Goal: Contribute content: Contribute content

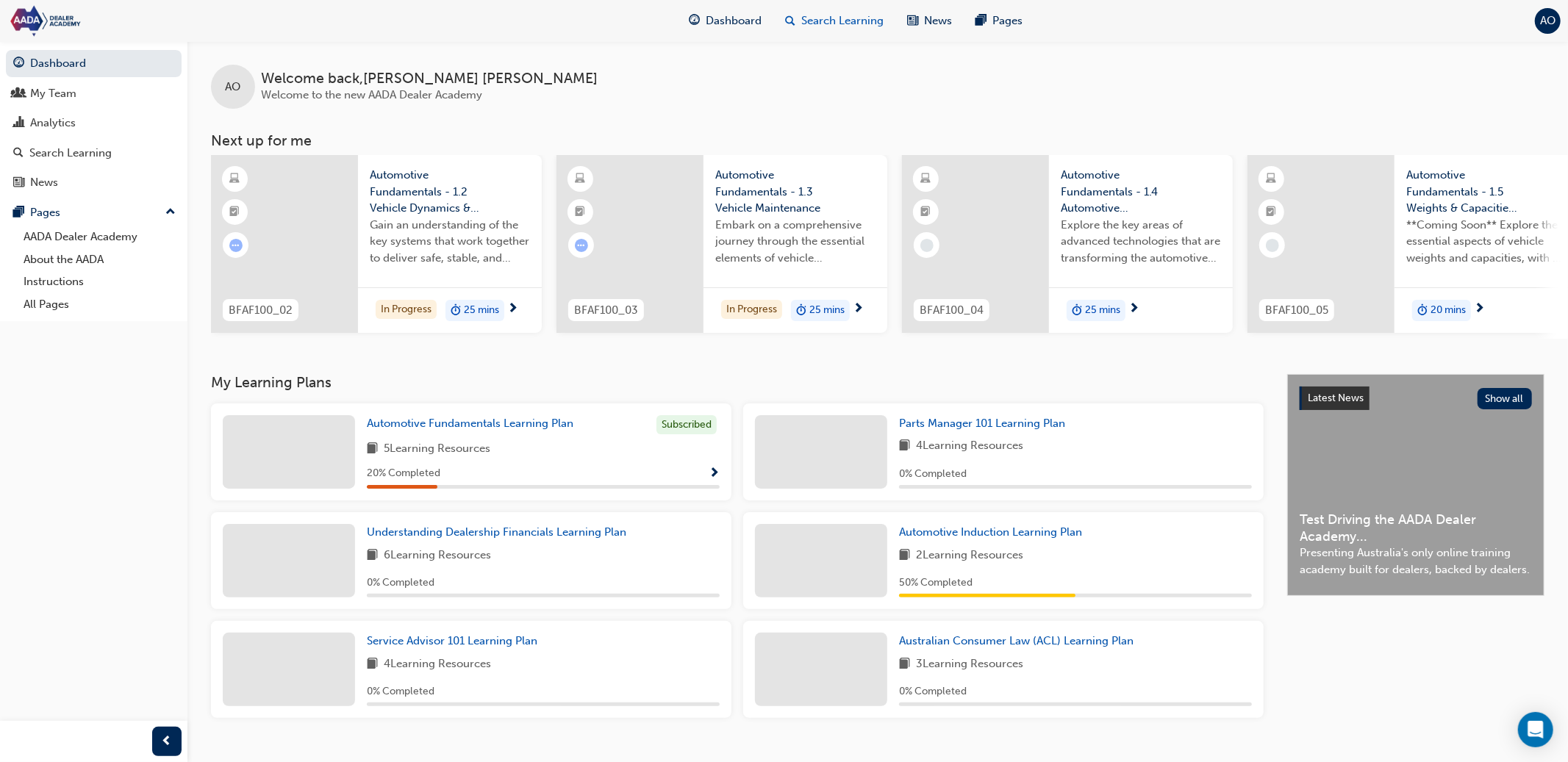
click at [829, 28] on span "Search Learning" at bounding box center [843, 21] width 83 height 17
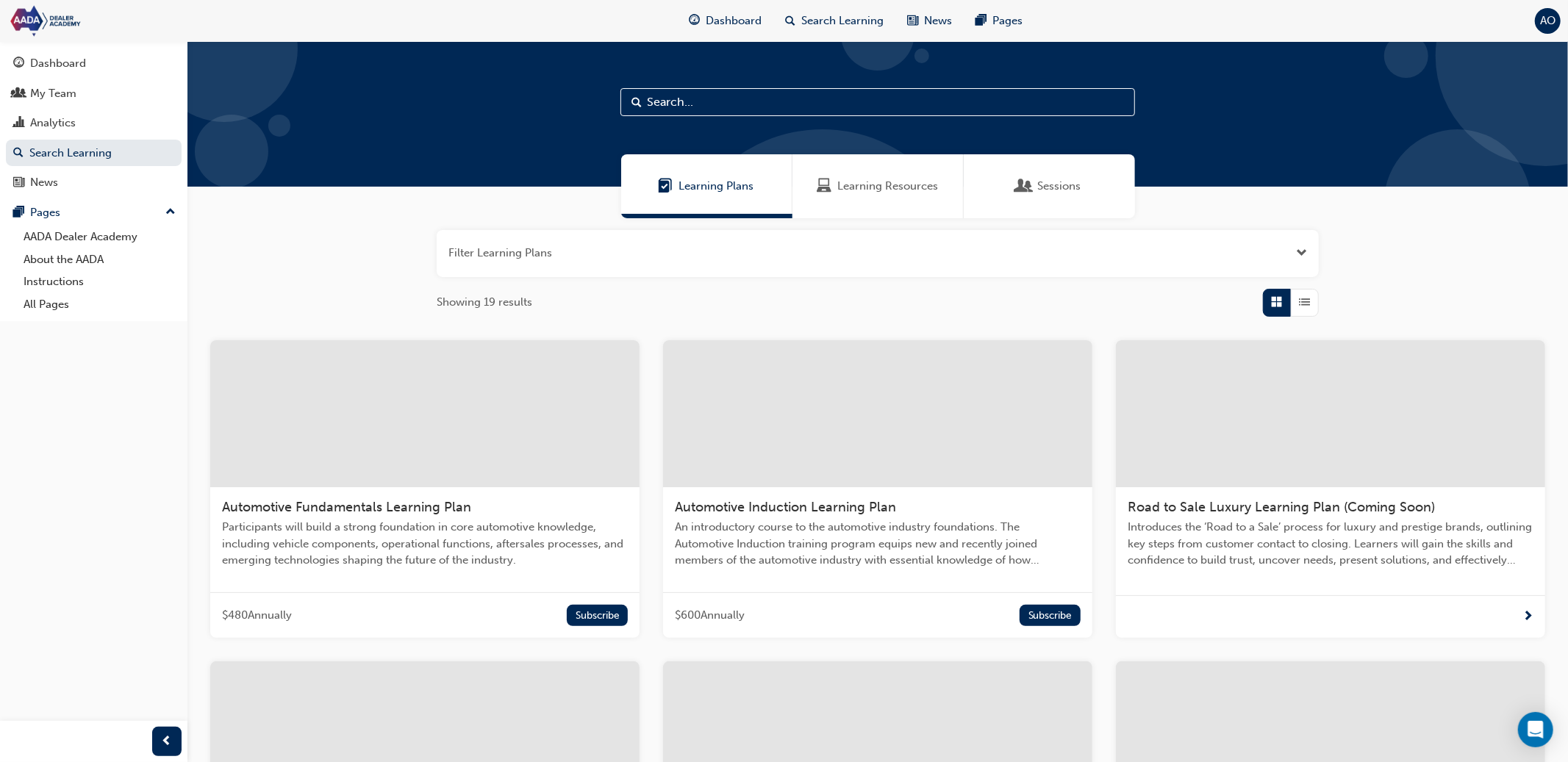
click at [869, 508] on span "Automotive Induction Learning Plan" at bounding box center [784, 507] width 221 height 16
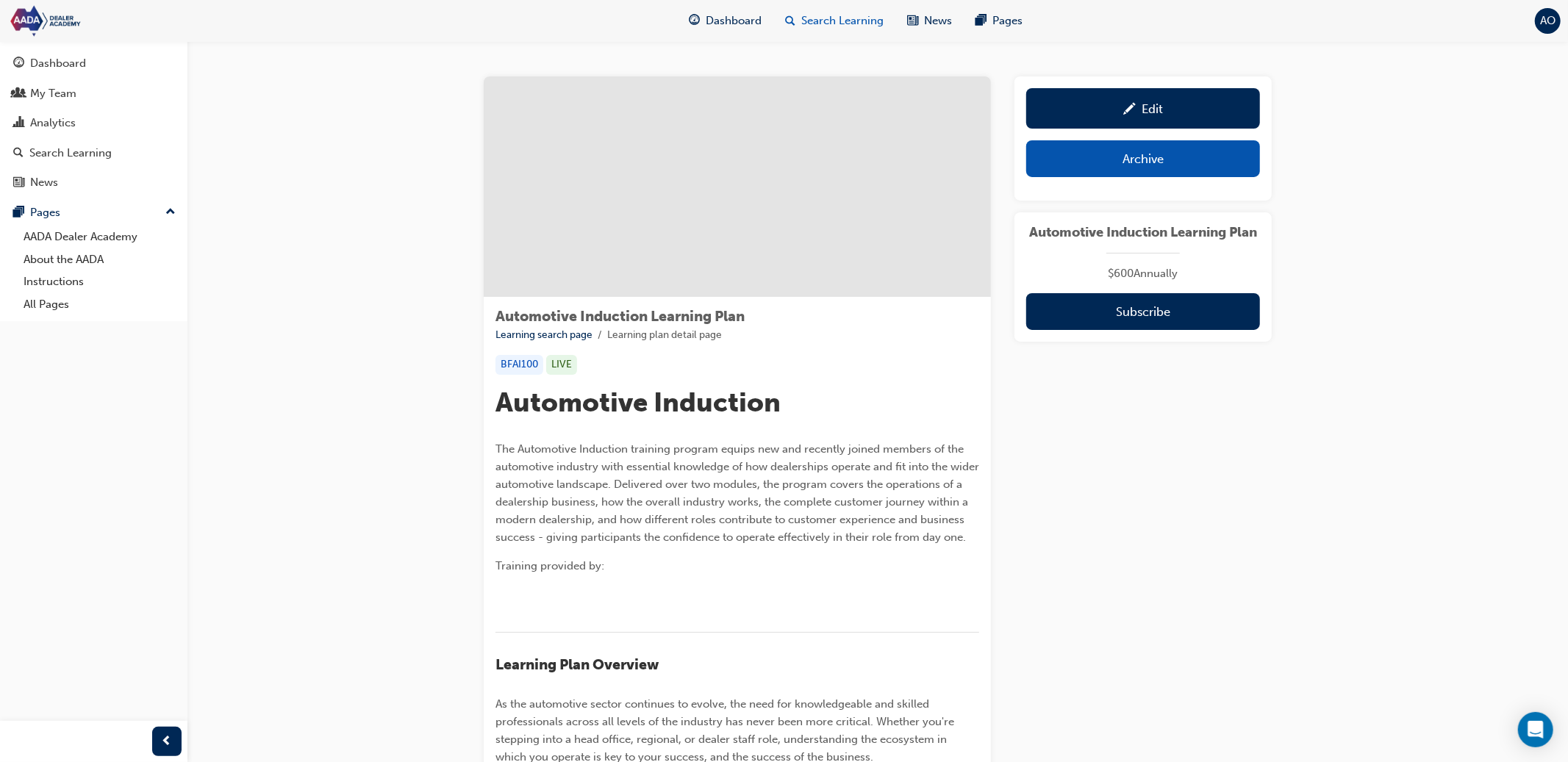
click at [845, 22] on span "Search Learning" at bounding box center [843, 21] width 83 height 17
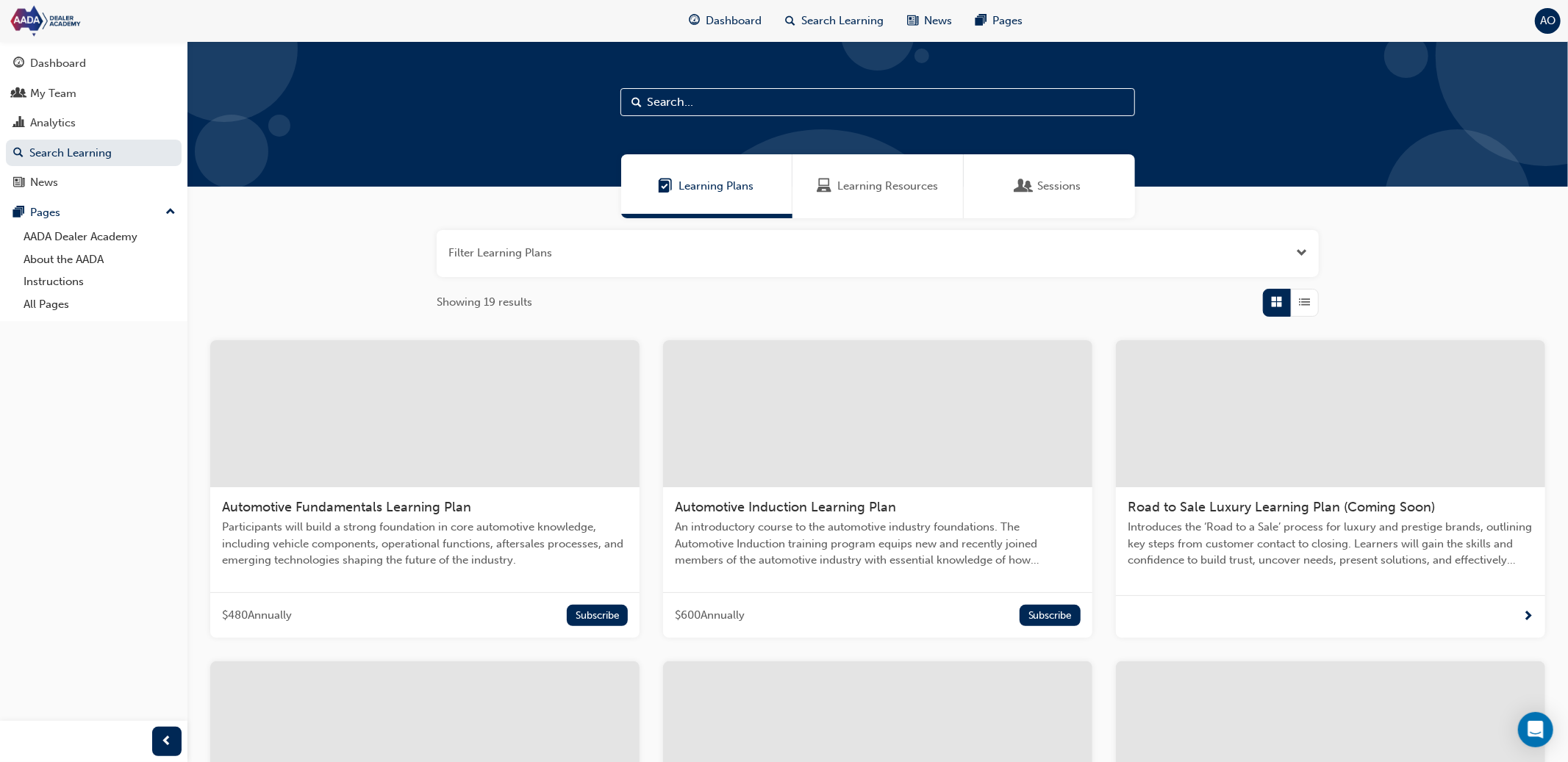
click at [754, 506] on span "Automotive Induction Learning Plan" at bounding box center [784, 507] width 221 height 16
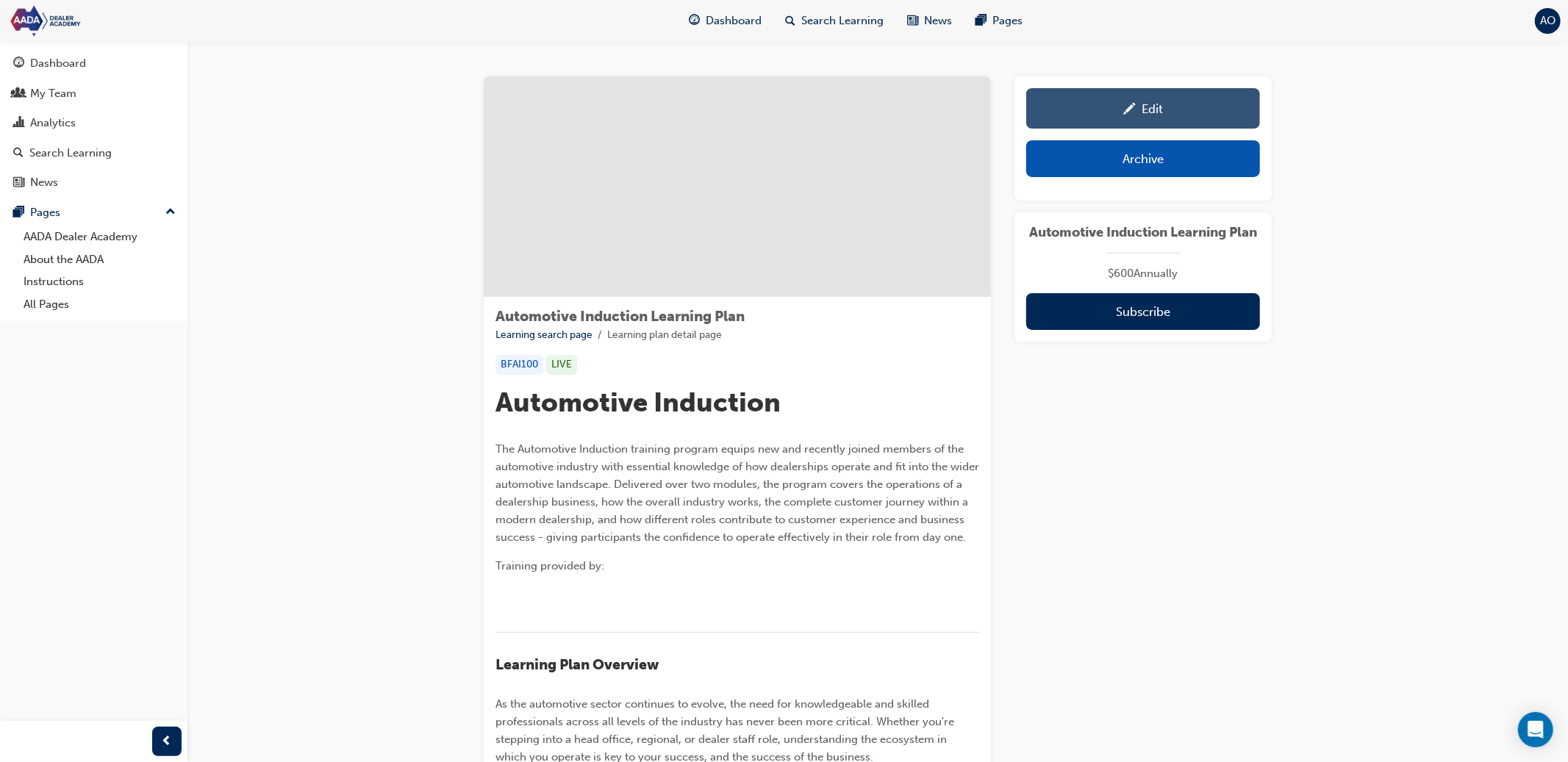
click at [1072, 122] on link "Edit" at bounding box center [1143, 108] width 233 height 40
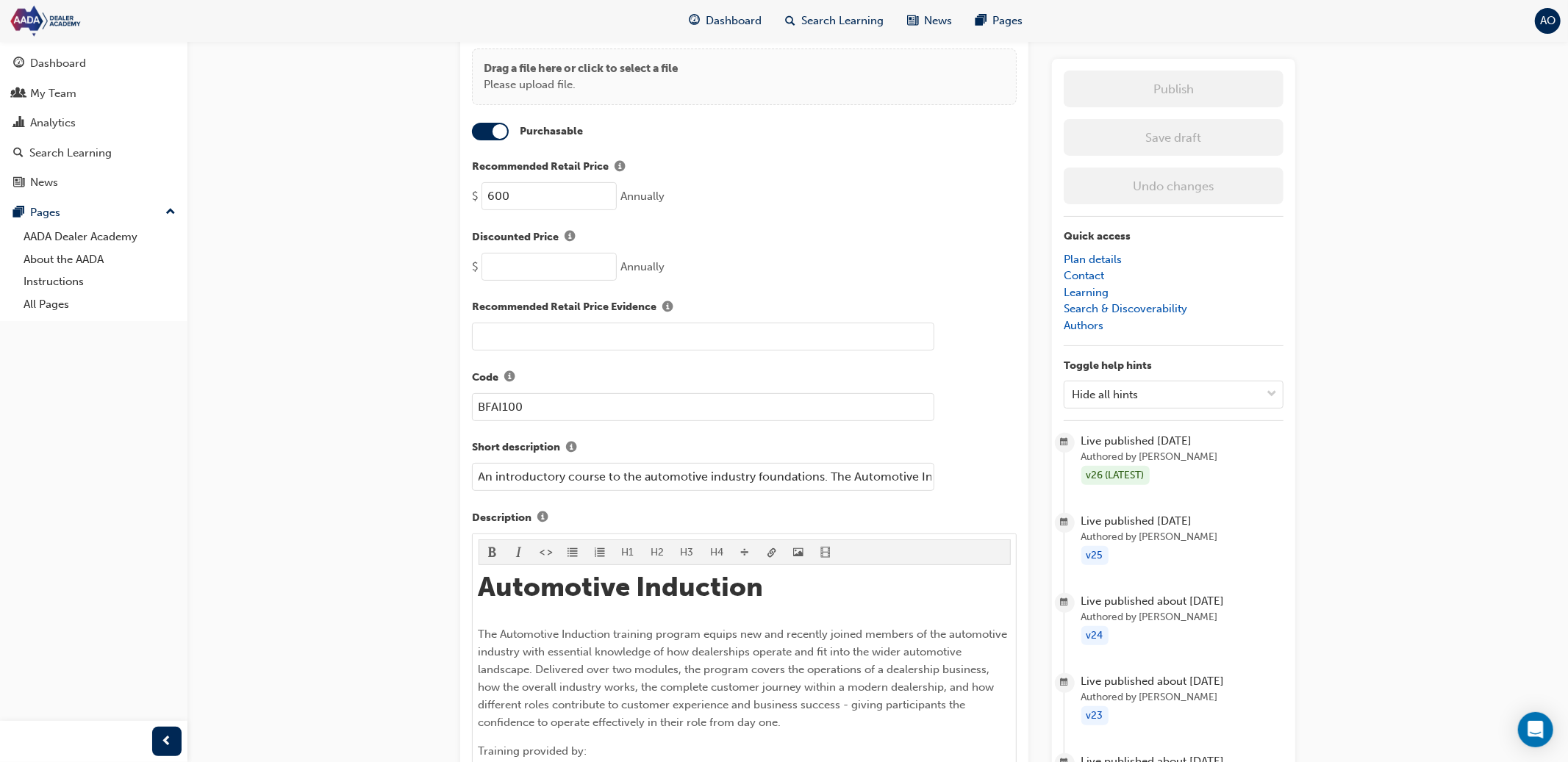
scroll to position [268, 0]
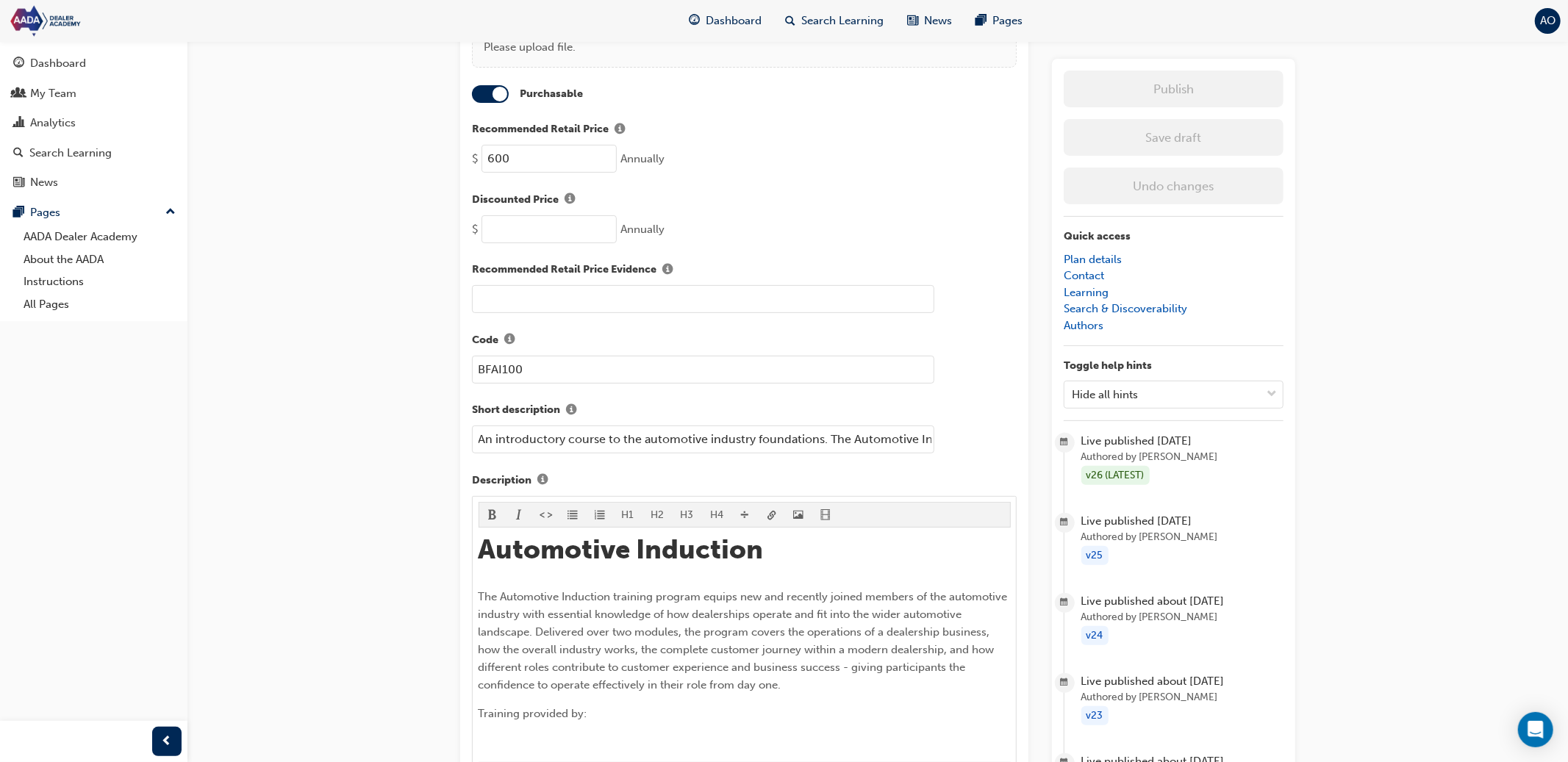
click at [671, 434] on input "An introductory course to the automotive industry foundations. The Automotive I…" at bounding box center [703, 439] width 462 height 28
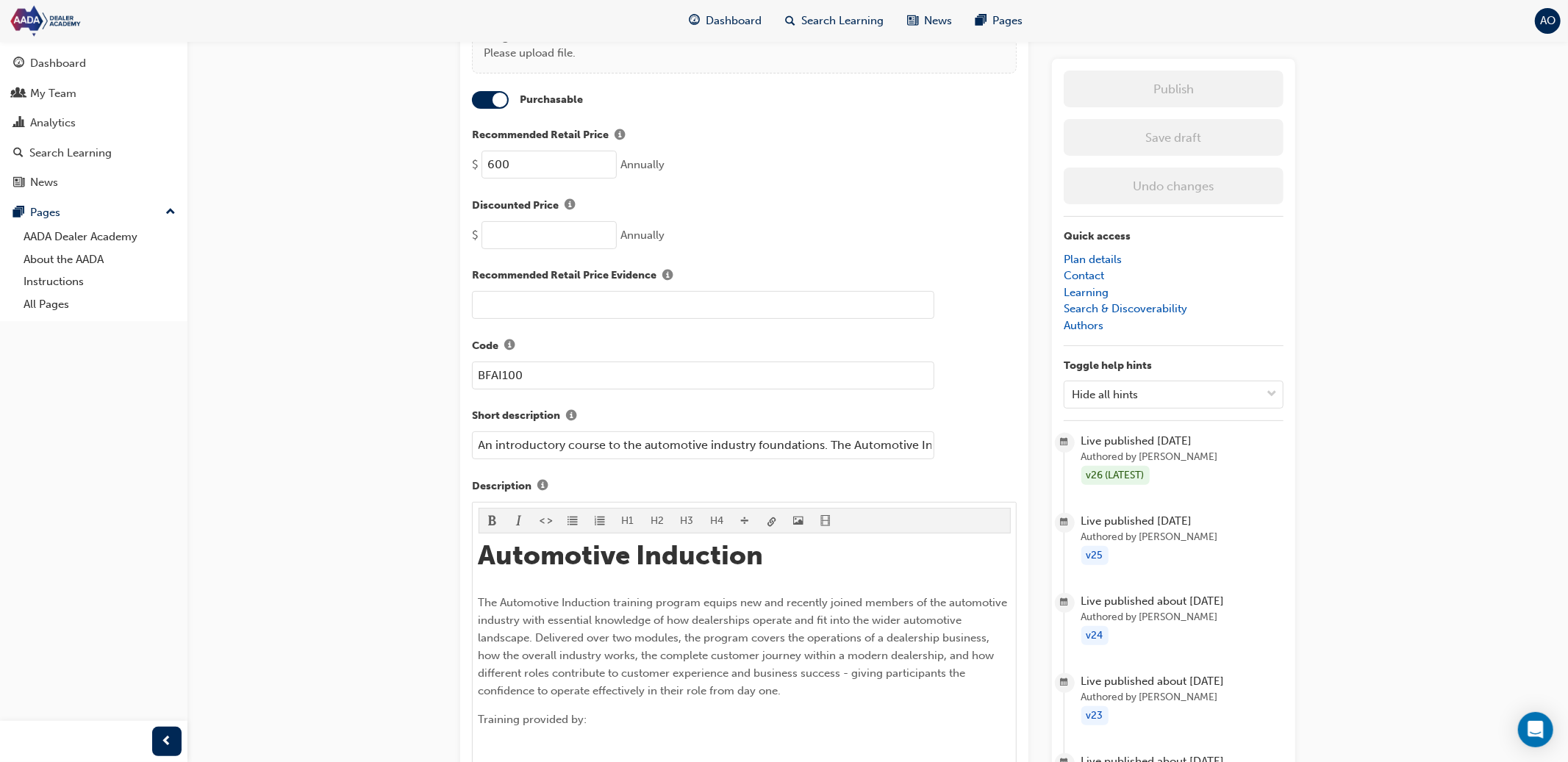
click at [931, 436] on input "An introductory course to the automotive industry foundations. The Automotive I…" at bounding box center [703, 446] width 462 height 28
drag, startPoint x: 923, startPoint y: 440, endPoint x: 1139, endPoint y: 432, distance: 216.1
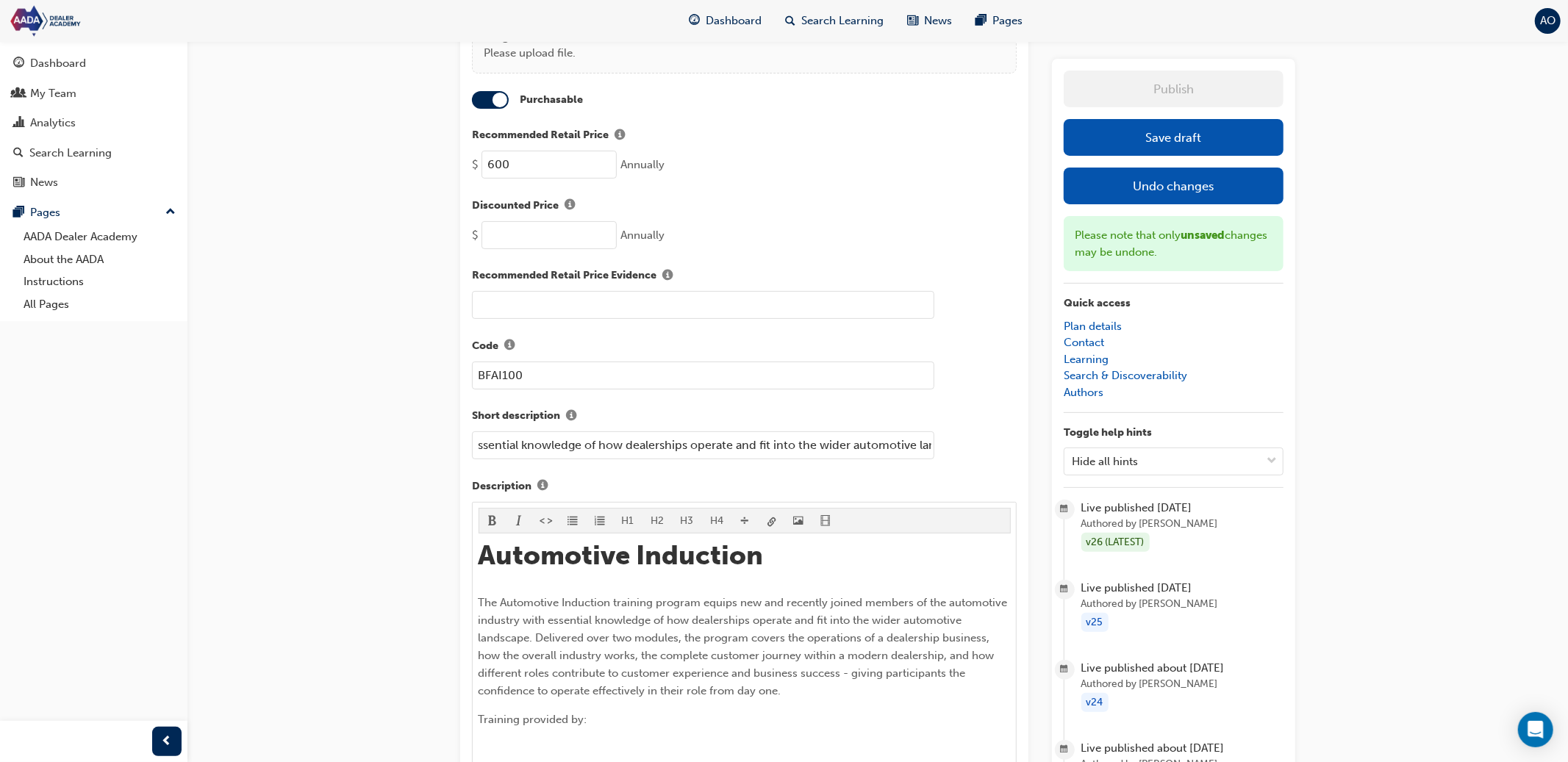
scroll to position [0, 1011]
type input "An introductory course to the automotive industry foundations. The Automotive I…"
click at [1138, 139] on button "Save draft" at bounding box center [1174, 137] width 220 height 37
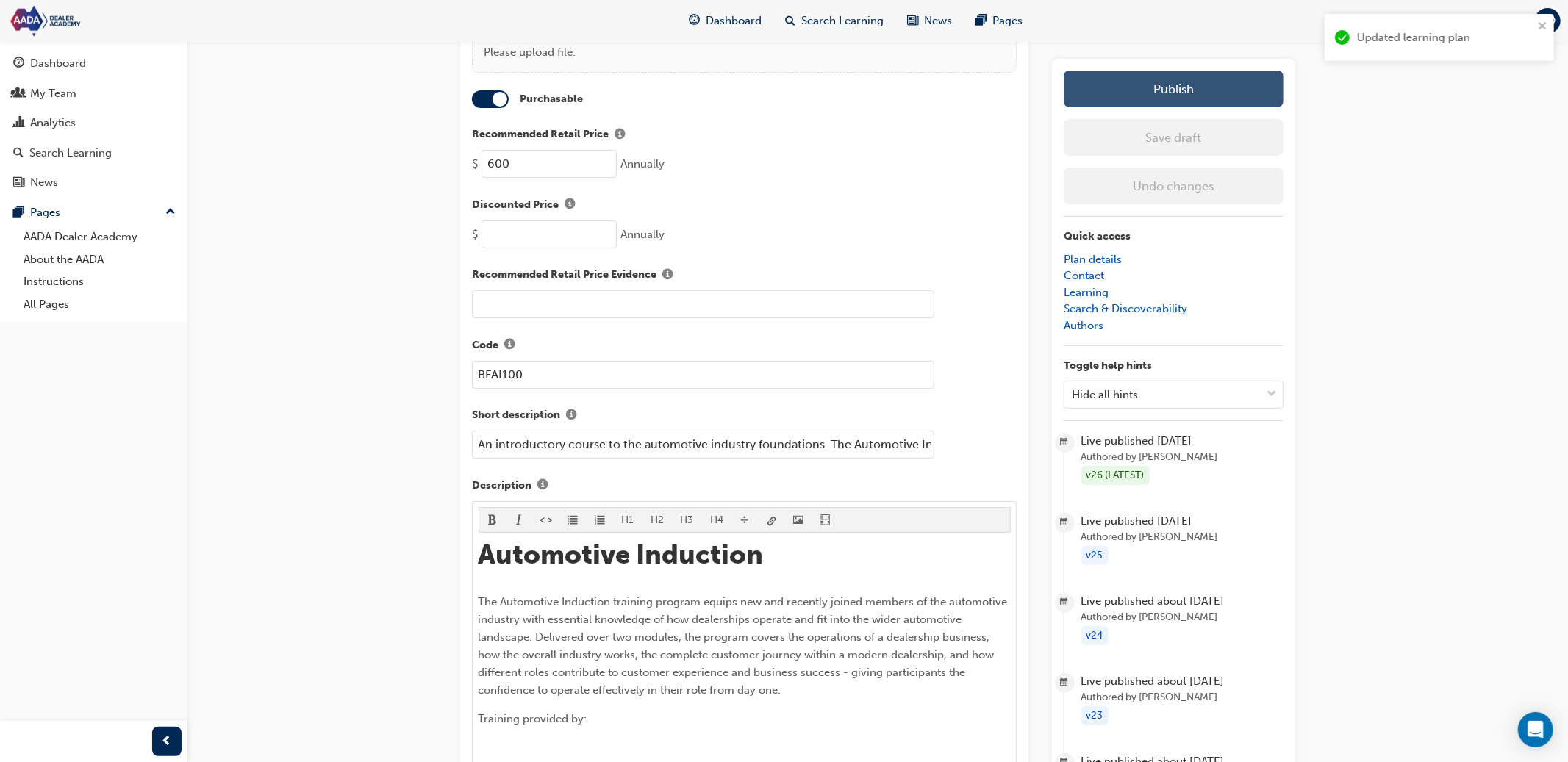
scroll to position [264, 0]
click at [1140, 94] on button "Publish" at bounding box center [1174, 88] width 220 height 37
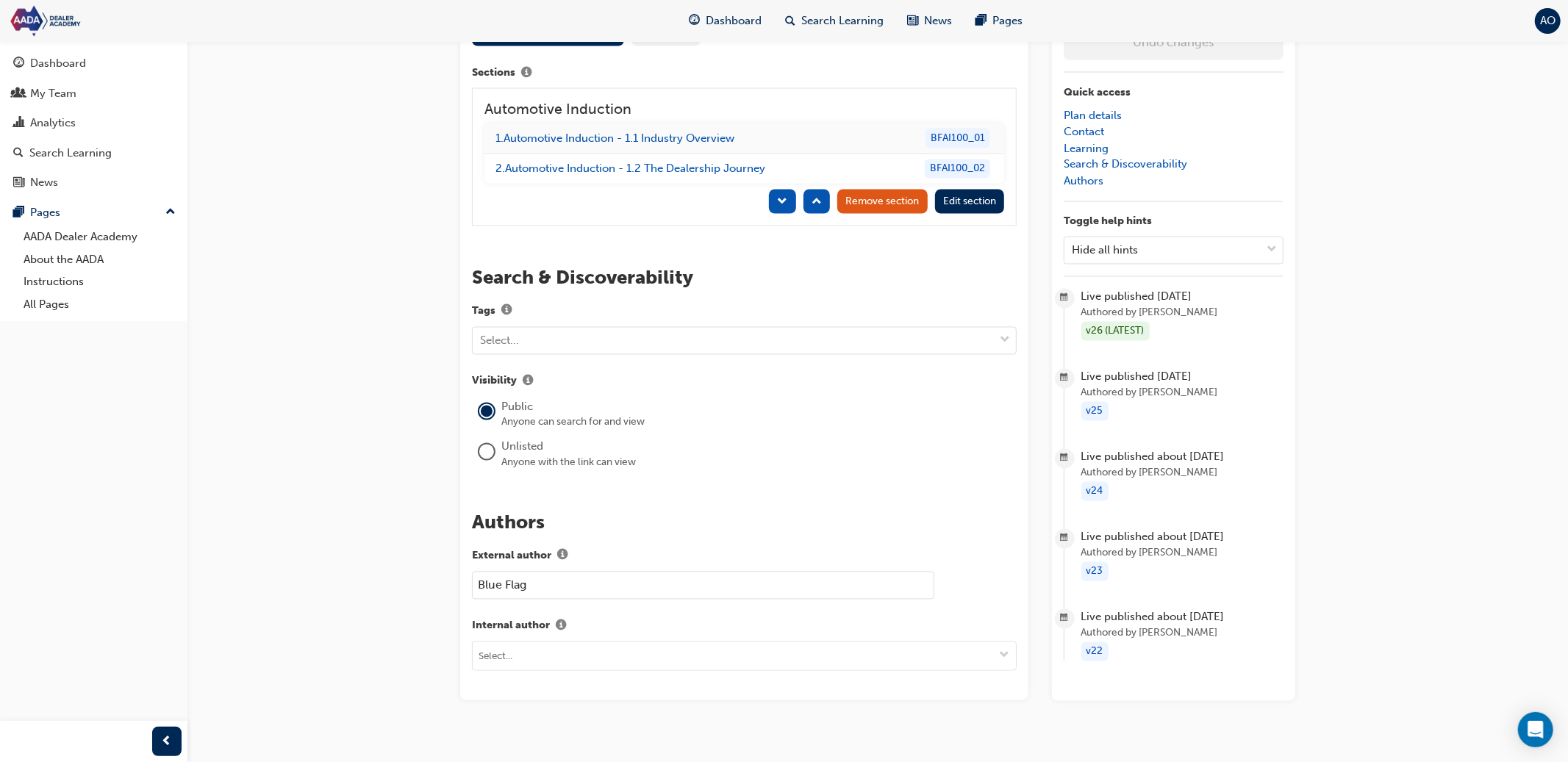
scroll to position [2194, 0]
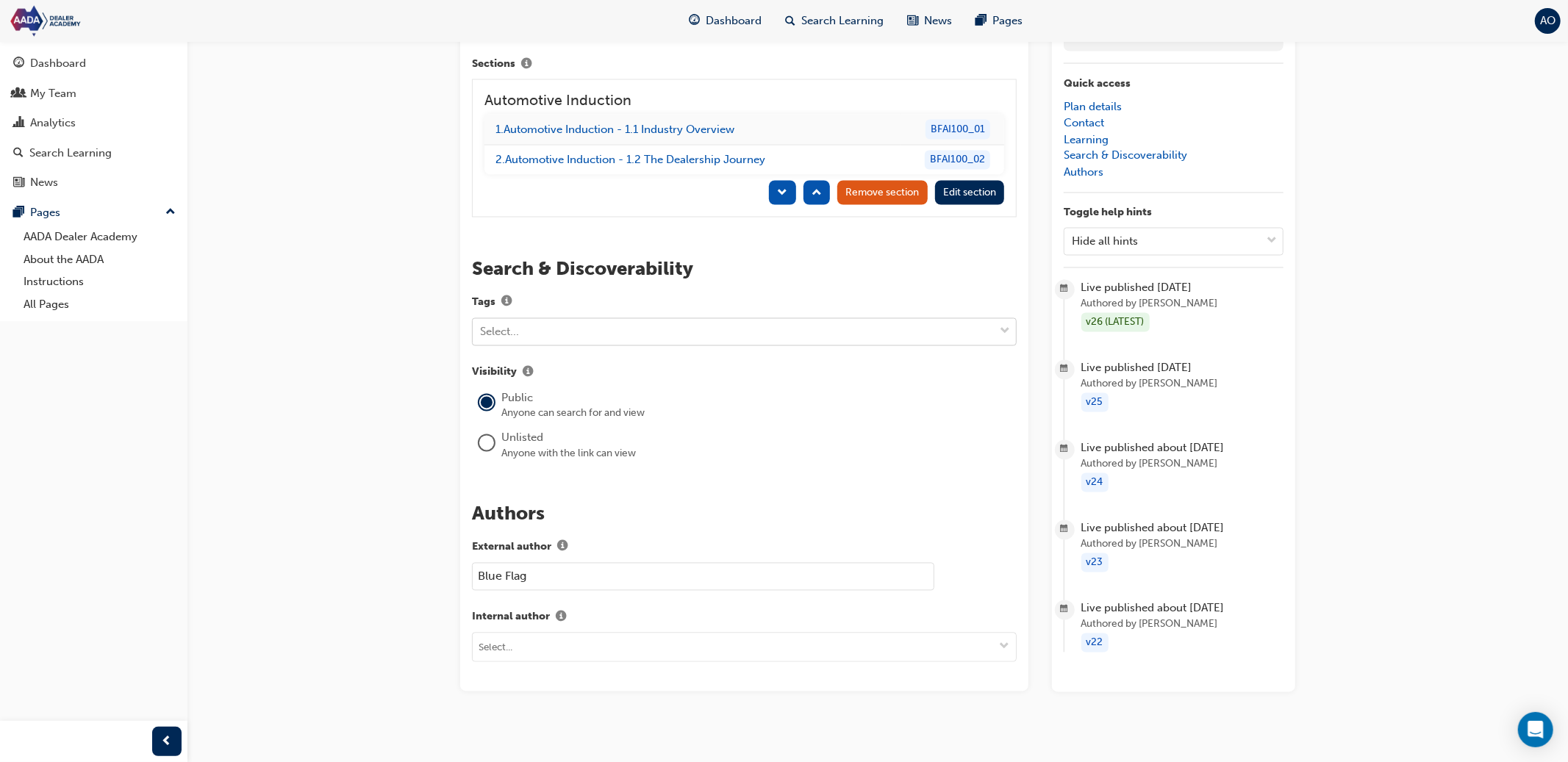
click at [856, 328] on div "Select..." at bounding box center [733, 332] width 521 height 25
click at [782, 438] on div "Unlisted" at bounding box center [759, 438] width 515 height 17
click at [775, 334] on div "Select..." at bounding box center [733, 333] width 521 height 25
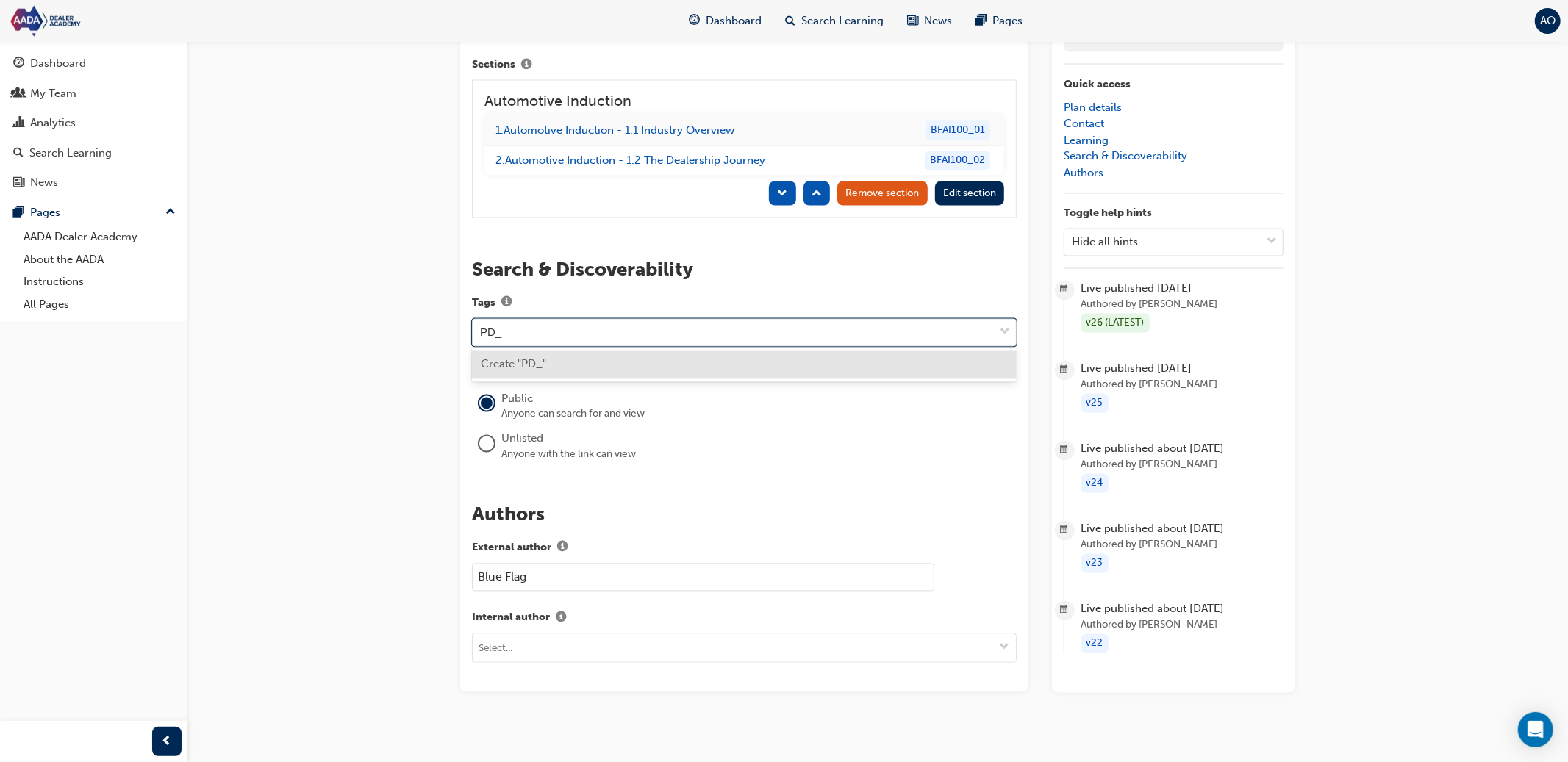
type input "PD_"
paste input "prod_T6zjJxpMmA2mky"
type input "PD_prod_T6zjJxpMmA2mky"
click at [594, 365] on span "Create "PD_prod_T6zjJxpMmA2mky"" at bounding box center [577, 365] width 192 height 13
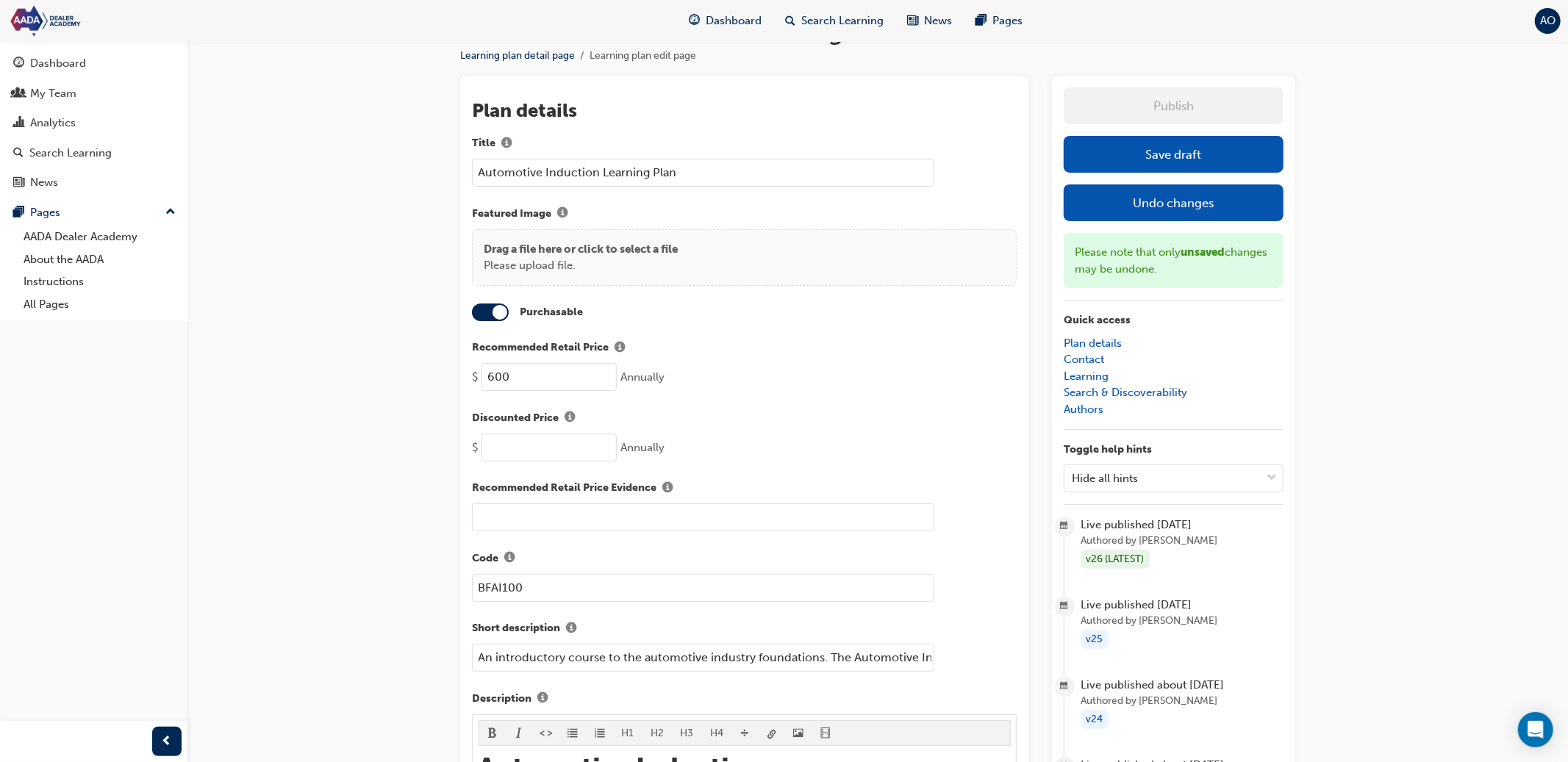
scroll to position [0, 0]
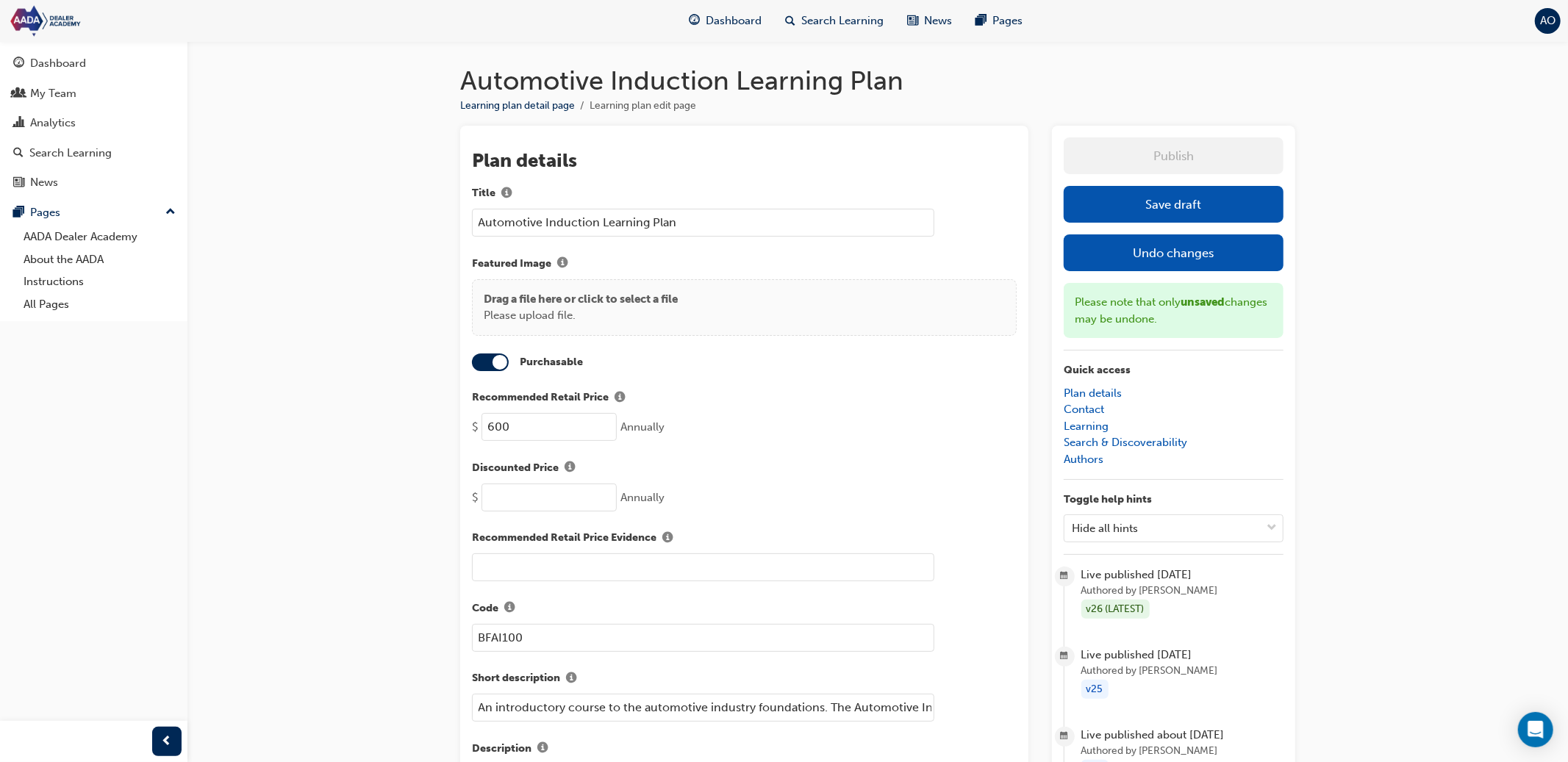
click at [1164, 216] on button "Save draft" at bounding box center [1174, 204] width 220 height 37
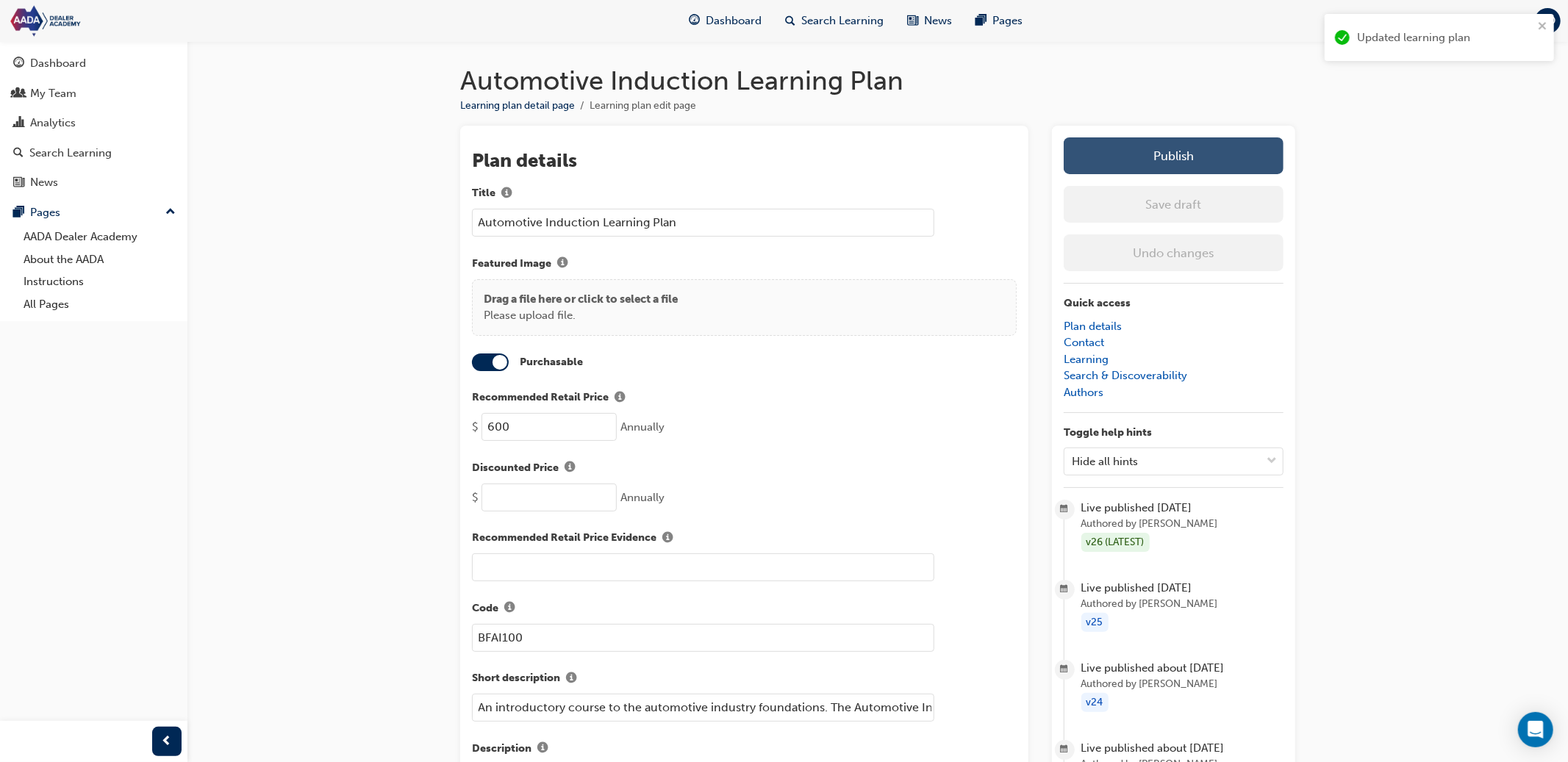
click at [1141, 167] on button "Publish" at bounding box center [1174, 155] width 220 height 37
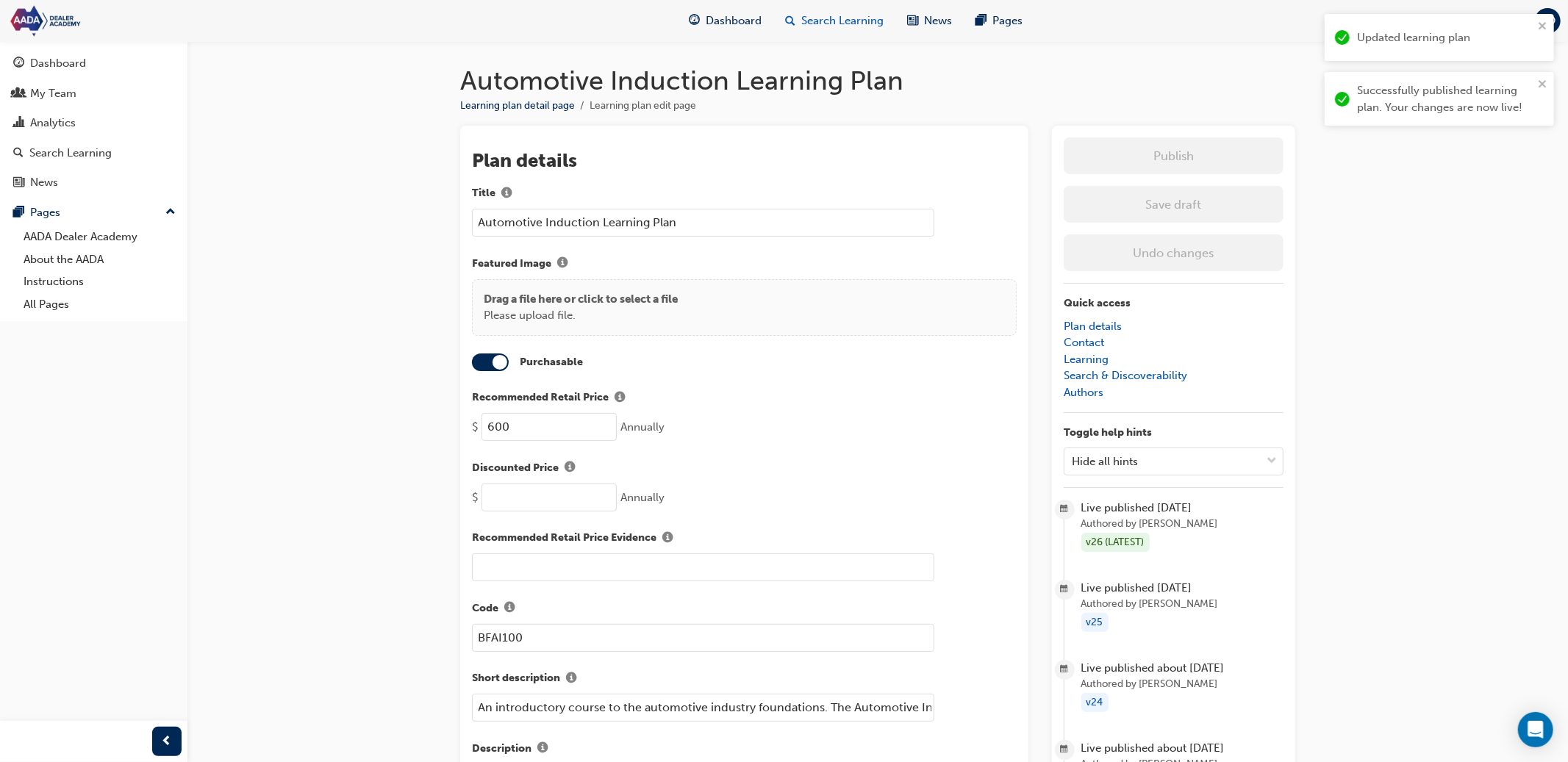
click at [838, 22] on span "Search Learning" at bounding box center [843, 21] width 83 height 17
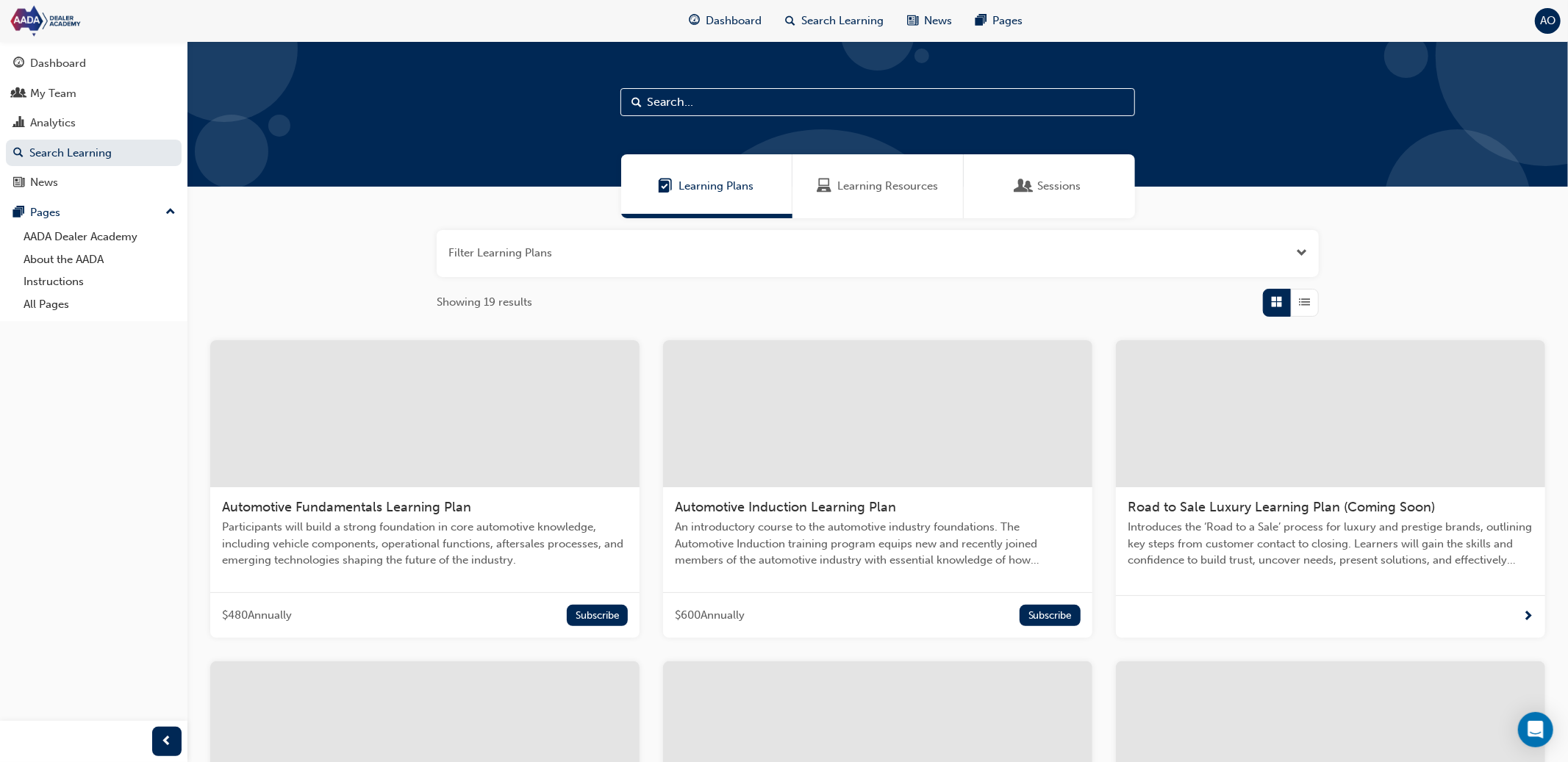
click at [331, 509] on span "Automotive Fundamentals Learning Plan" at bounding box center [346, 507] width 249 height 16
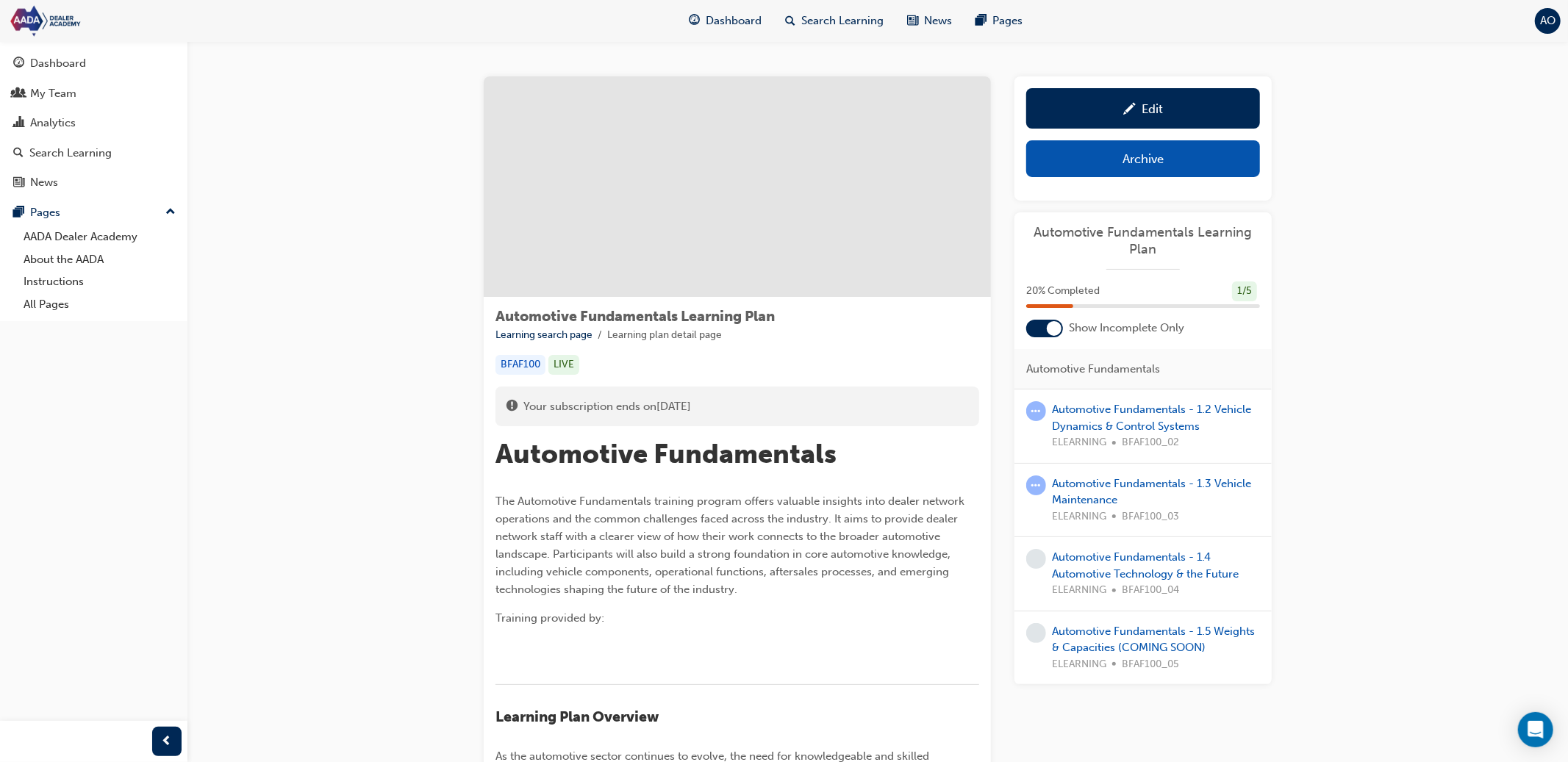
click at [1117, 107] on div "Edit" at bounding box center [1143, 108] width 212 height 19
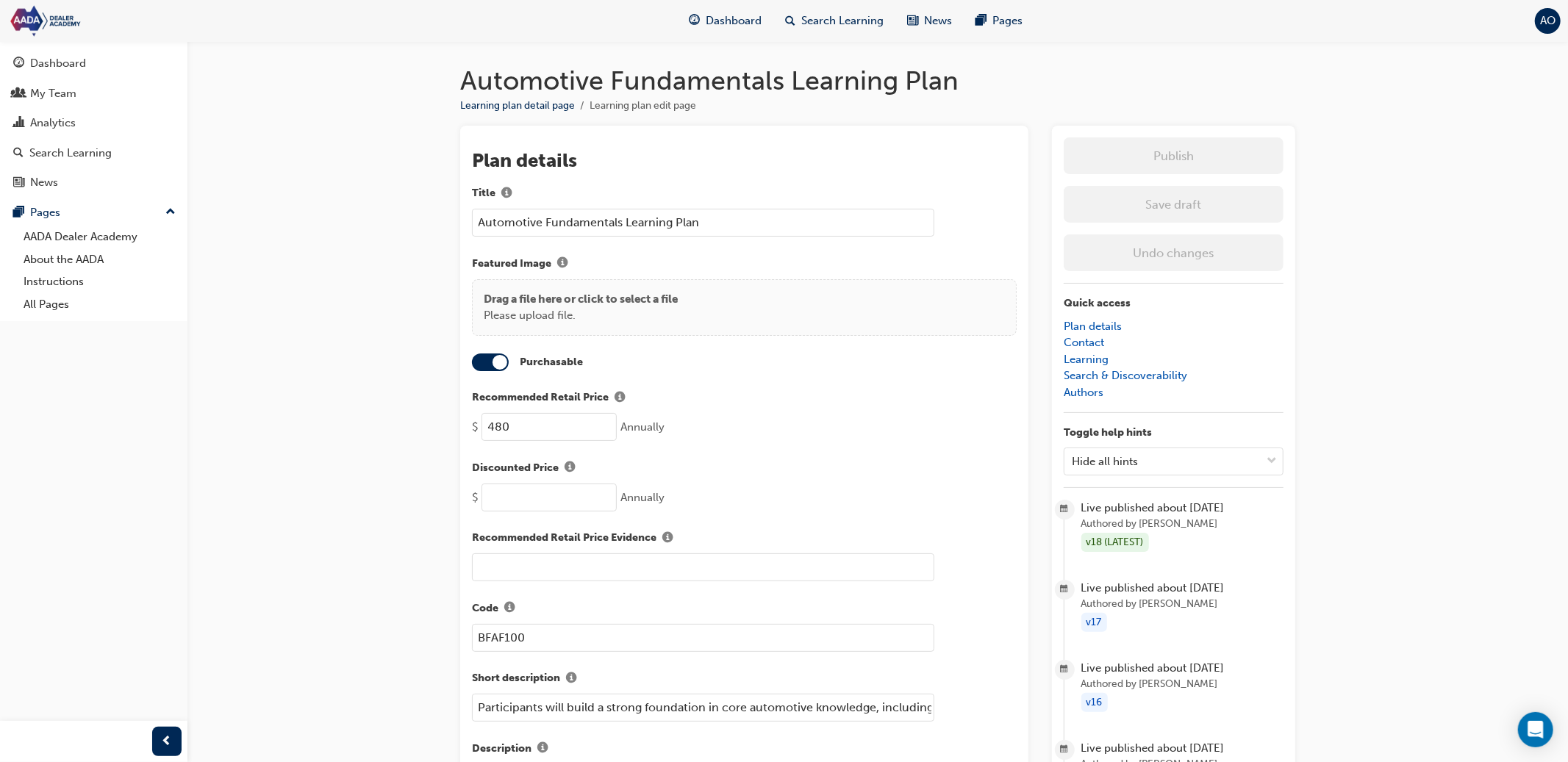
drag, startPoint x: 719, startPoint y: 217, endPoint x: 465, endPoint y: 219, distance: 254.0
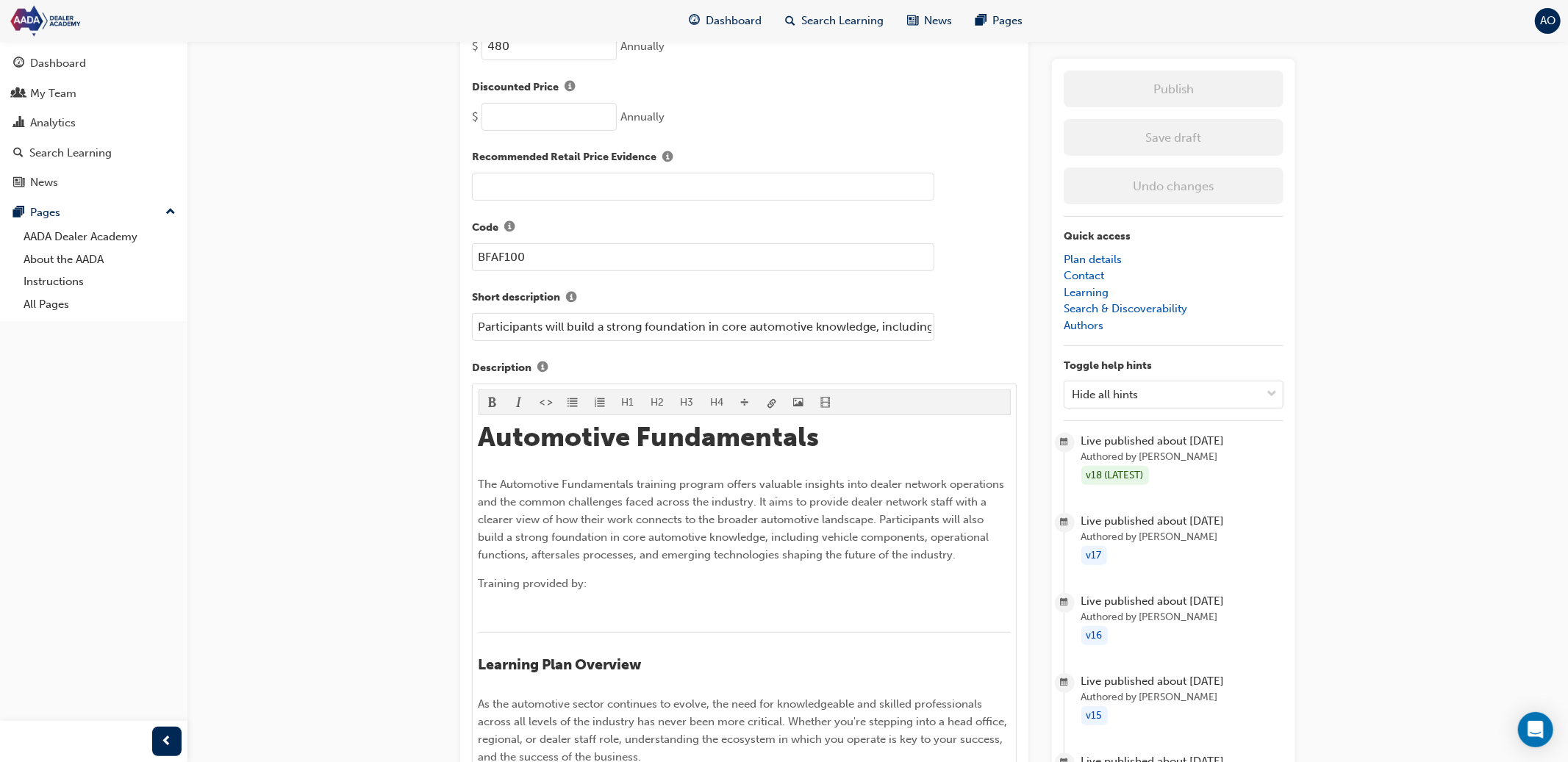
scroll to position [416, 0]
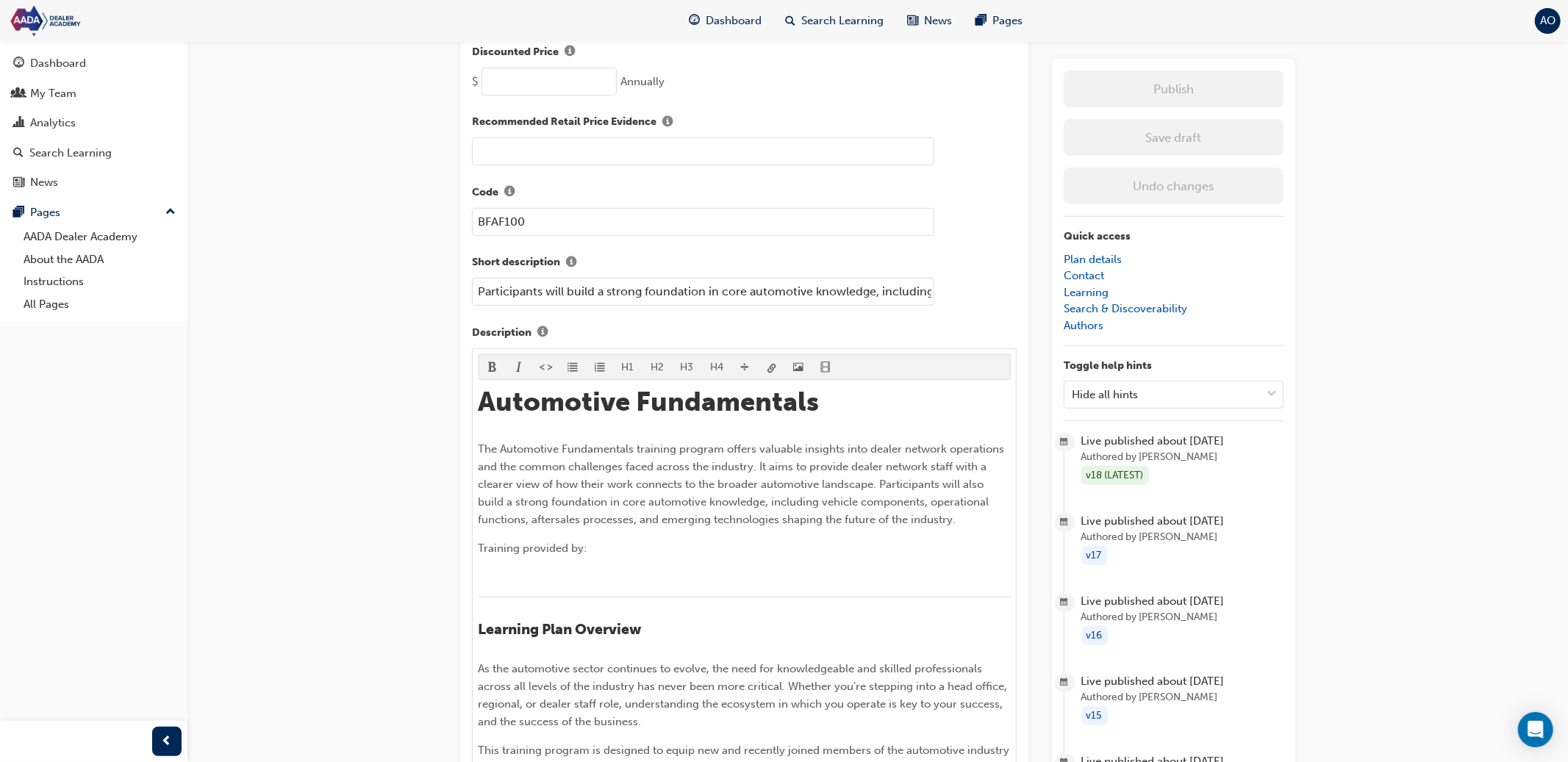
click at [563, 284] on input "Participants will build a strong foundation in core automotive knowledge, inclu…" at bounding box center [703, 292] width 462 height 28
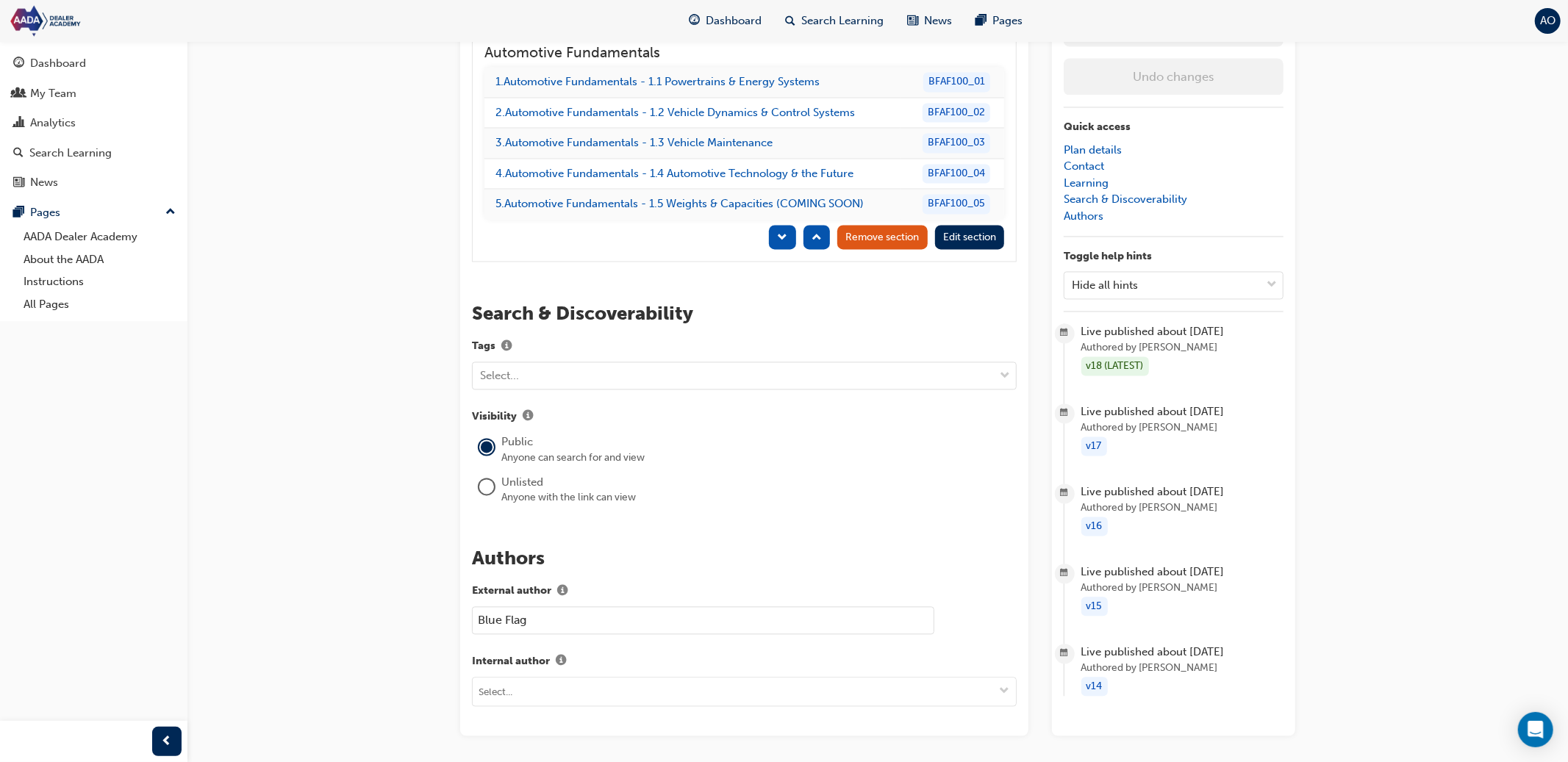
scroll to position [2468, 0]
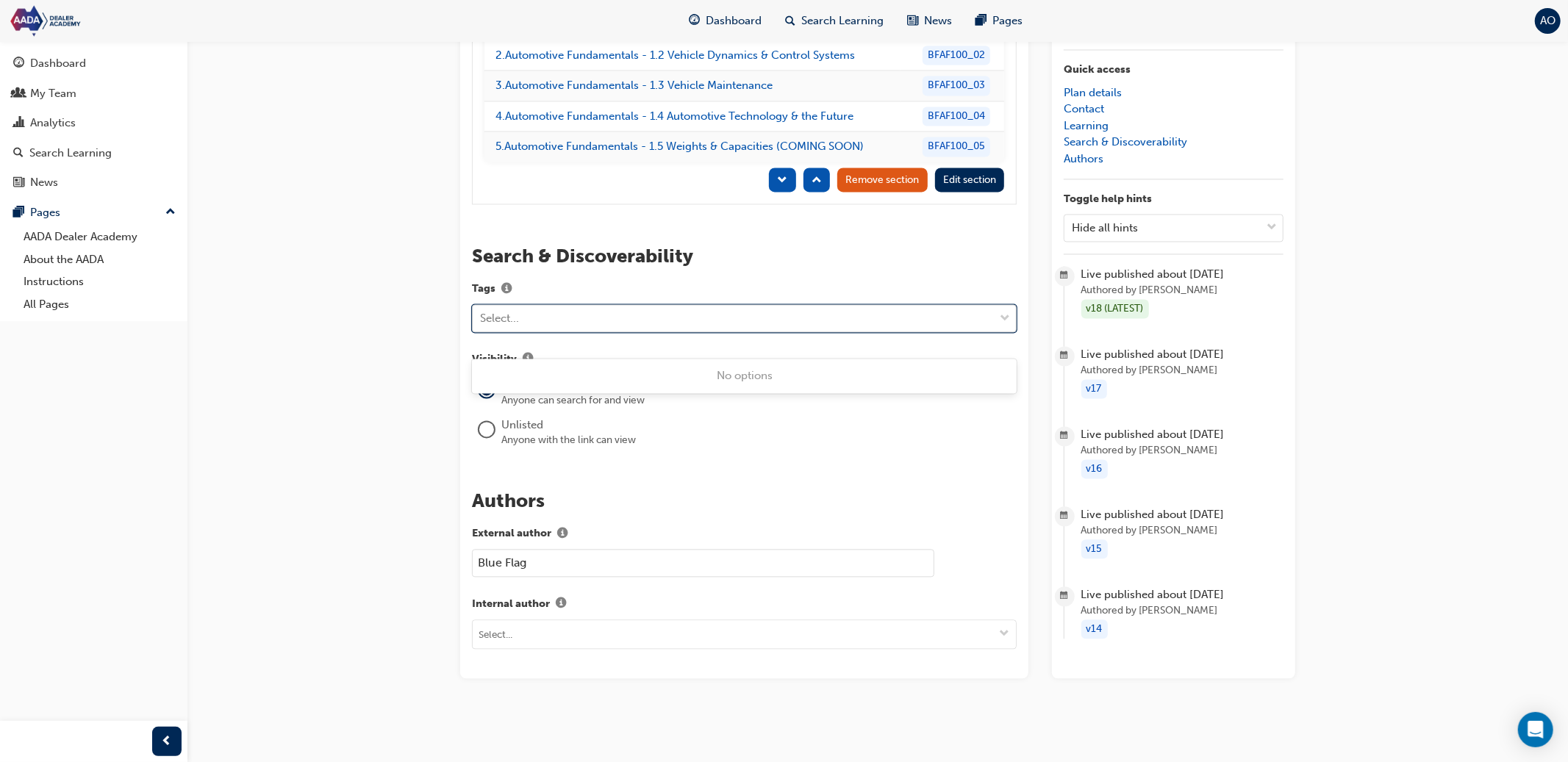
click at [653, 321] on div "Select..." at bounding box center [733, 318] width 521 height 25
type input "PD_"
paste input "prod_T9bQq8InFqxk7b"
type input "PD_prod_T9bQq8InFqxk7b"
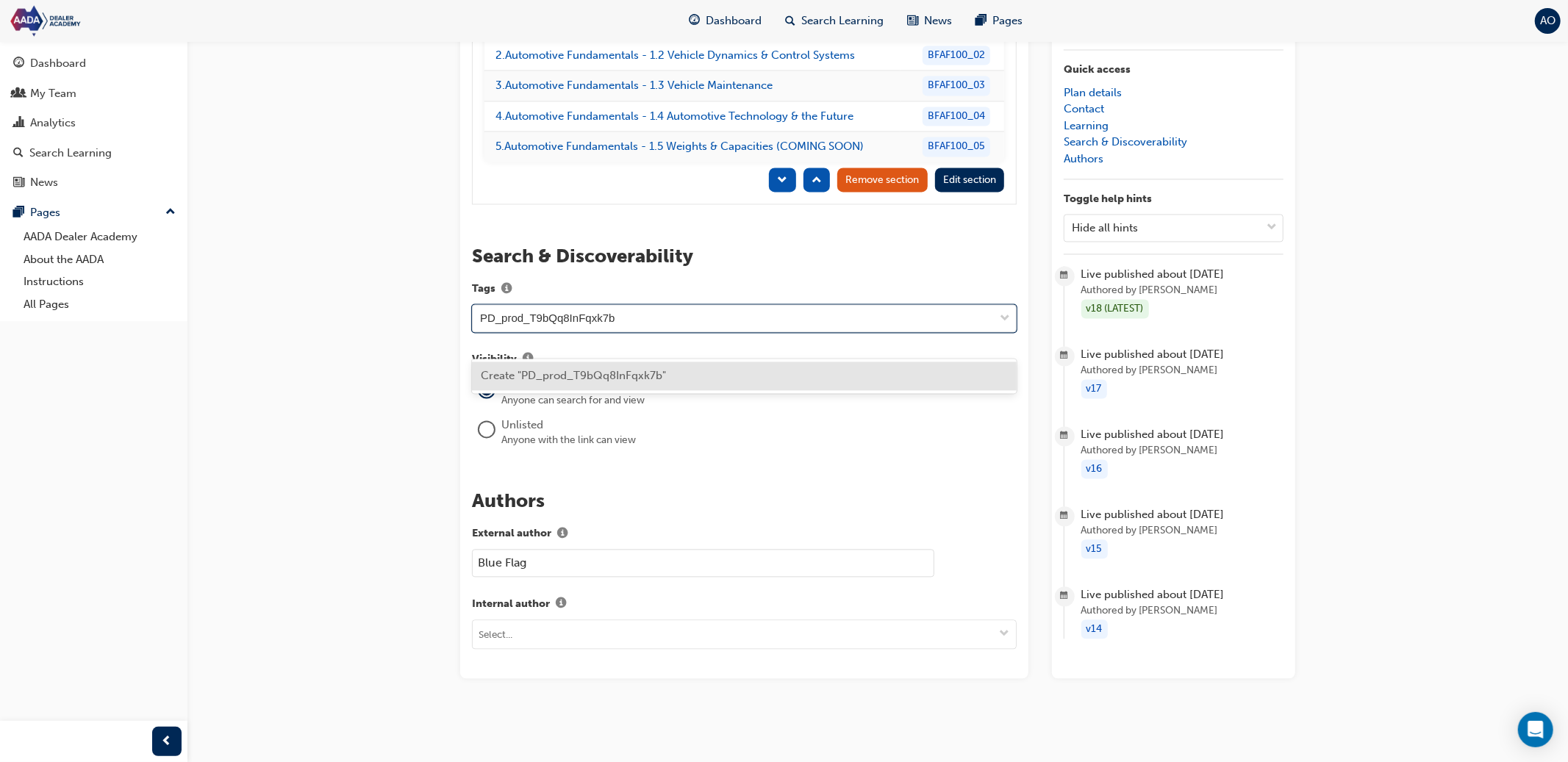
click at [646, 369] on span "Create "PD_prod_T9bQq8InFqxk7b"" at bounding box center [573, 375] width 185 height 13
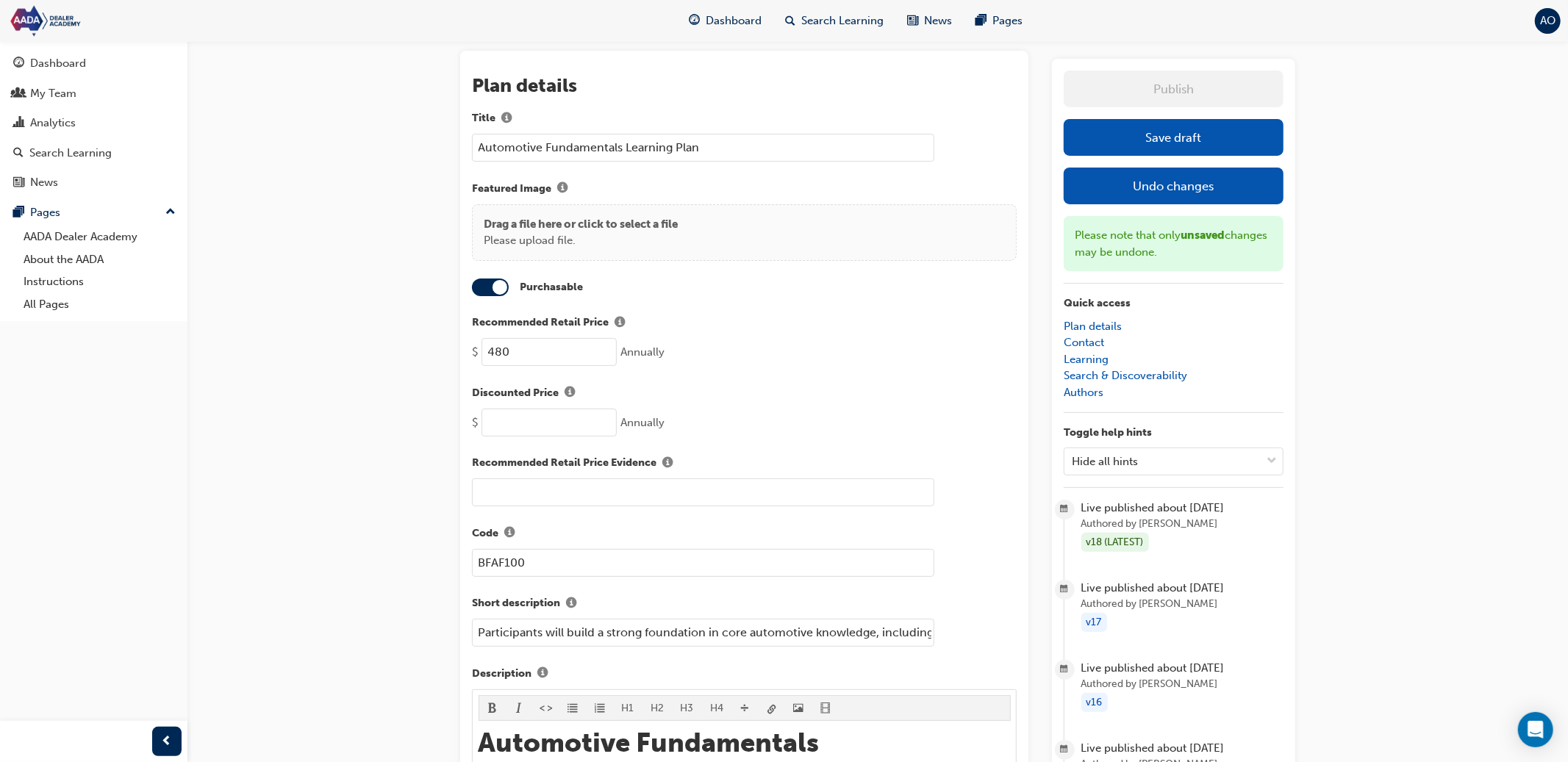
scroll to position [0, 0]
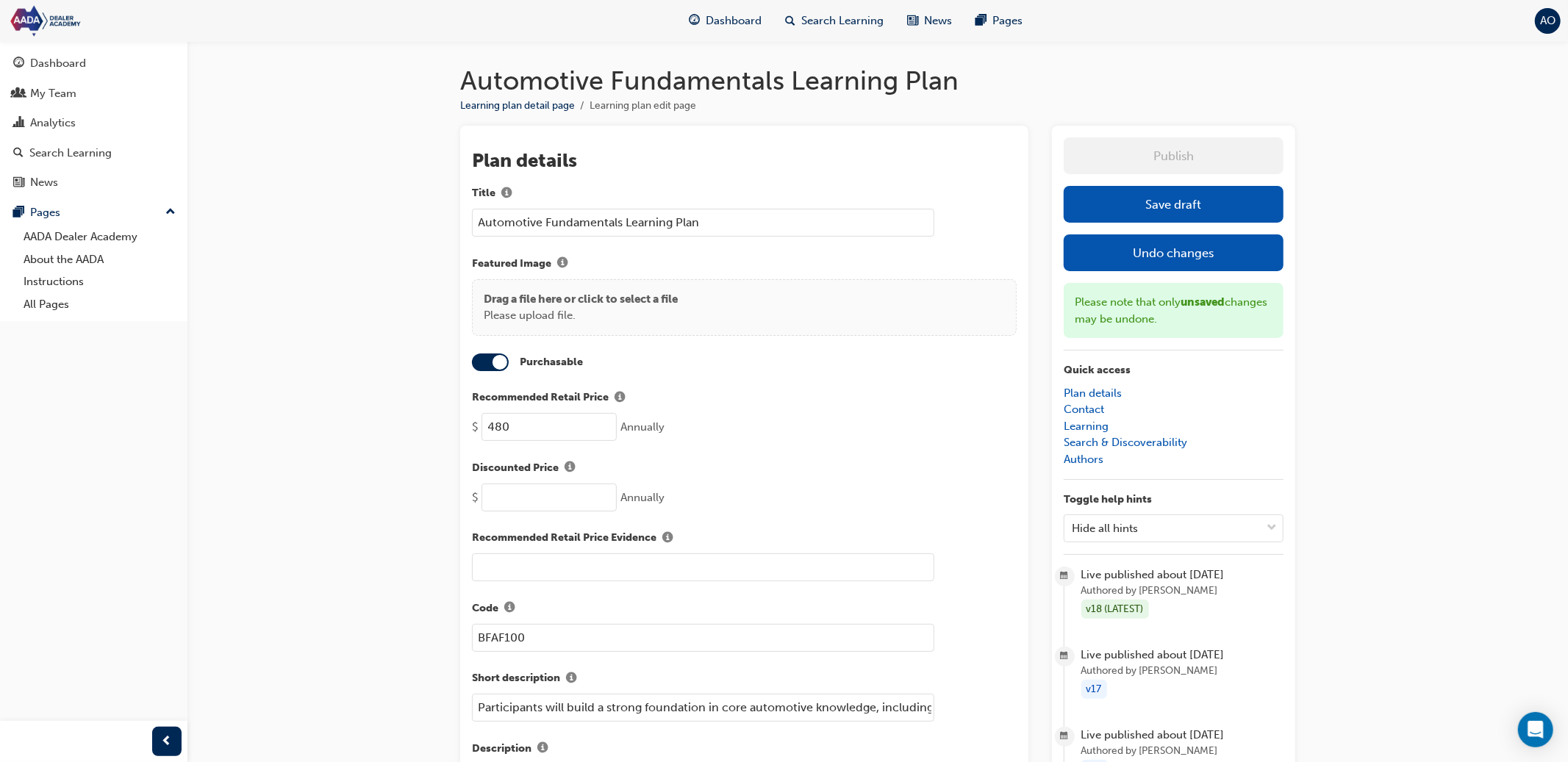
click at [1175, 204] on button "Save draft" at bounding box center [1174, 204] width 220 height 37
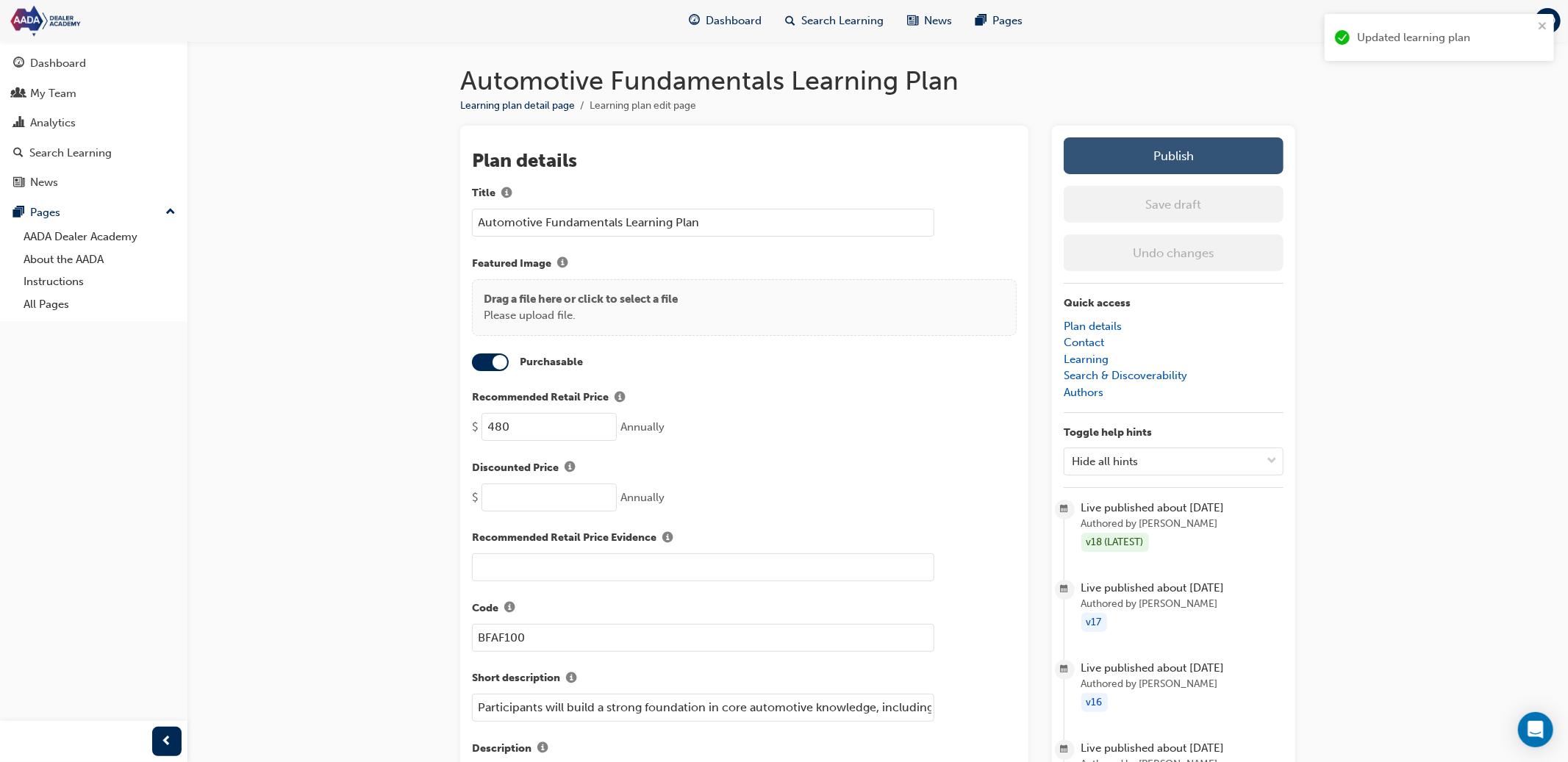
click at [1169, 164] on button "Publish" at bounding box center [1174, 155] width 220 height 37
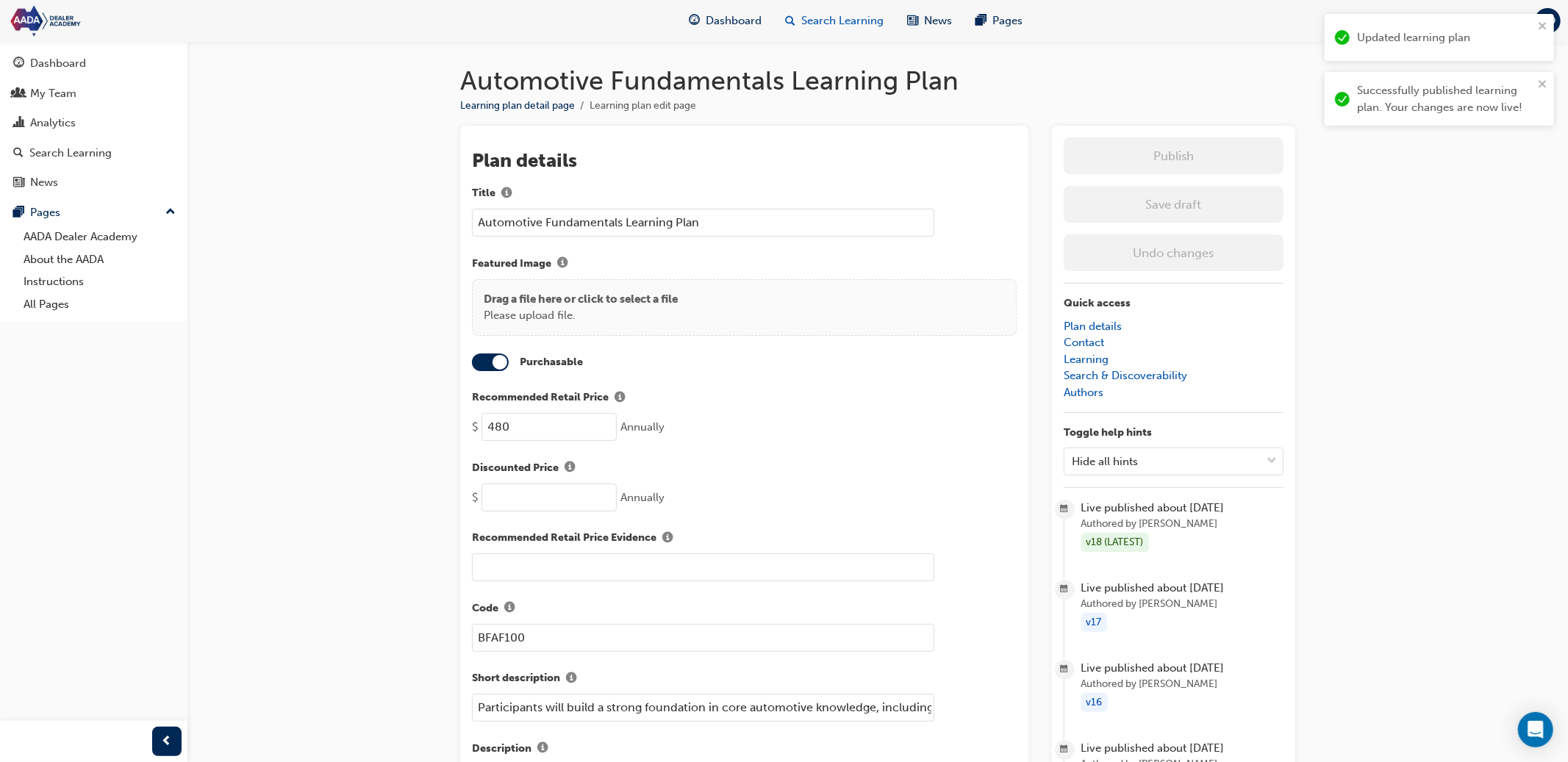
click at [821, 28] on span "Search Learning" at bounding box center [843, 21] width 83 height 17
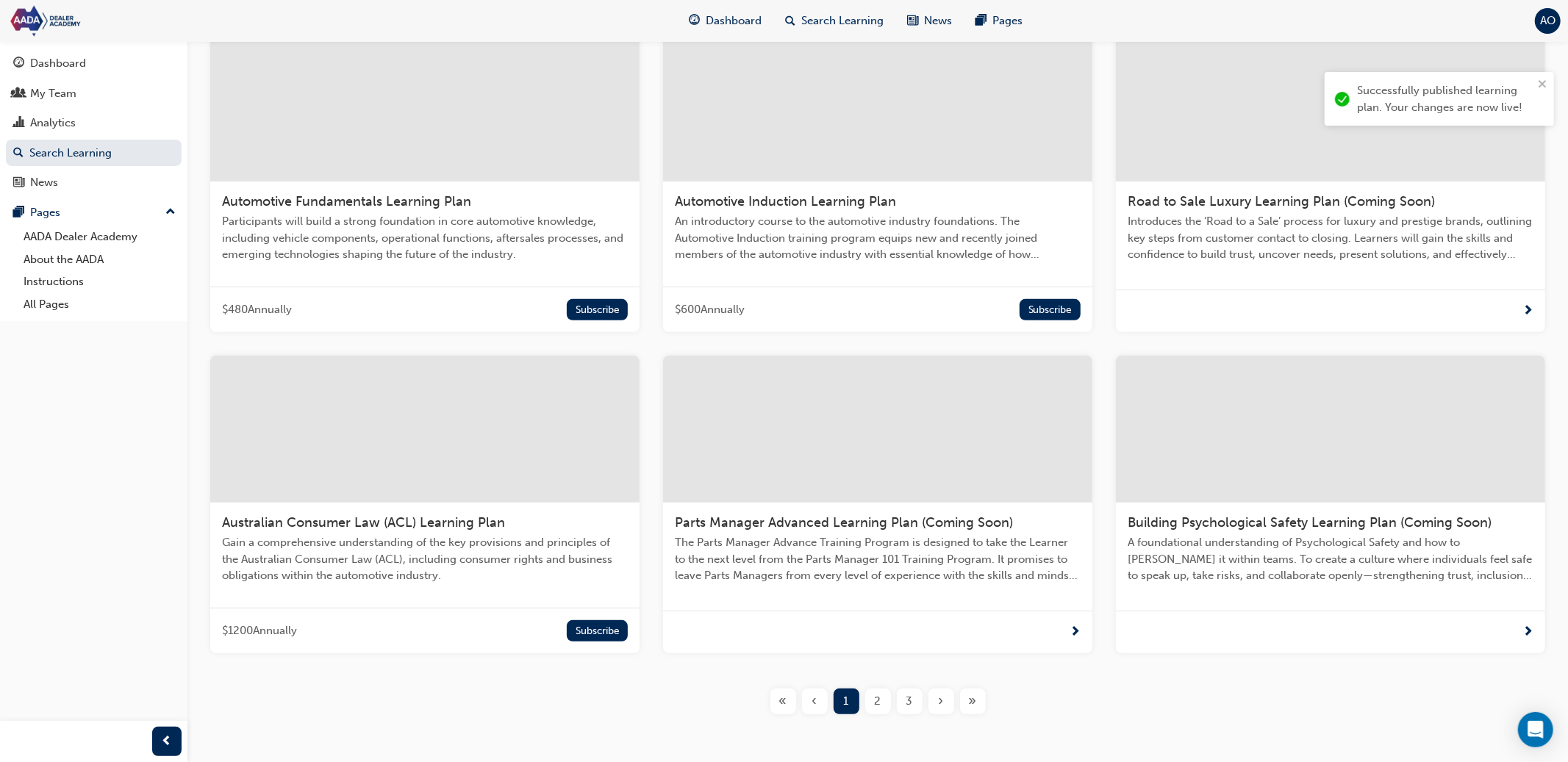
scroll to position [311, 0]
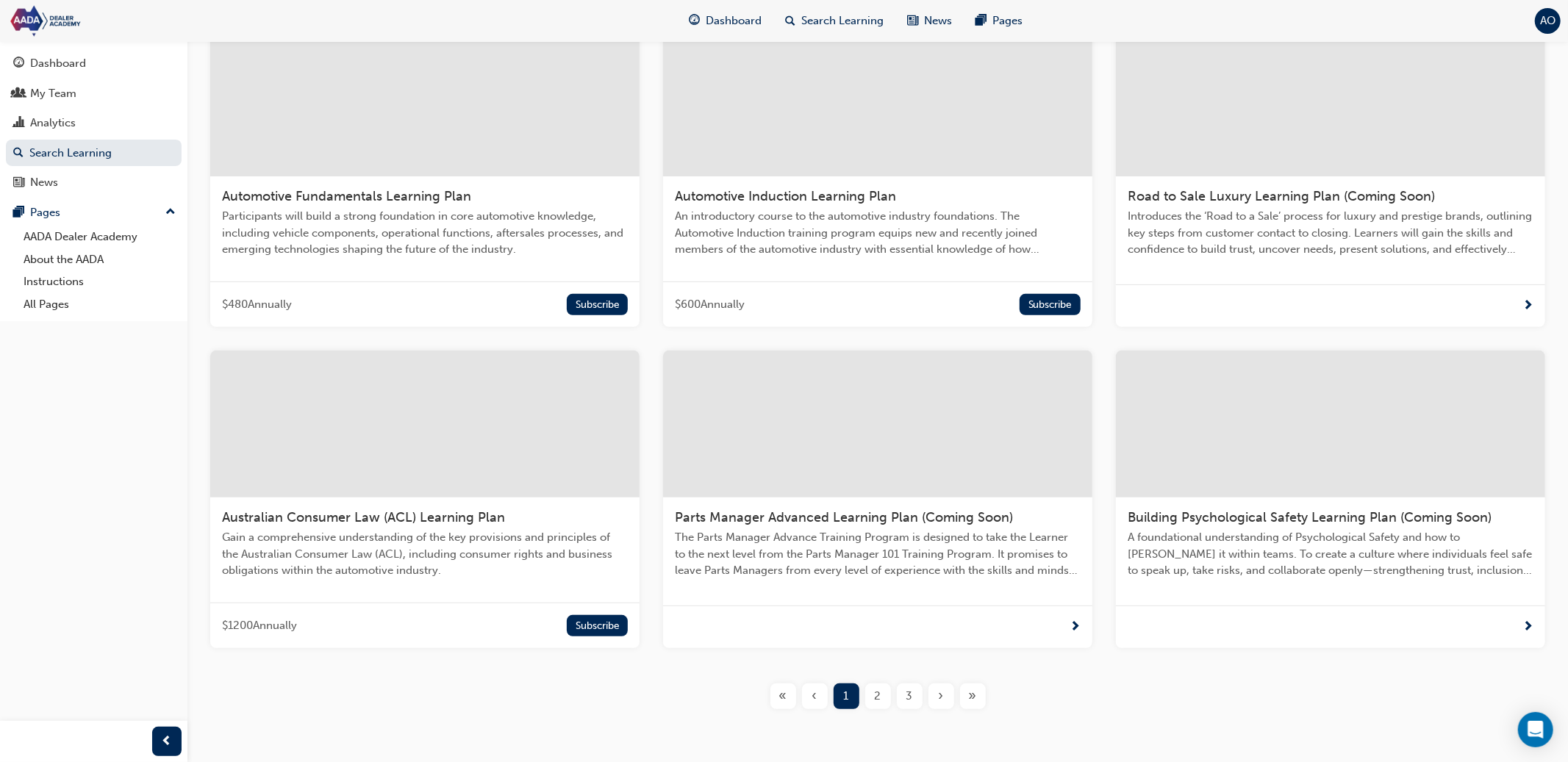
click at [451, 513] on span "Australian Consumer Law (ACL) Learning Plan" at bounding box center [363, 516] width 283 height 16
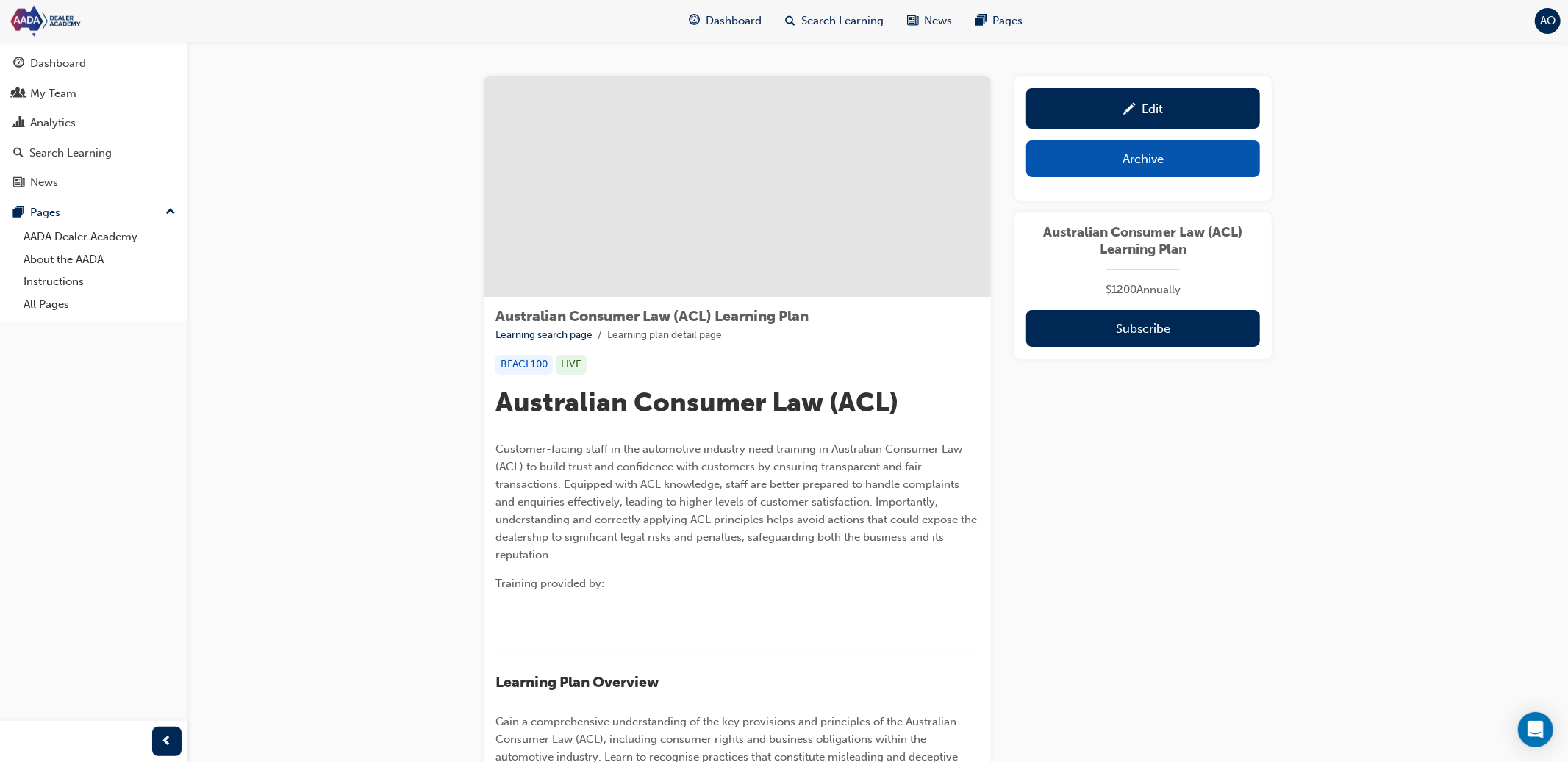
click at [1196, 113] on div "Edit" at bounding box center [1143, 108] width 212 height 19
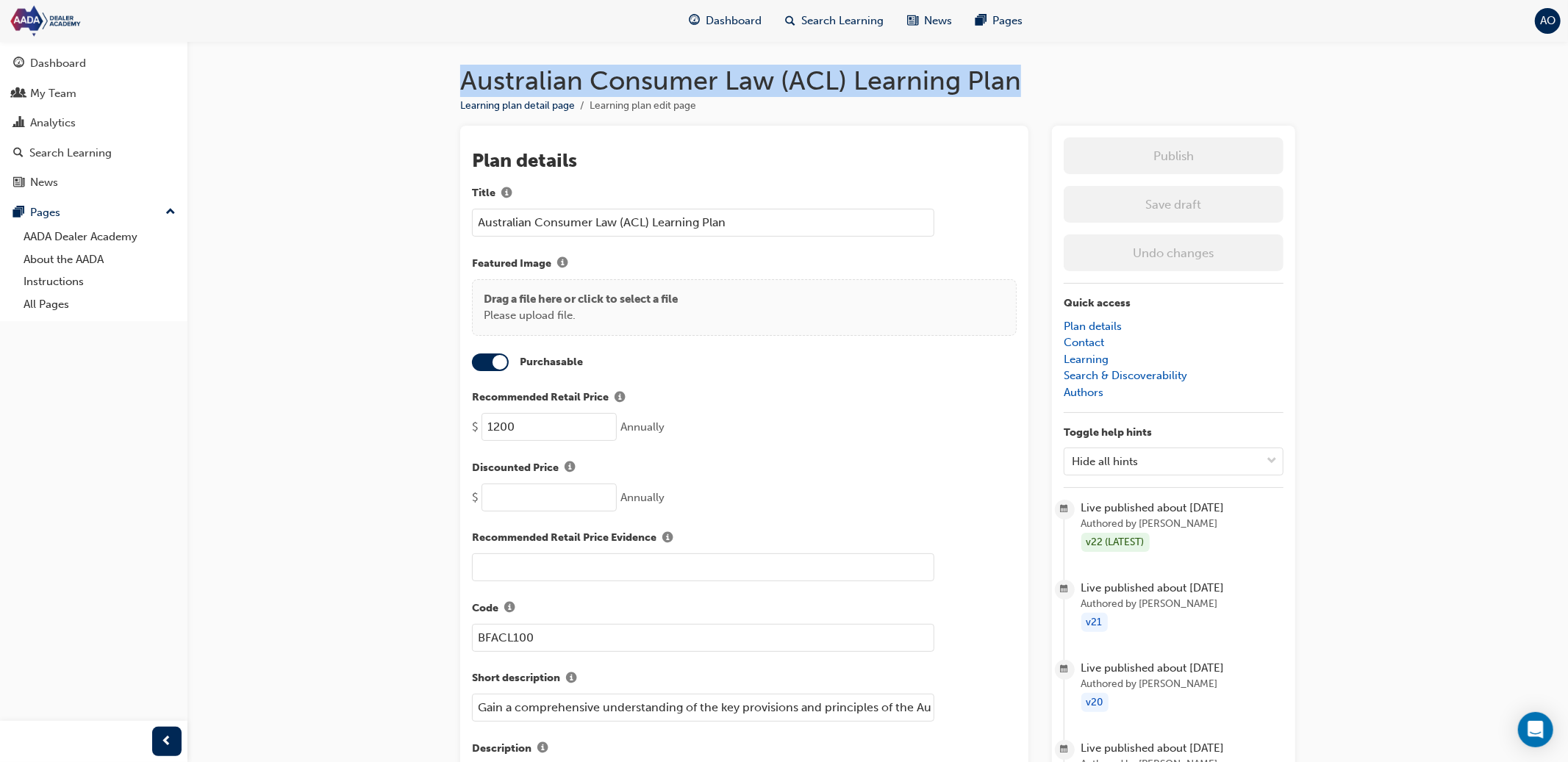
drag, startPoint x: 1029, startPoint y: 86, endPoint x: 410, endPoint y: 86, distance: 619.0
copy h1 "Australian Consumer Law (ACL) Learning Plan"
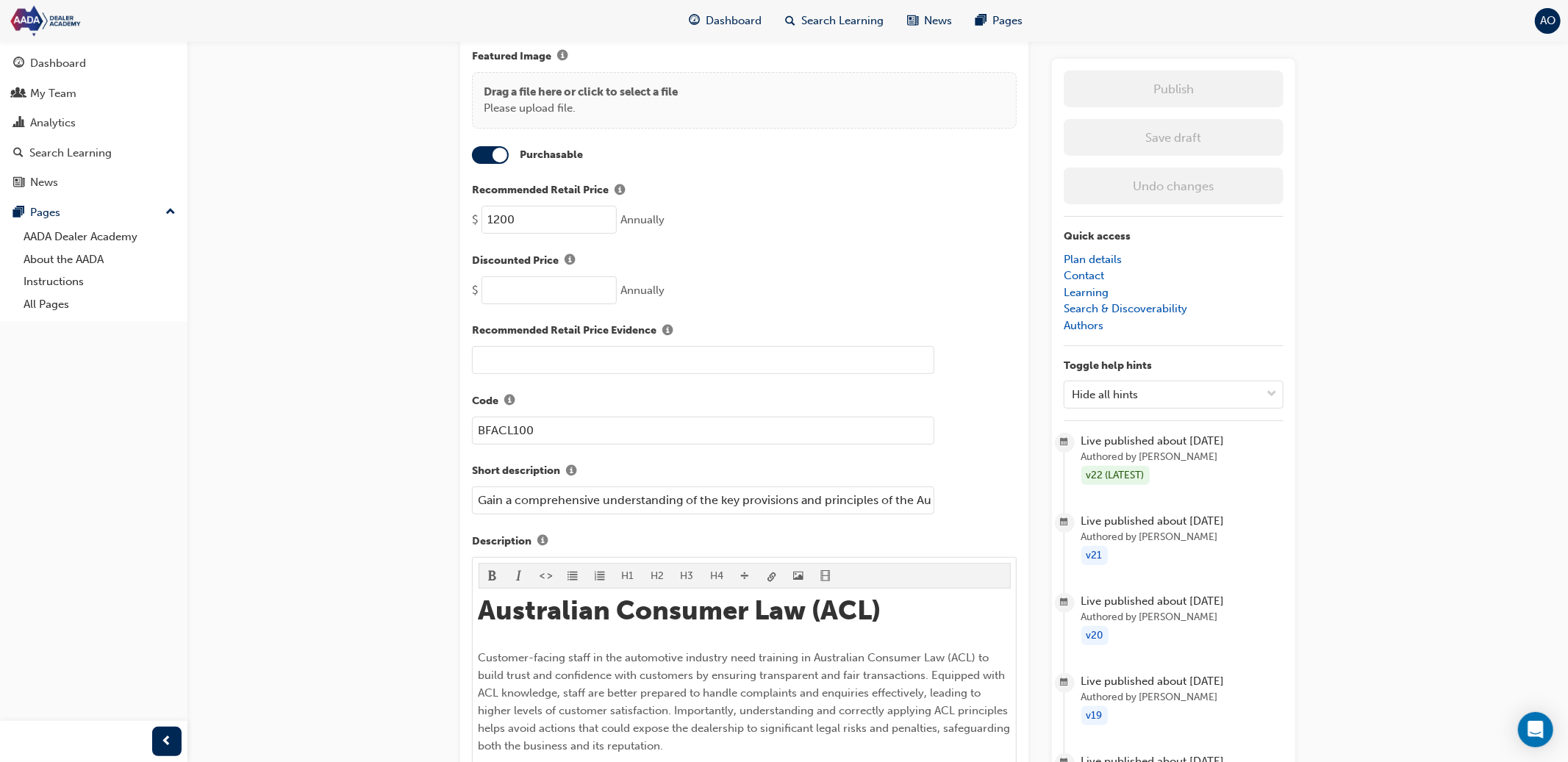
scroll to position [342, 0]
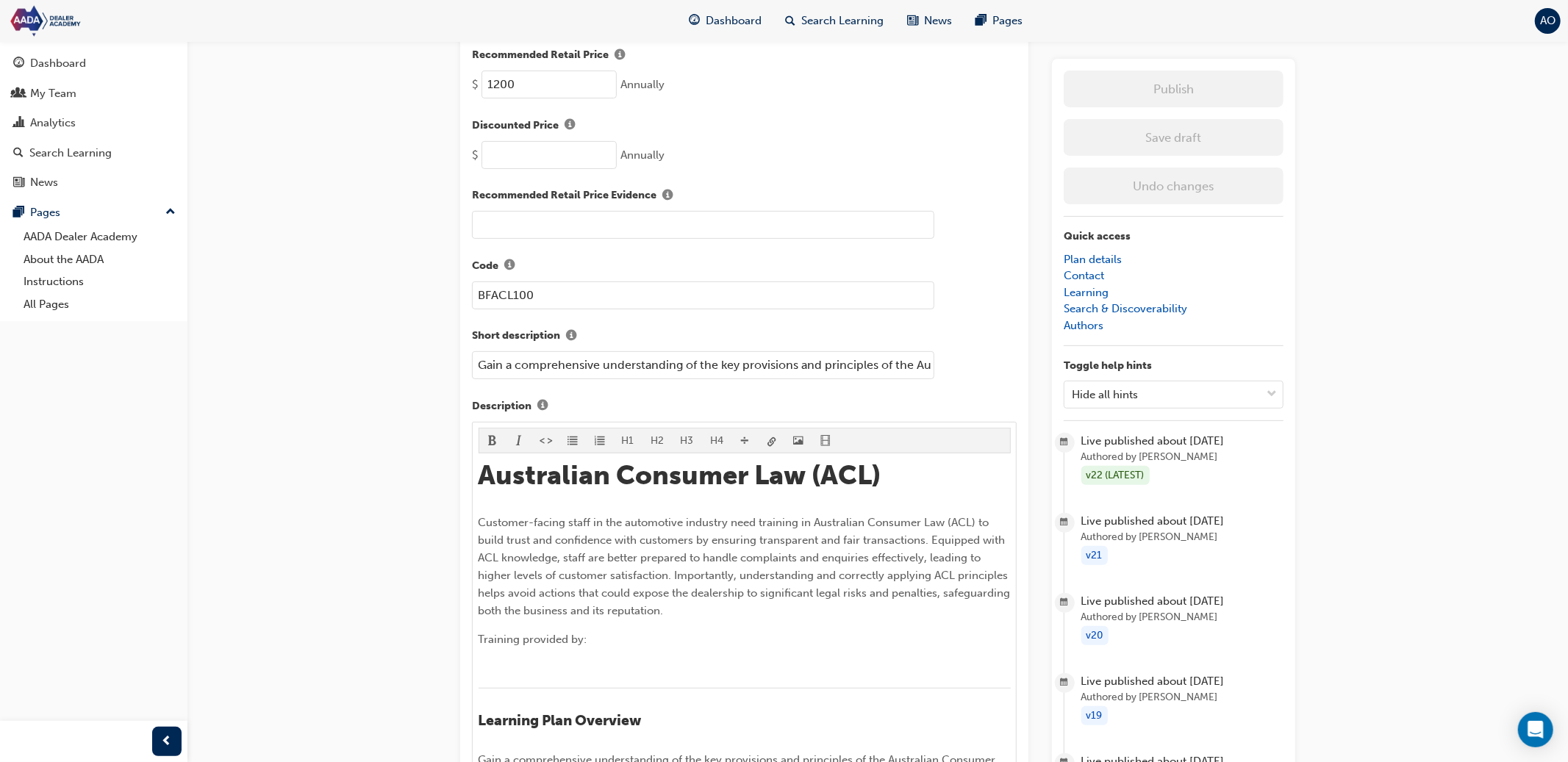
click at [758, 360] on input "Gain a comprehensive understanding of the key provisions and principles of the …" at bounding box center [703, 365] width 462 height 28
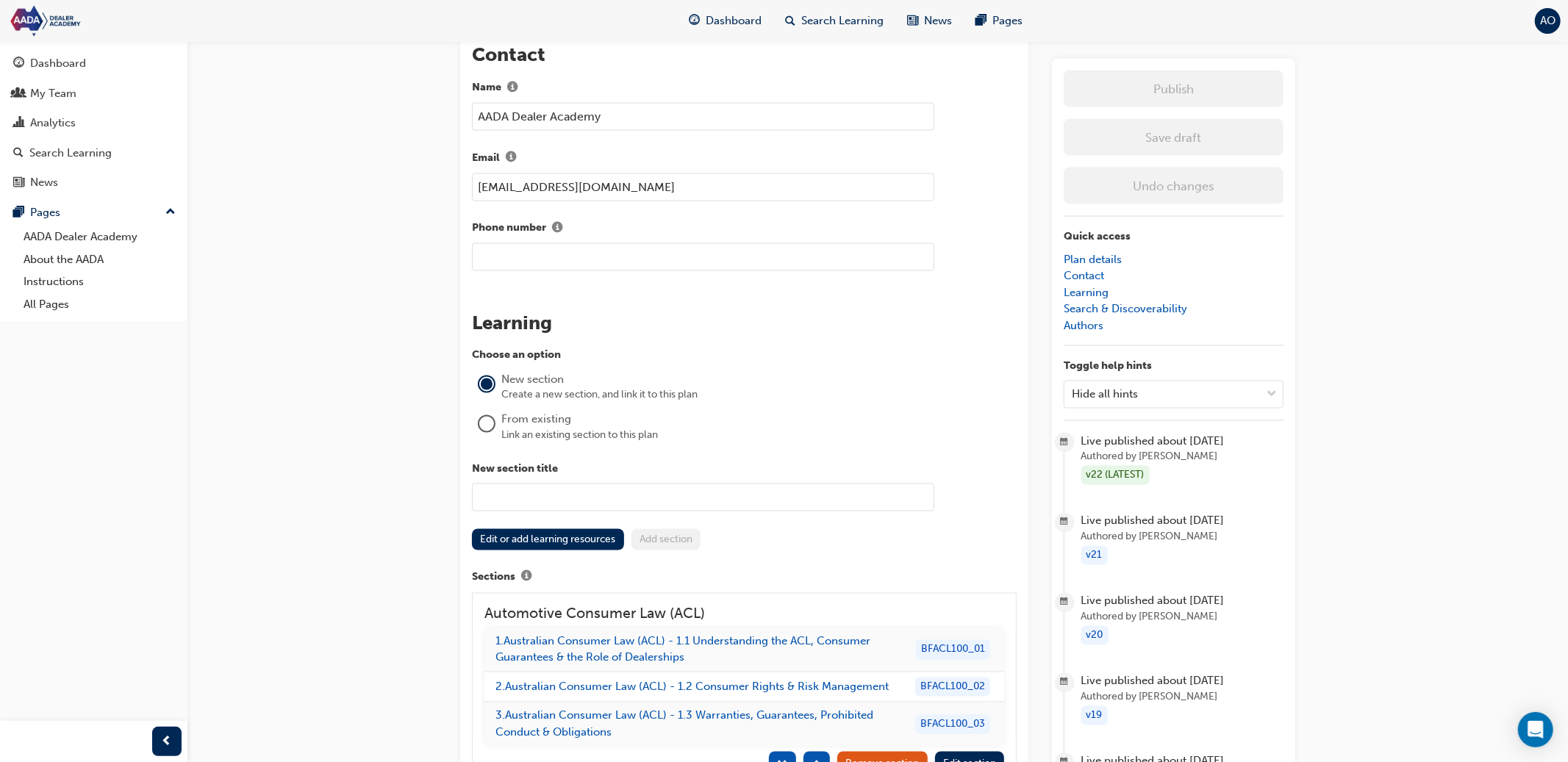
scroll to position [2493, 0]
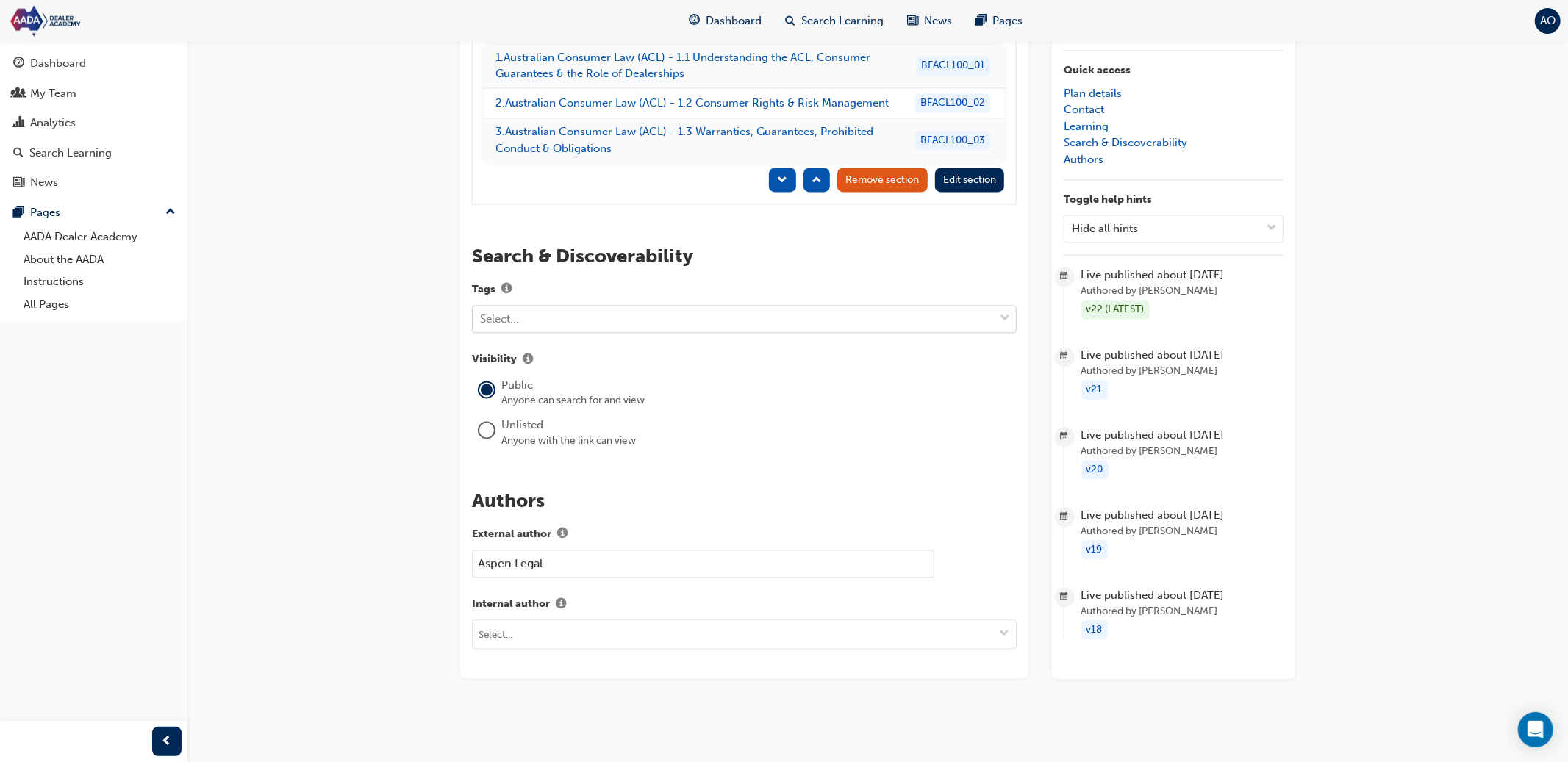
click at [707, 321] on div "Select..." at bounding box center [733, 319] width 521 height 25
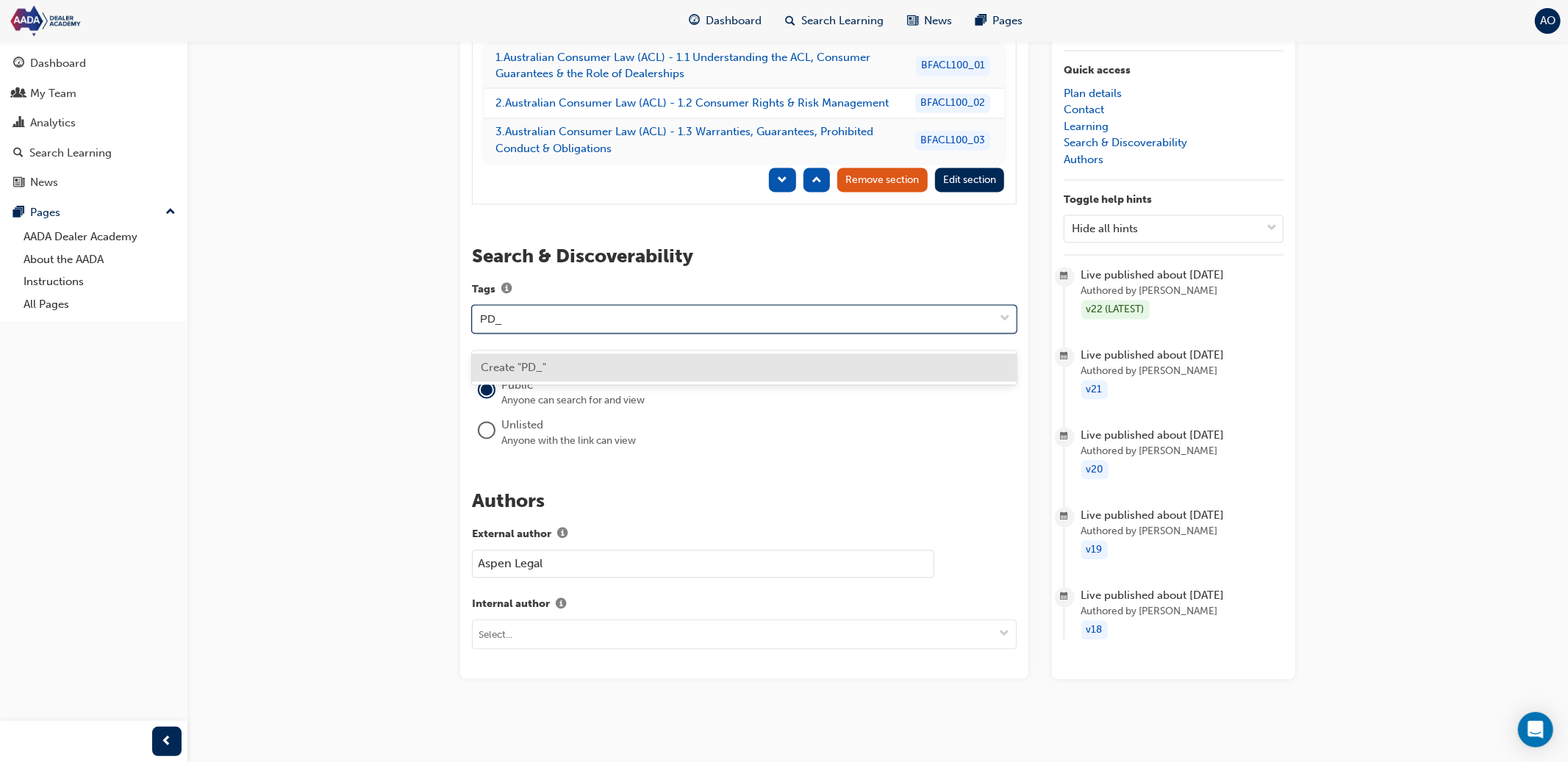
paste input "prod_T9bRd9L7uZYAKb"
type input "PD_prod_T9bRd9L7uZYAKb"
click at [722, 365] on div "Create "PD_prod_T9bRd9L7uZYAKb"" at bounding box center [744, 368] width 545 height 28
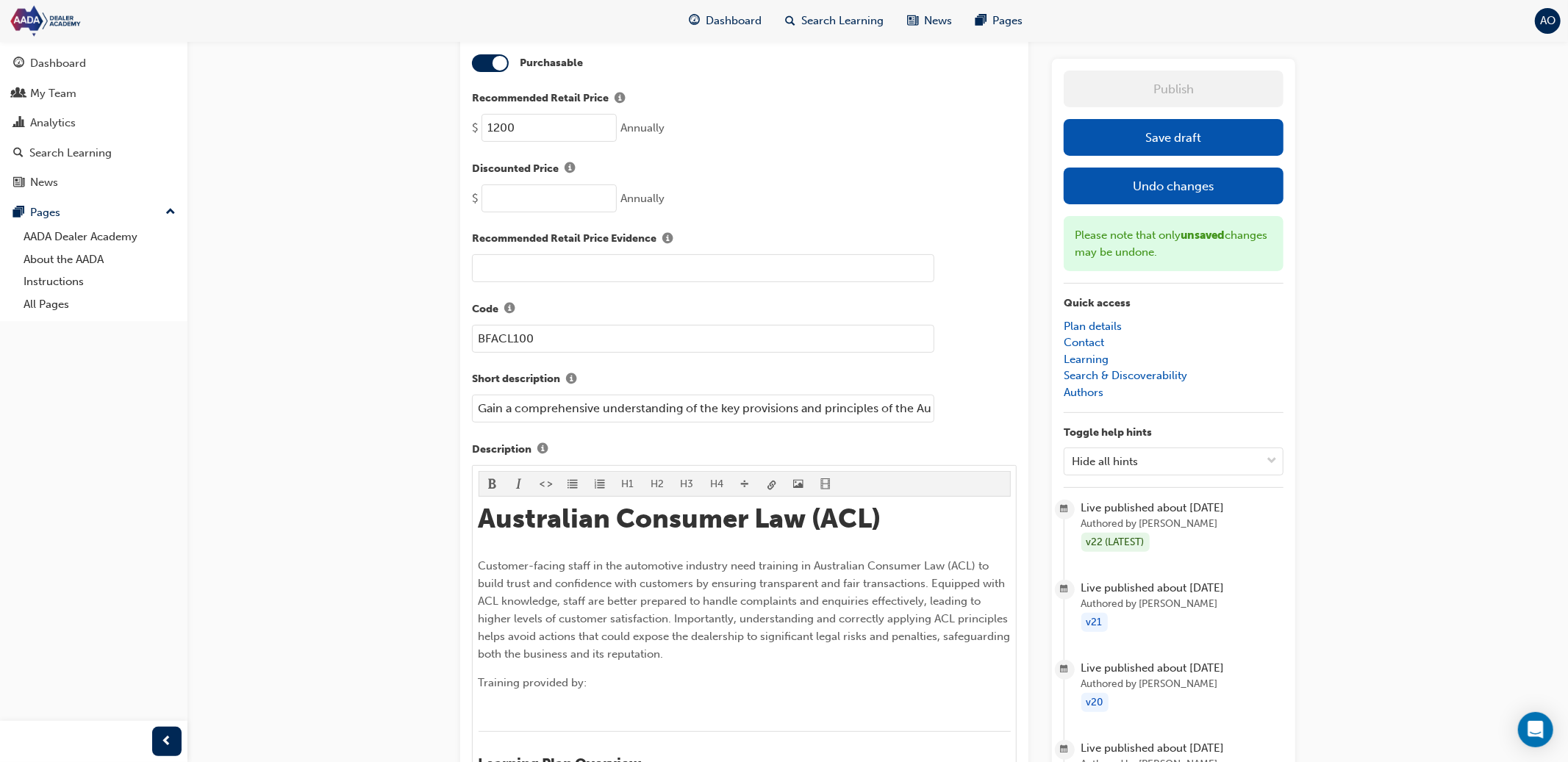
scroll to position [275, 0]
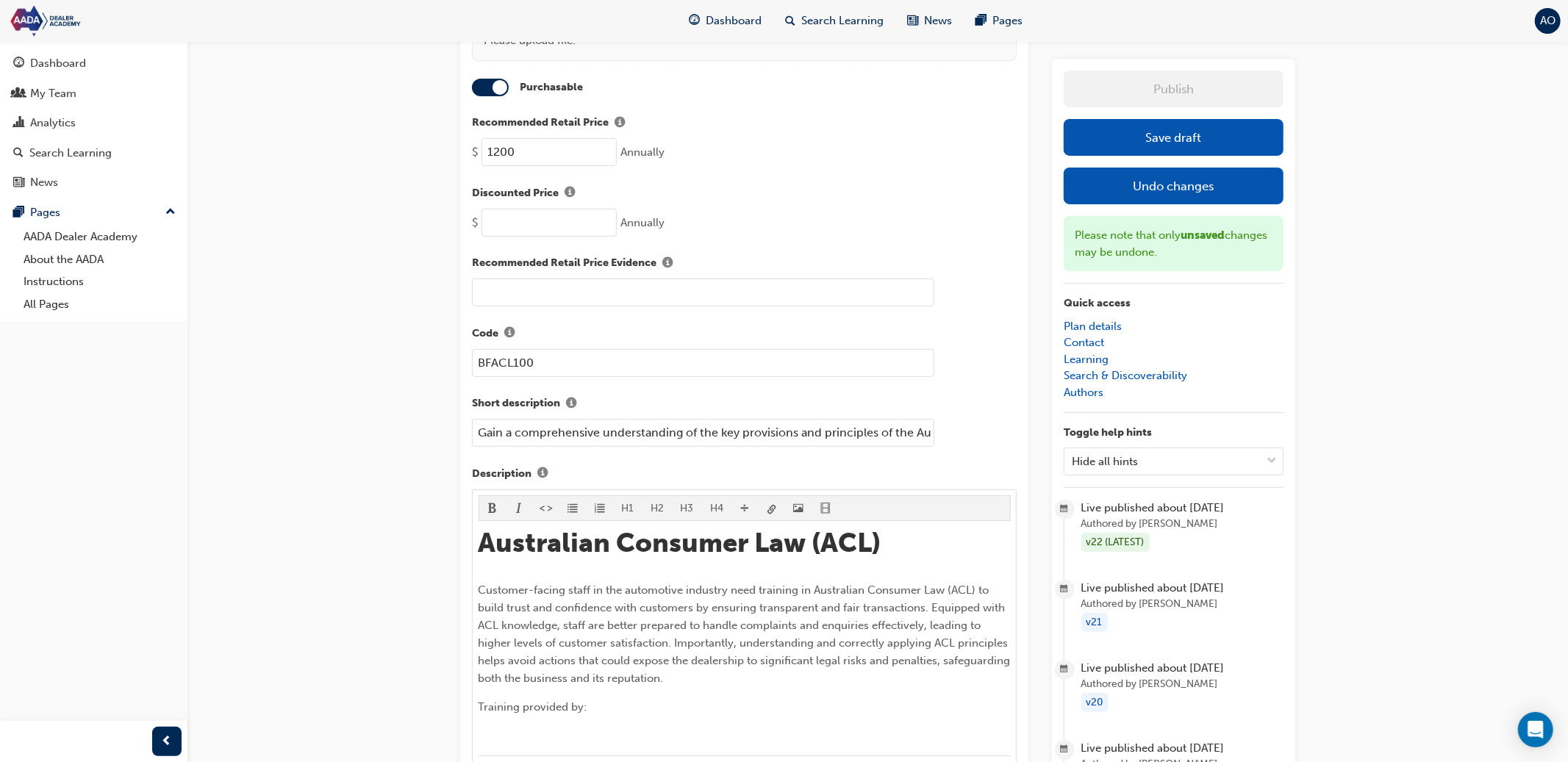
click at [1174, 144] on button "Save draft" at bounding box center [1174, 137] width 220 height 37
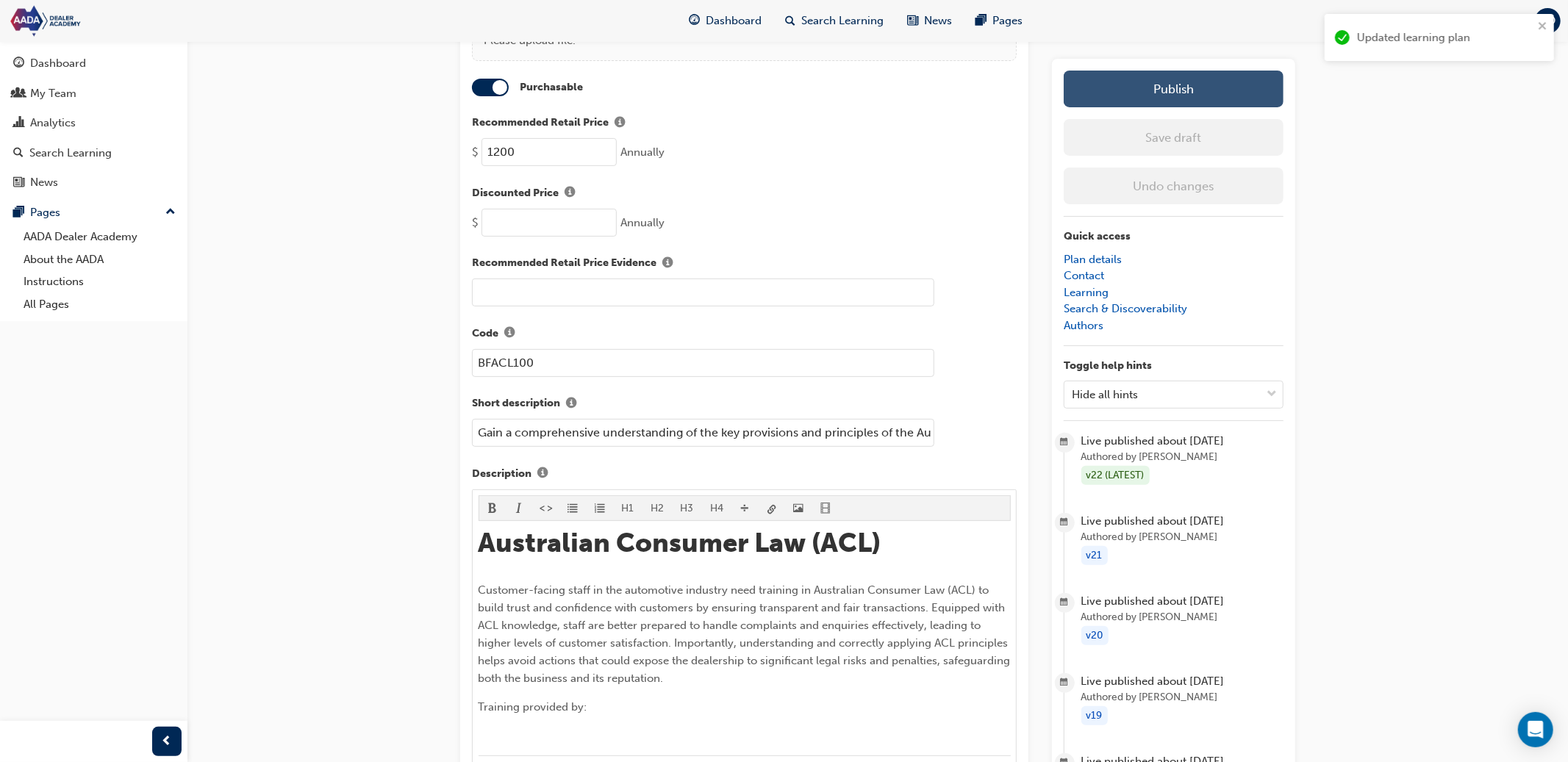
click at [1155, 86] on button "Publish" at bounding box center [1174, 88] width 220 height 37
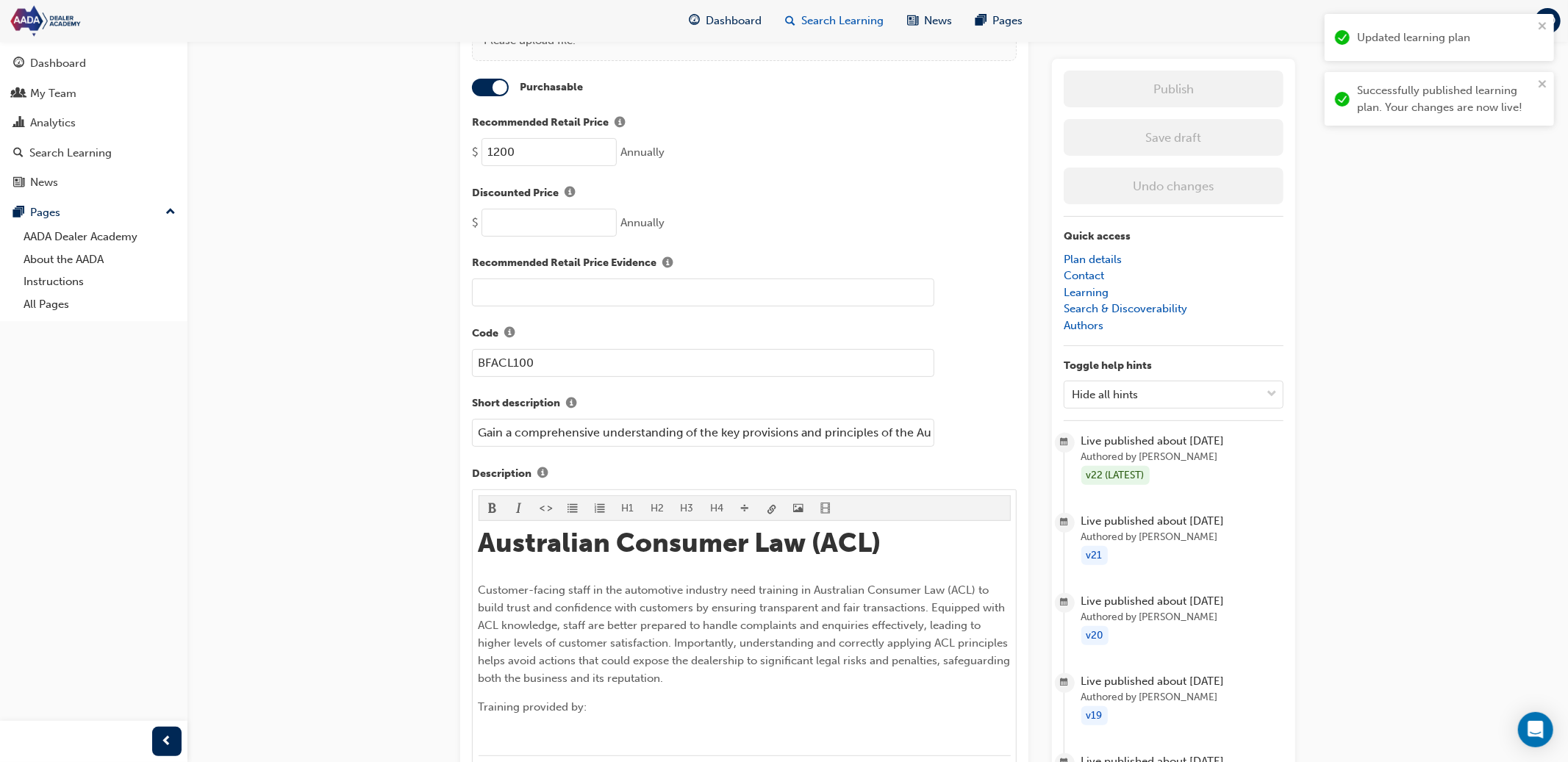
click at [831, 26] on span "Search Learning" at bounding box center [843, 21] width 83 height 17
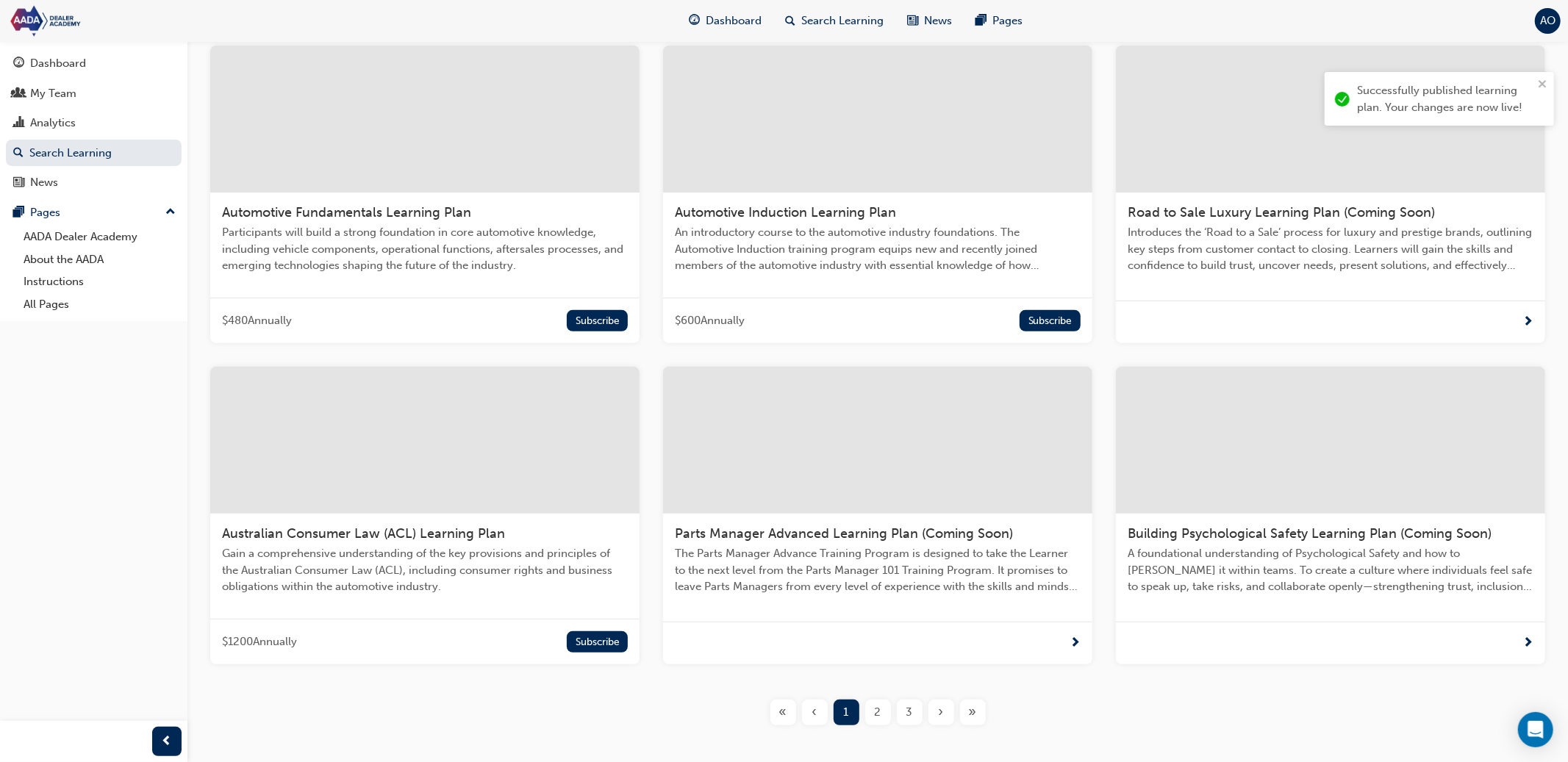
scroll to position [373, 0]
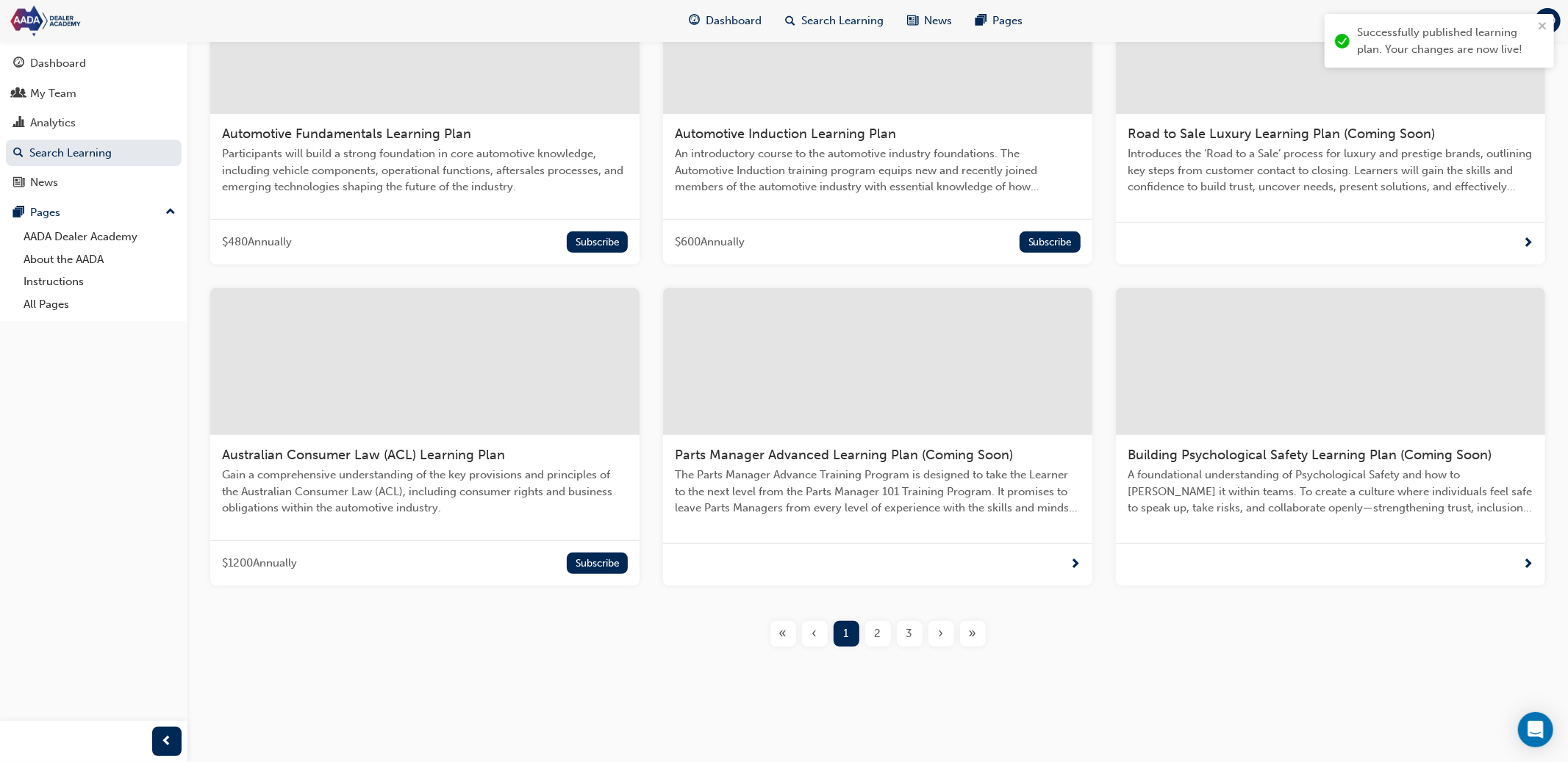
click at [873, 630] on div "2" at bounding box center [878, 633] width 25 height 25
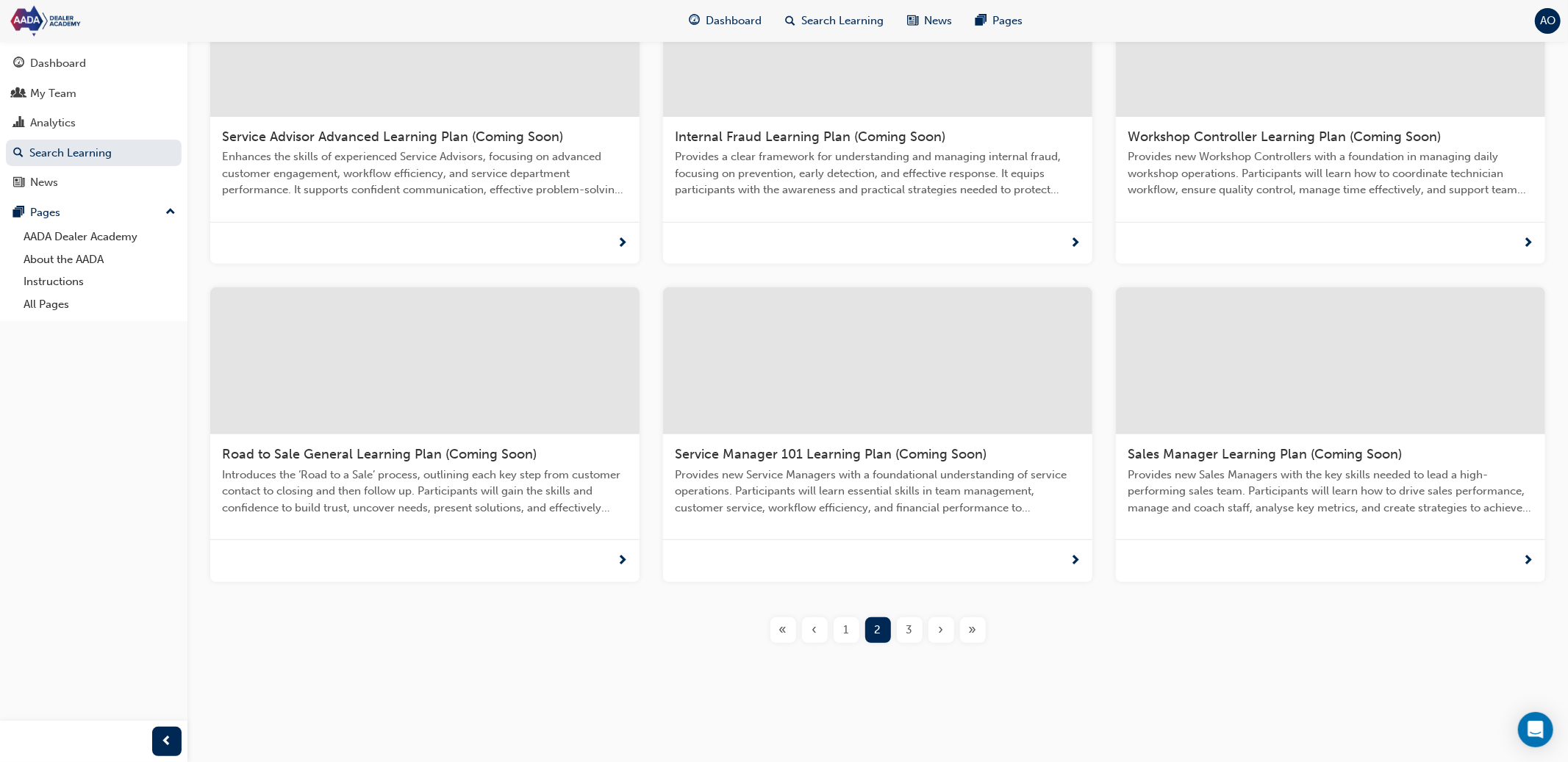
scroll to position [372, 0]
click at [903, 636] on div "3" at bounding box center [909, 629] width 25 height 25
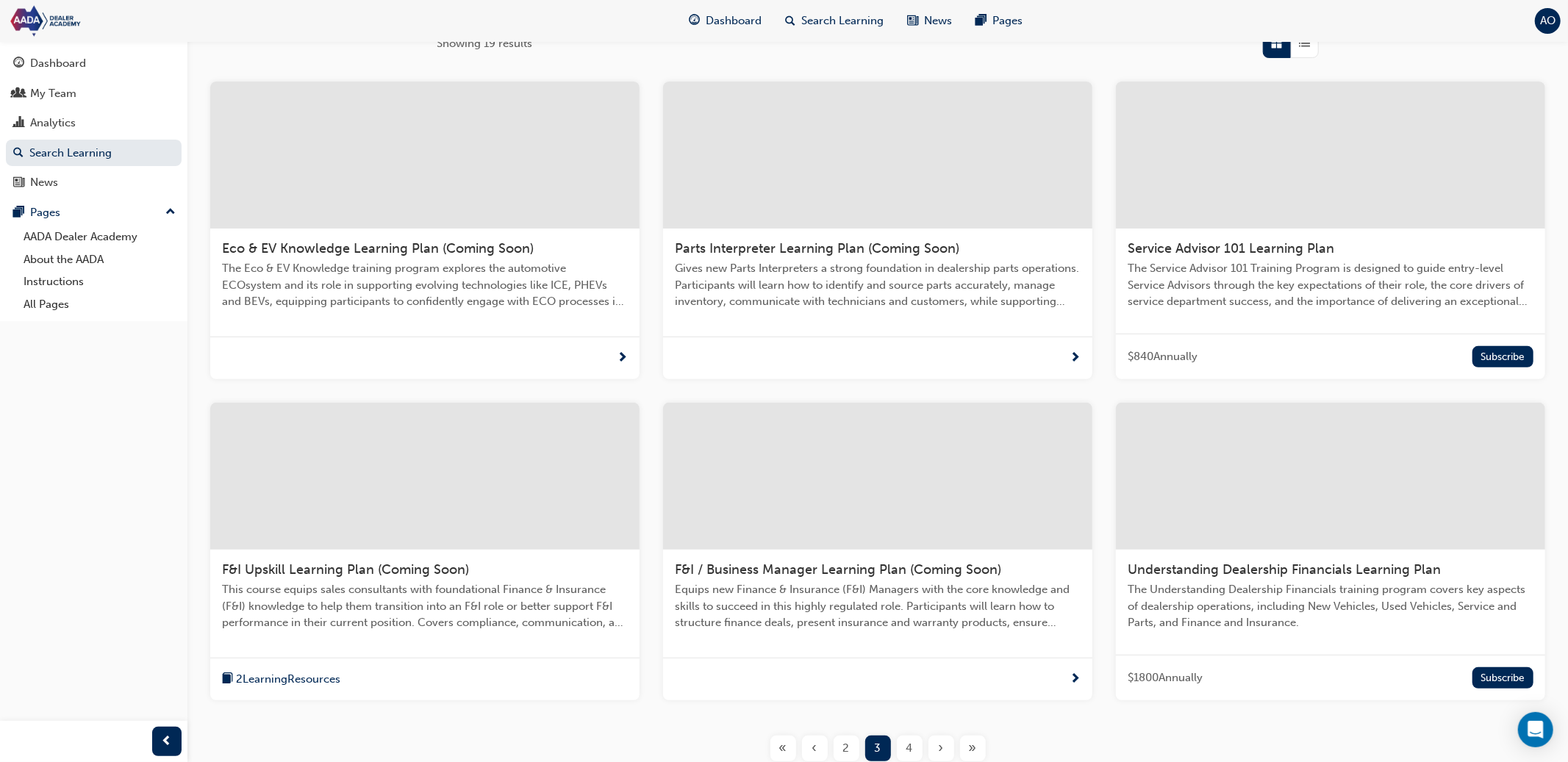
scroll to position [241, 0]
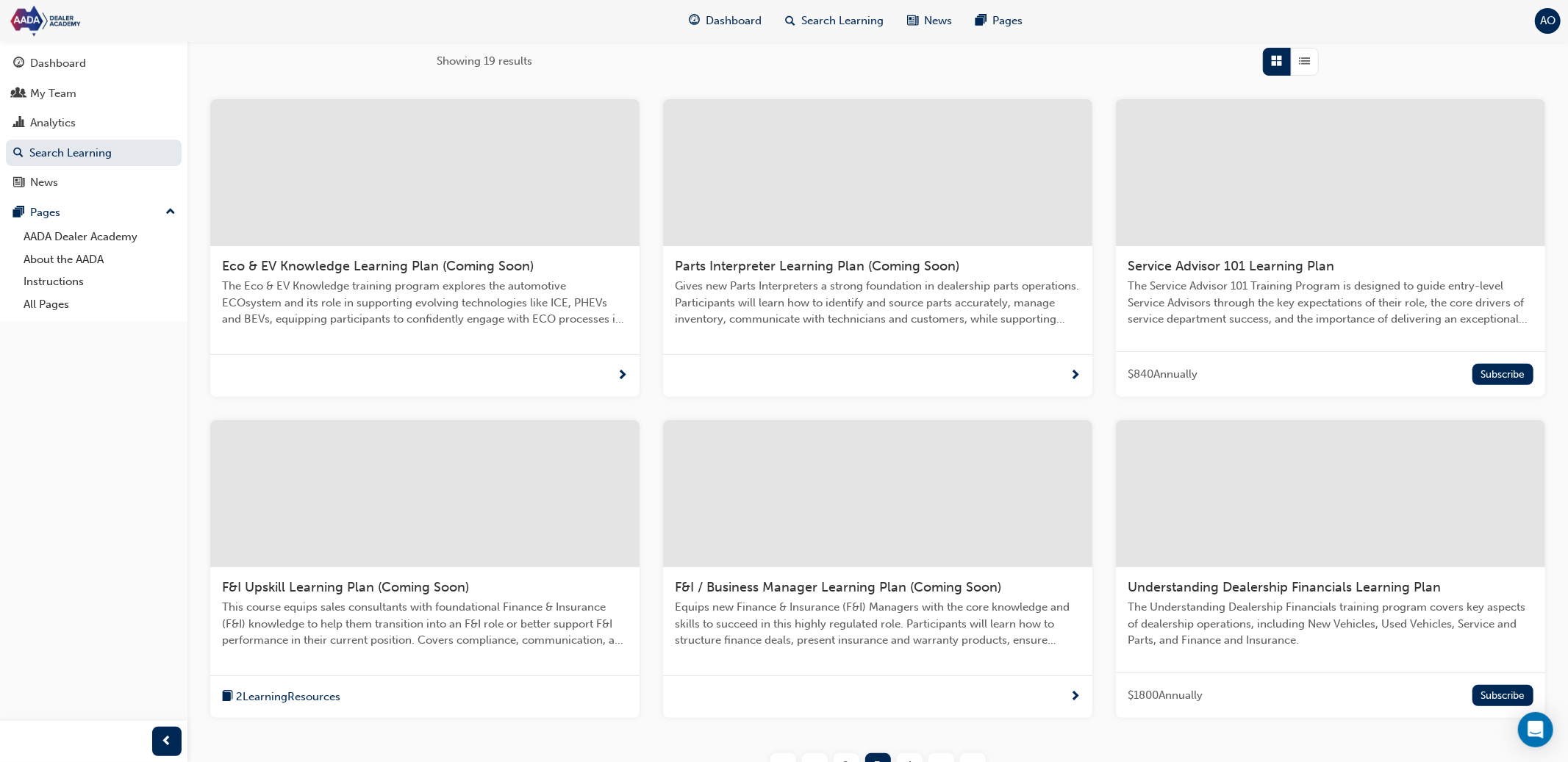
click at [1304, 213] on div at bounding box center [1330, 172] width 429 height 147
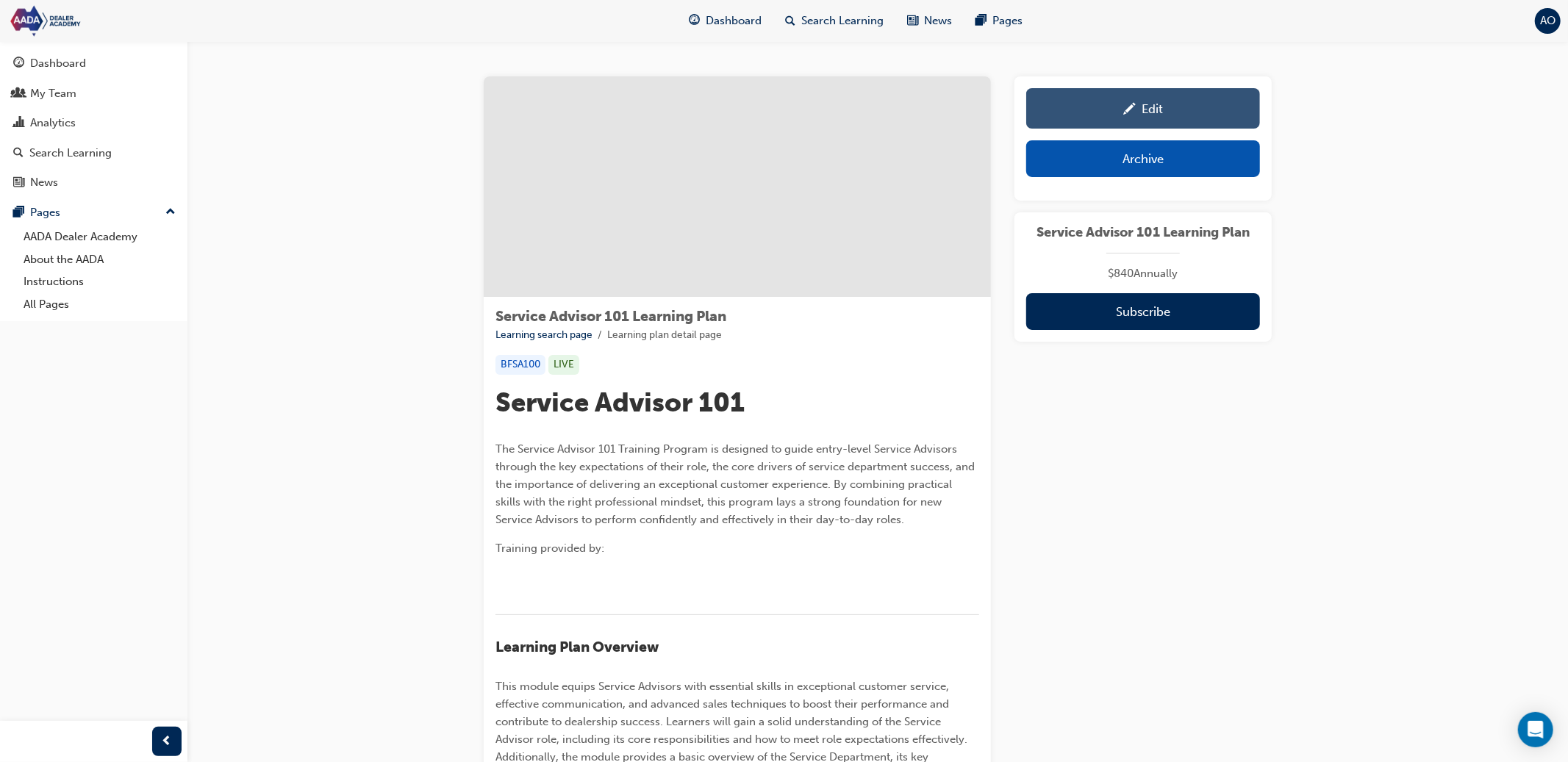
scroll to position [3, 0]
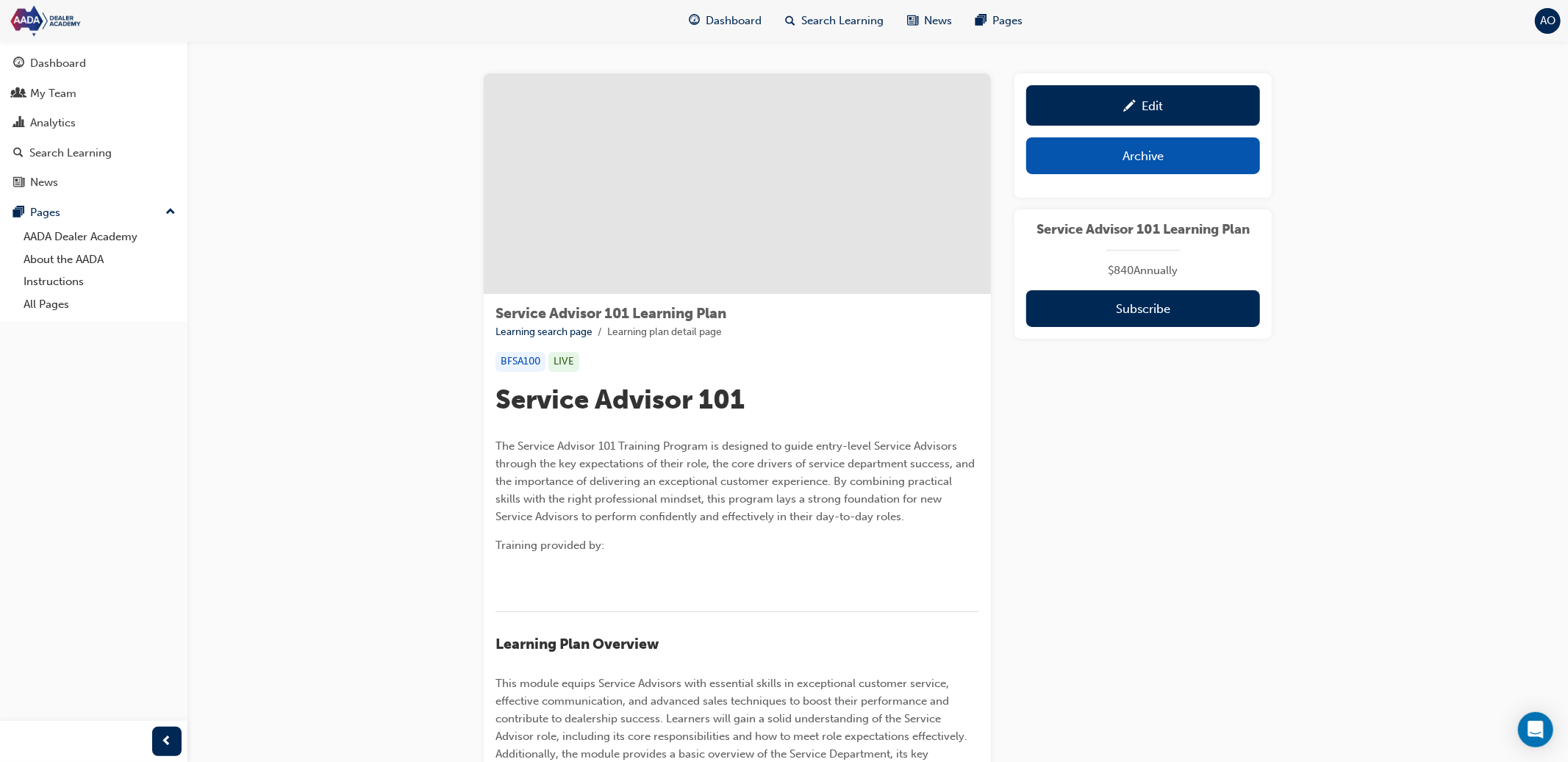
click at [1147, 119] on link "Edit" at bounding box center [1143, 105] width 233 height 40
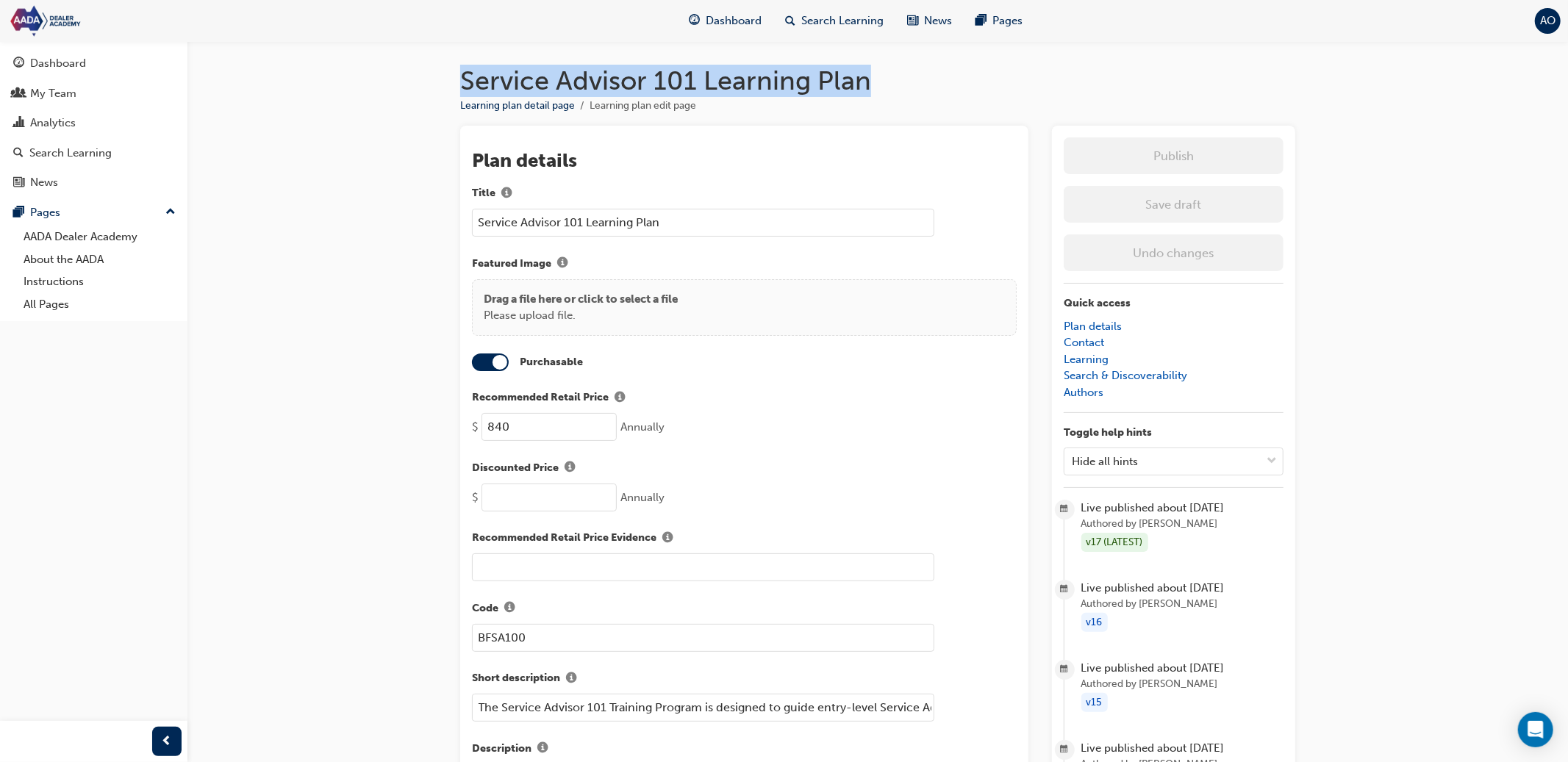
drag, startPoint x: 863, startPoint y: 87, endPoint x: 455, endPoint y: 87, distance: 408.0
copy h1 "Service Advisor 101 Learning Plan"
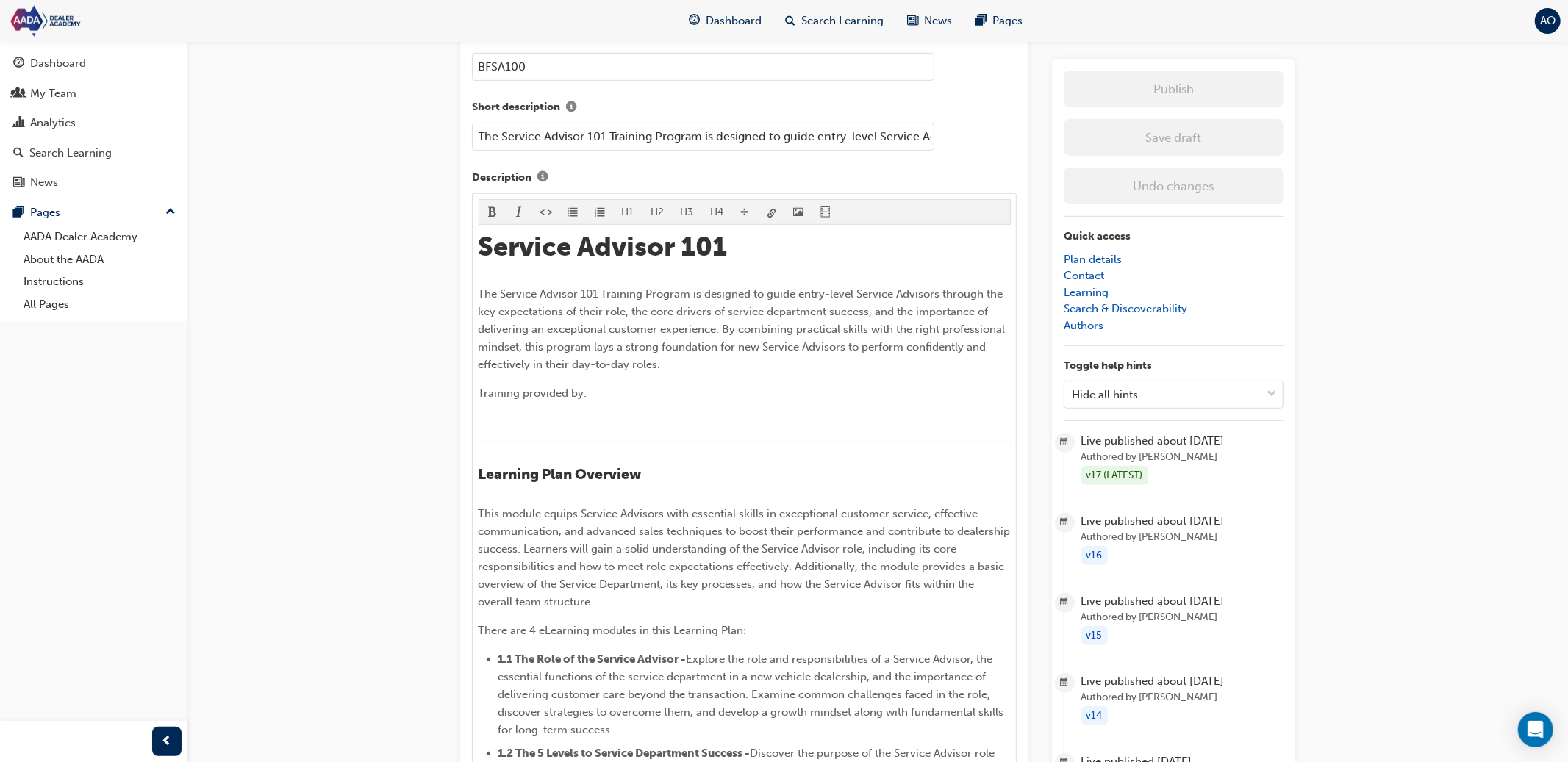
scroll to position [600, 0]
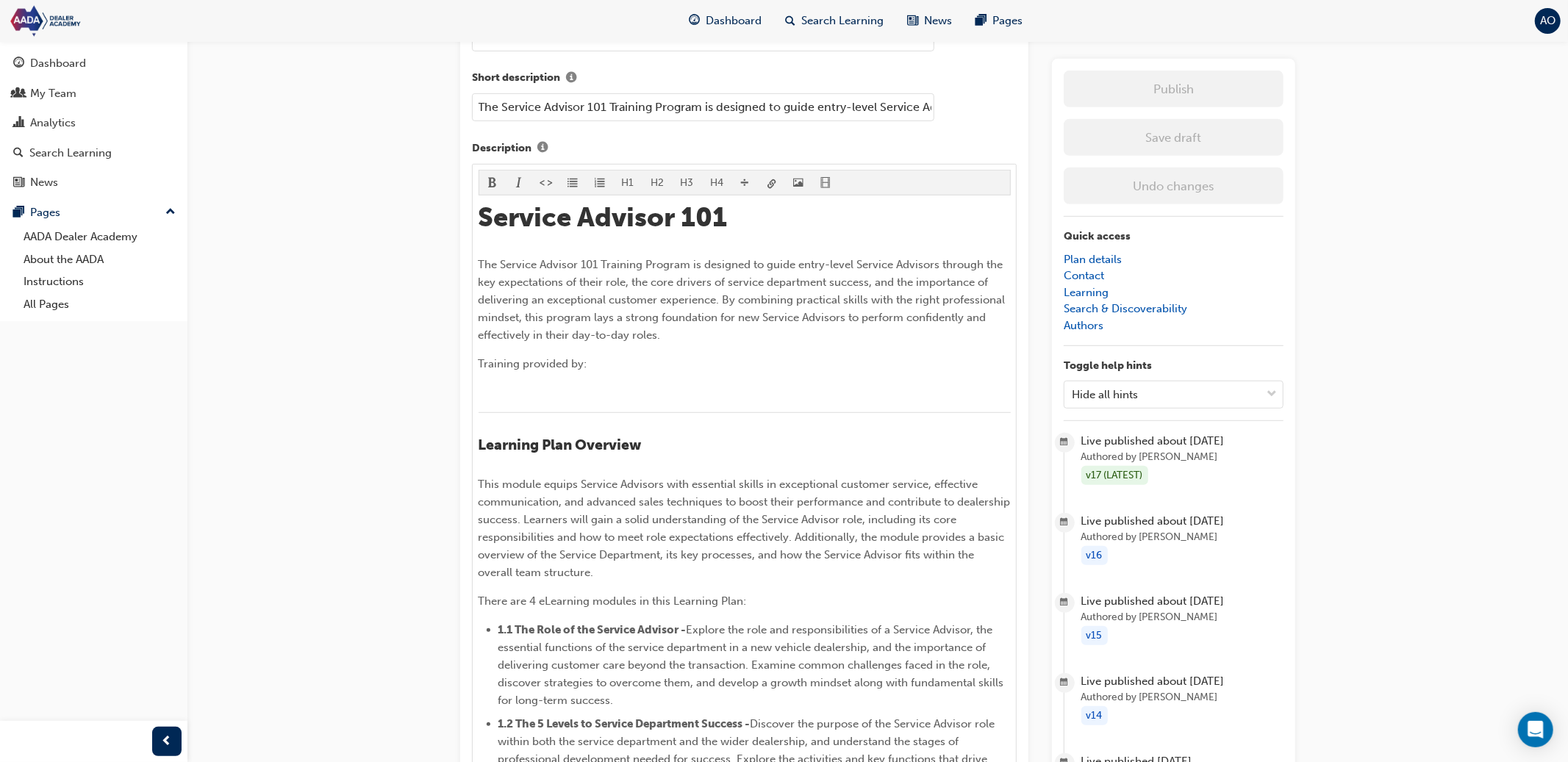
click at [848, 101] on input "The Service Advisor 101 Training Program is designed to guide entry-level Servi…" at bounding box center [703, 107] width 462 height 28
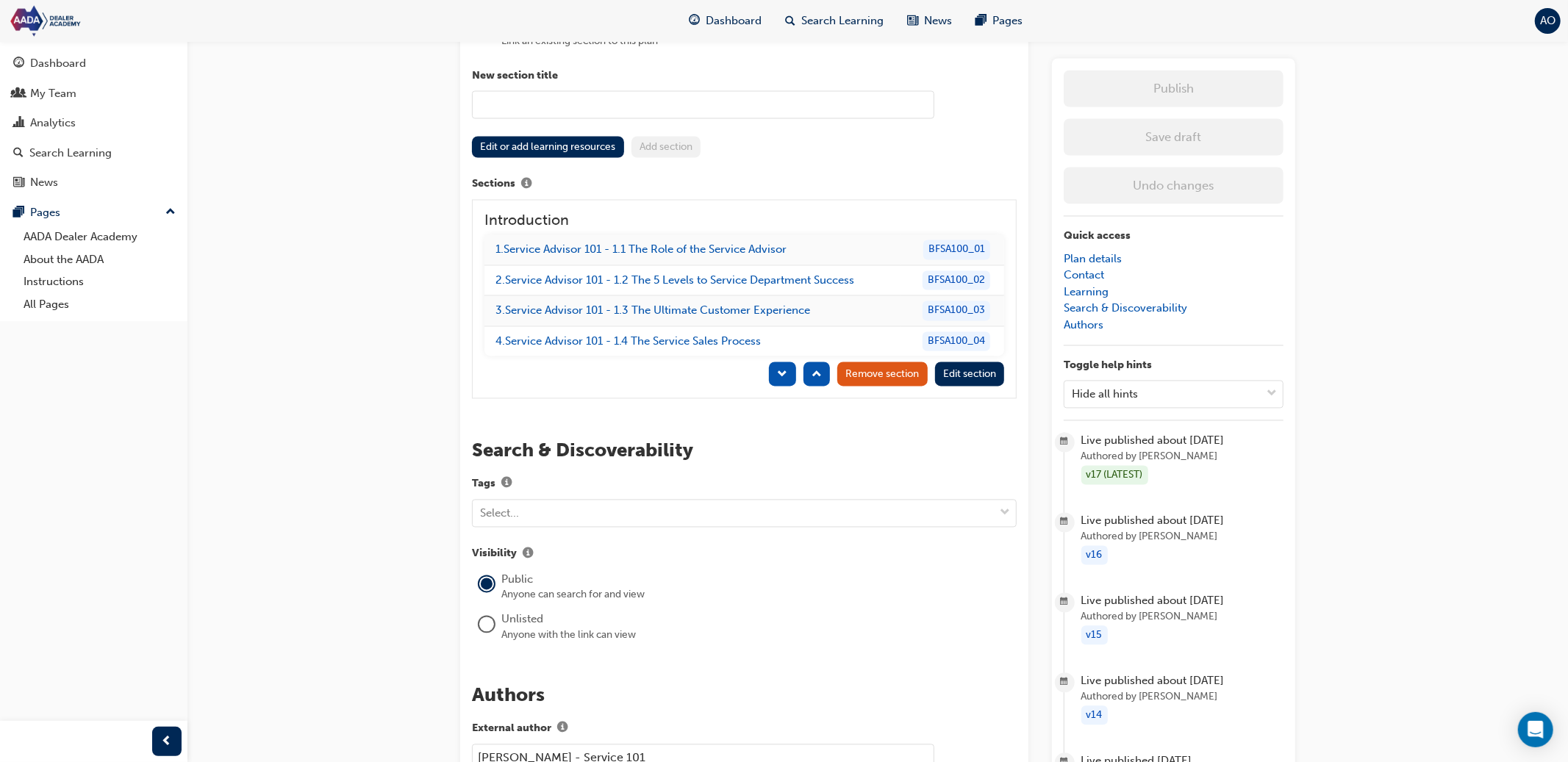
scroll to position [2531, 0]
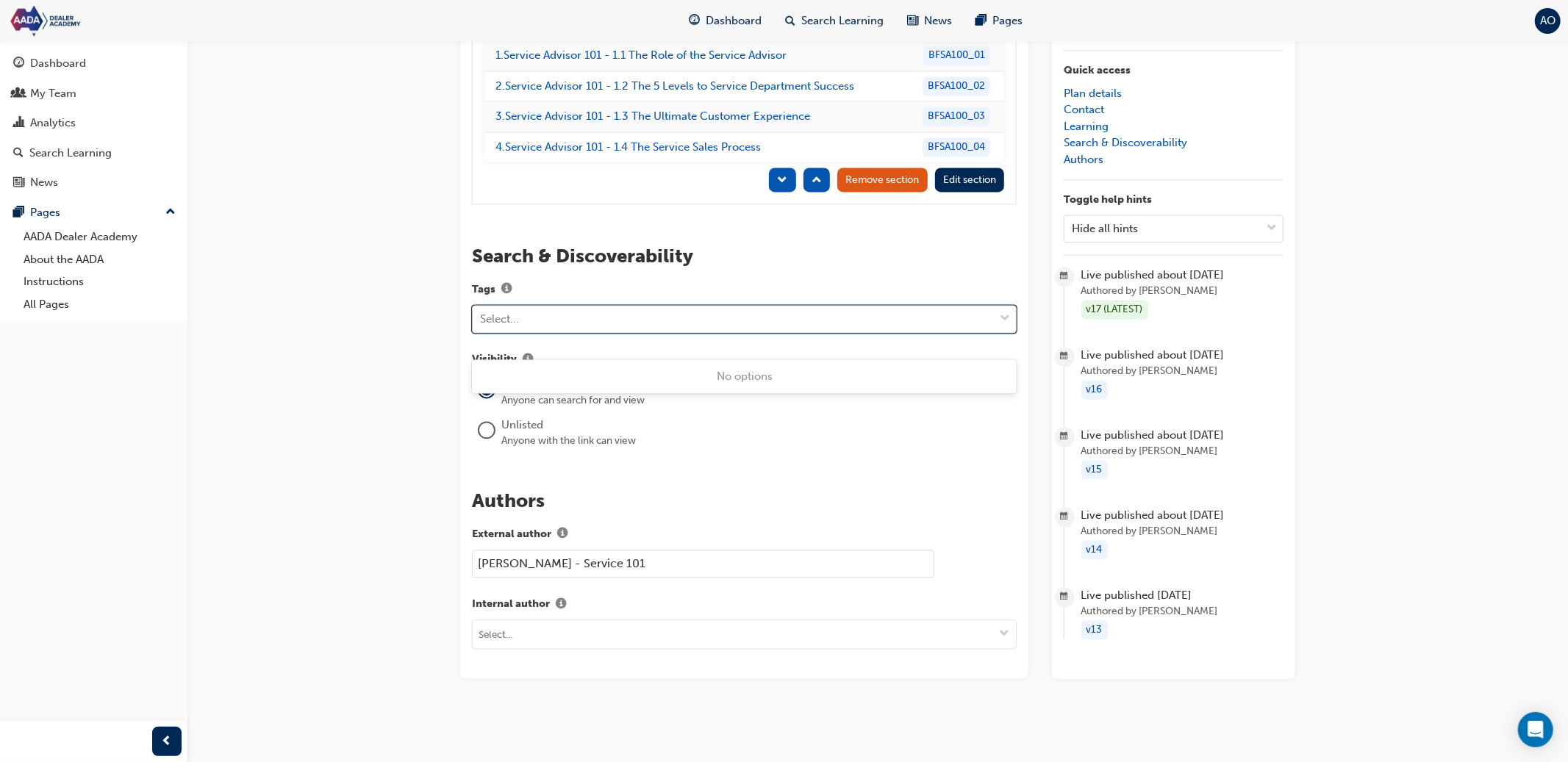
click at [564, 315] on div "Select..." at bounding box center [733, 319] width 521 height 25
paste input "prod_T9bTFZCroiEOEa"
type input "PD_prod_T9bTFZCroiEOEa"
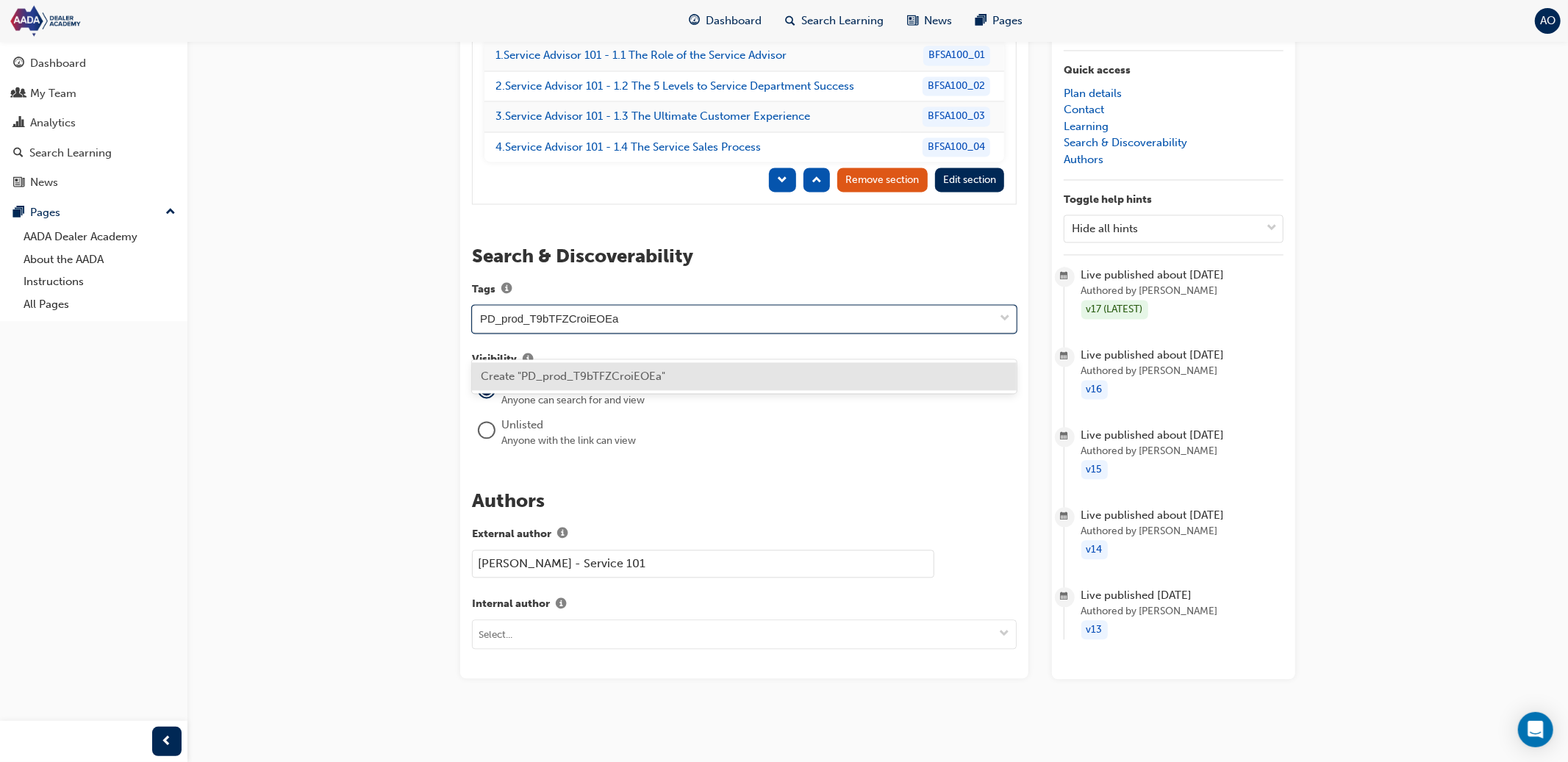
click at [610, 370] on span "Create "PD_prod_T9bTFZCroiEOEa"" at bounding box center [573, 376] width 184 height 13
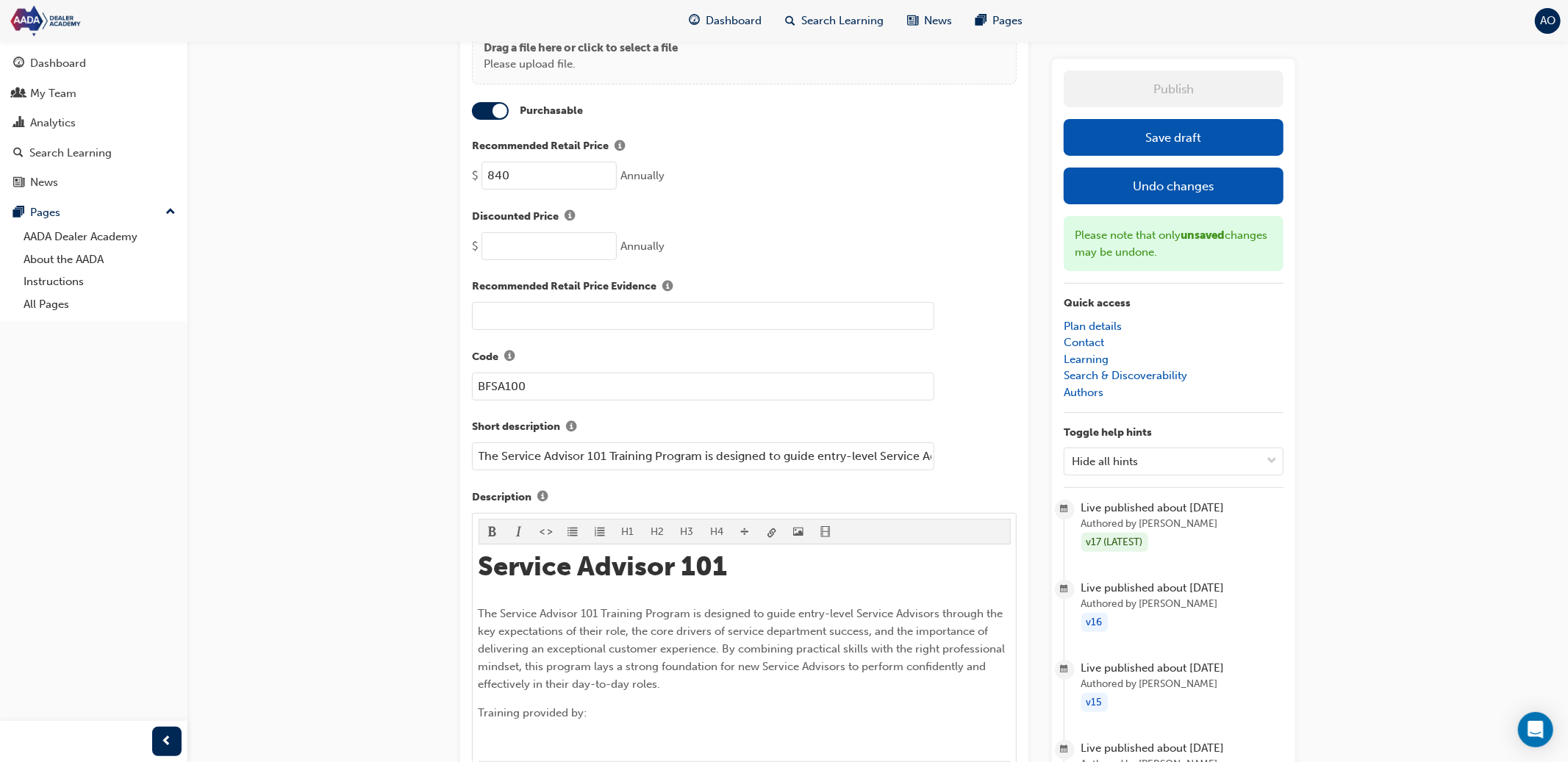
scroll to position [0, 0]
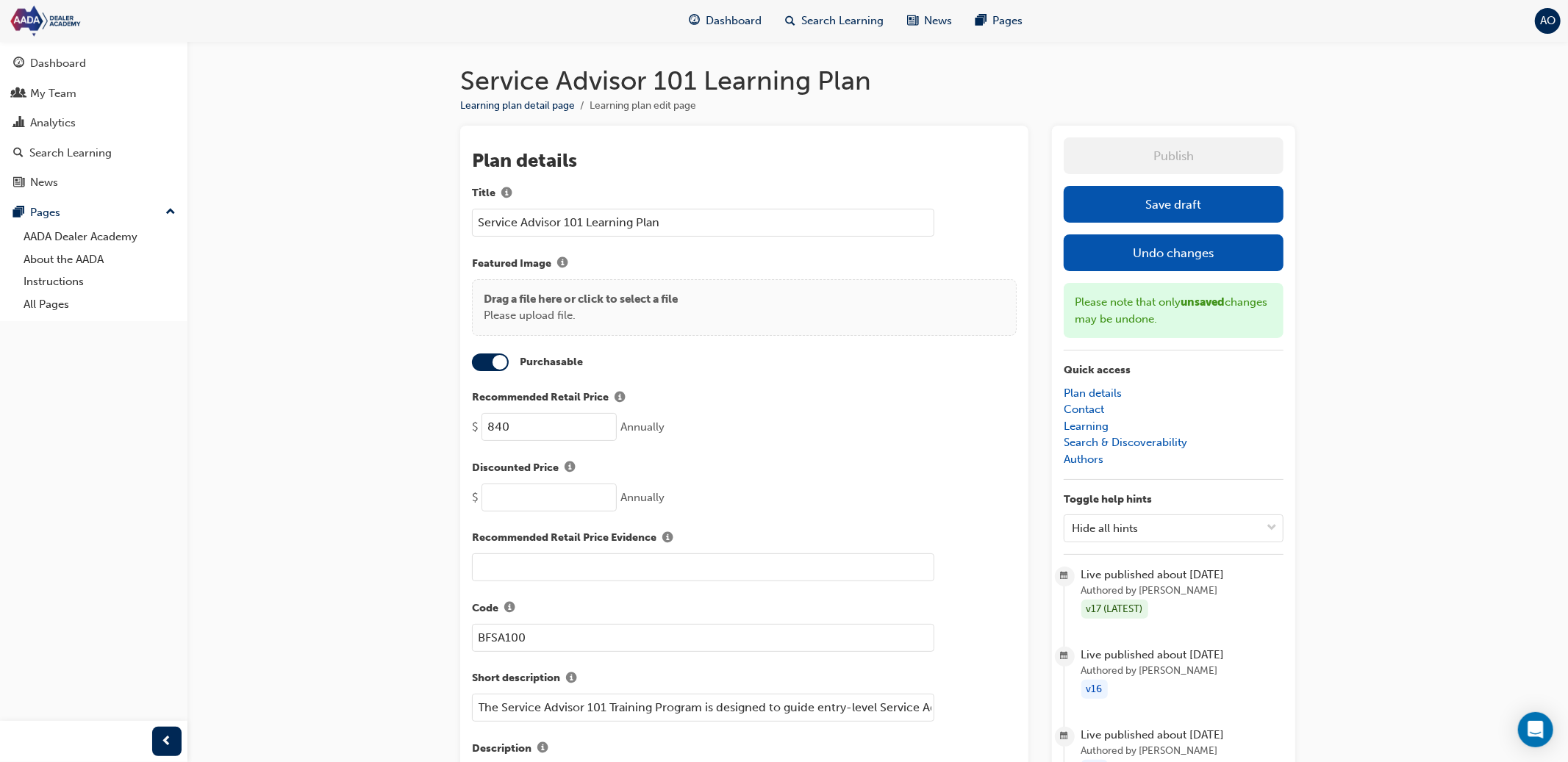
drag, startPoint x: 1154, startPoint y: 196, endPoint x: 1153, endPoint y: 186, distance: 10.0
click at [1154, 196] on button "Save draft" at bounding box center [1174, 204] width 220 height 37
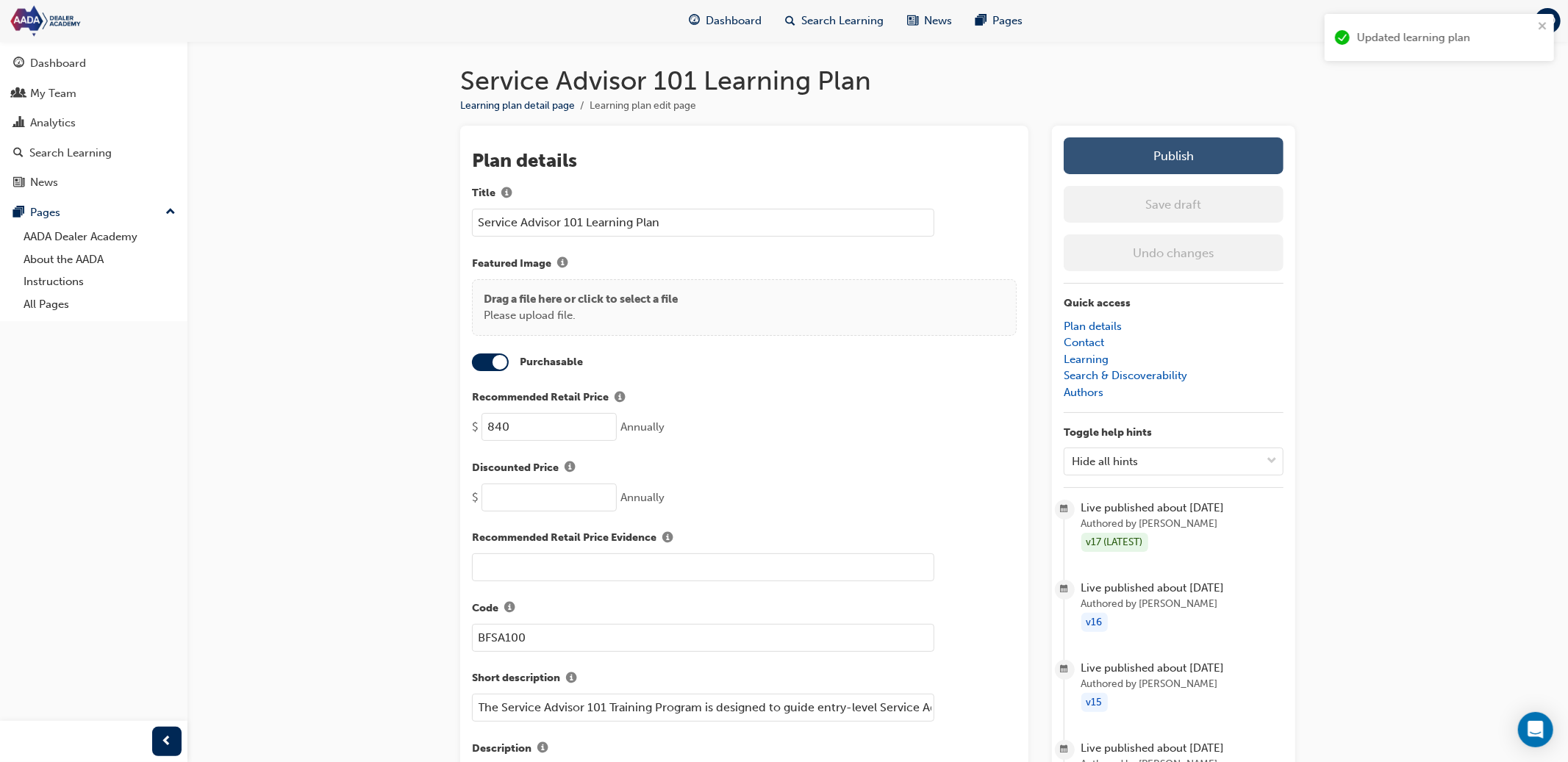
click at [1154, 165] on button "Publish" at bounding box center [1174, 155] width 220 height 37
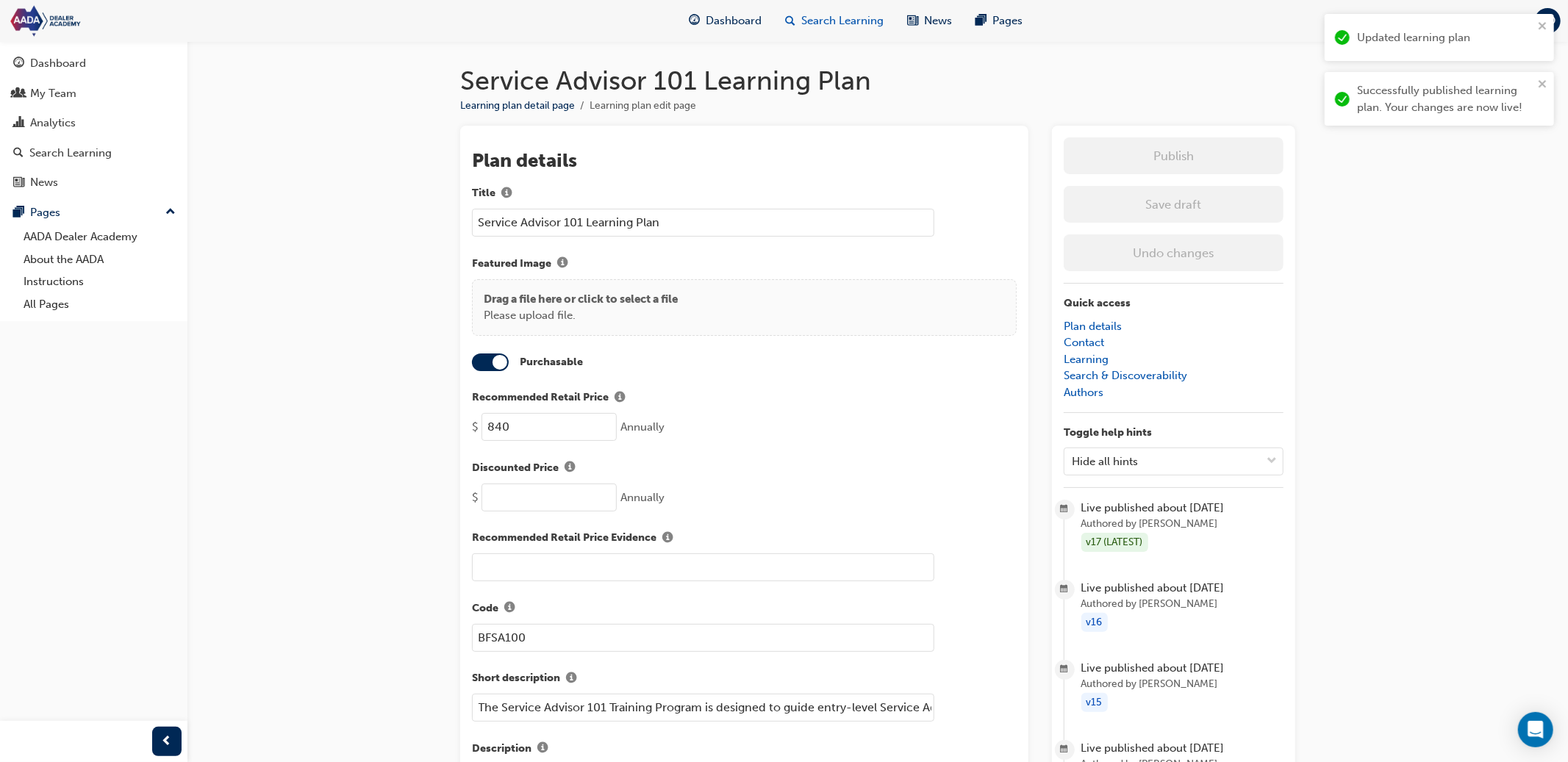
click at [849, 21] on span "Search Learning" at bounding box center [843, 21] width 83 height 17
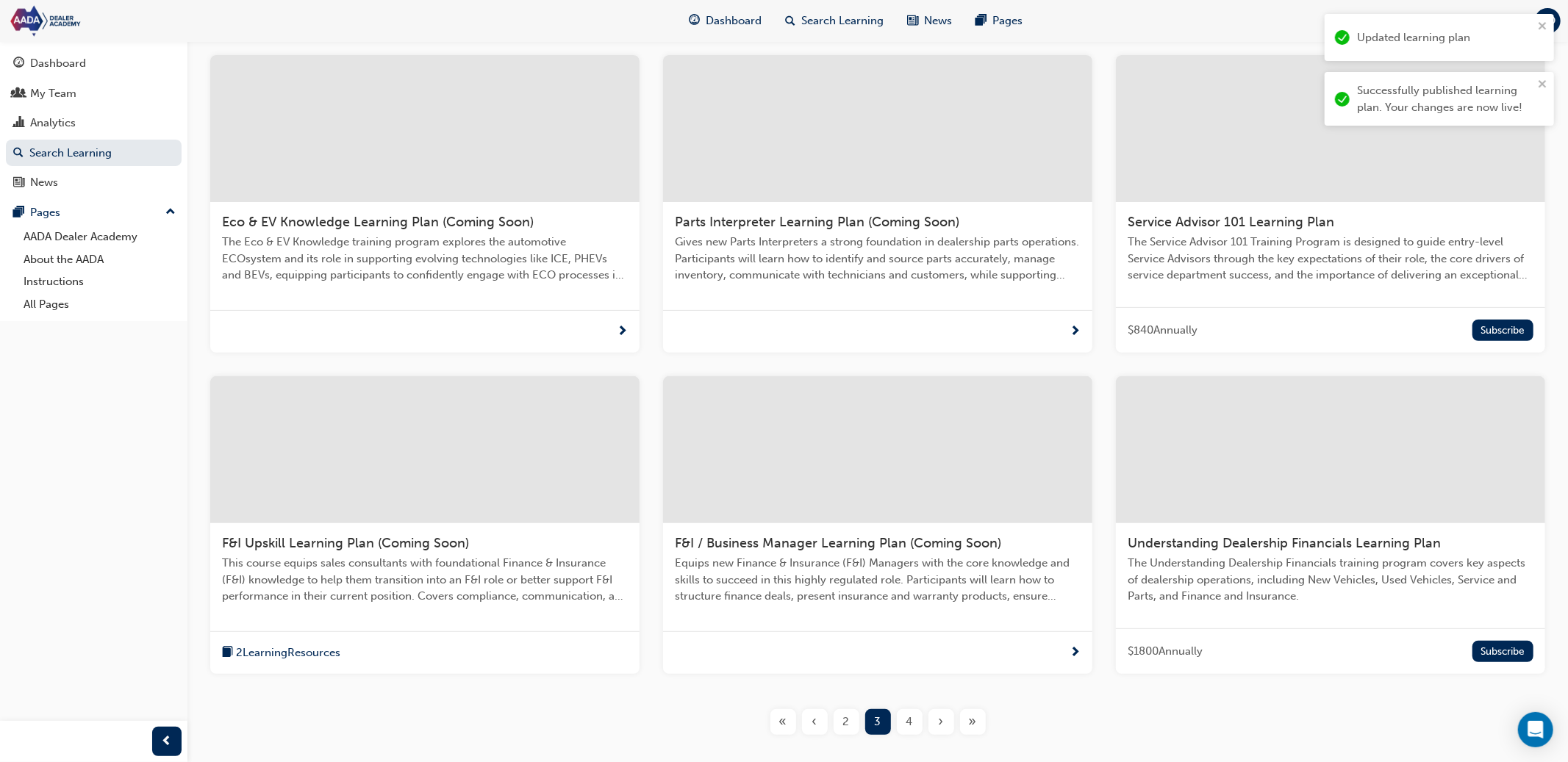
scroll to position [326, 0]
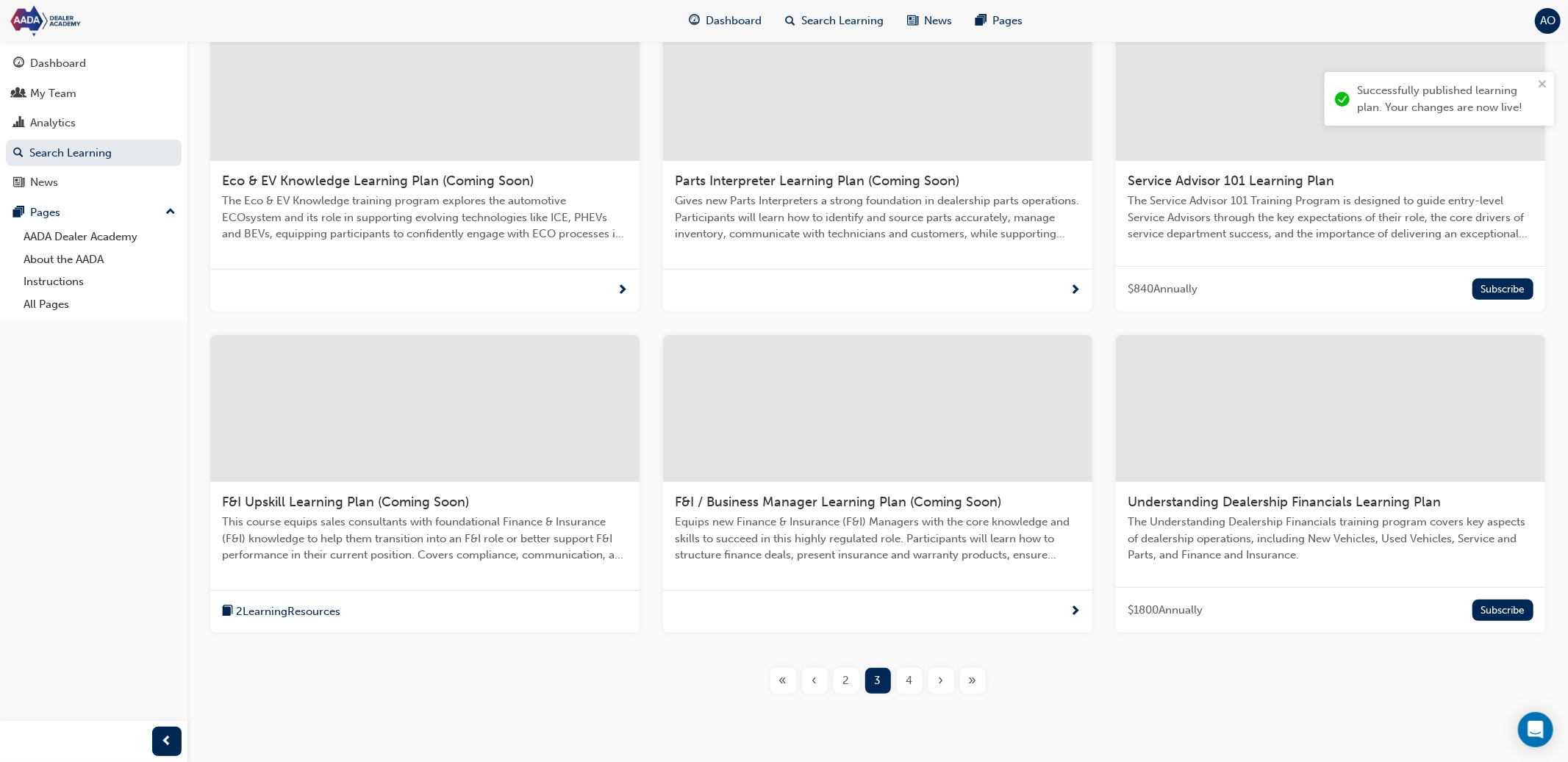
click at [1336, 489] on div "Understanding Dealership Financials Learning Plan The Understanding Dealership …" at bounding box center [1330, 535] width 429 height 105
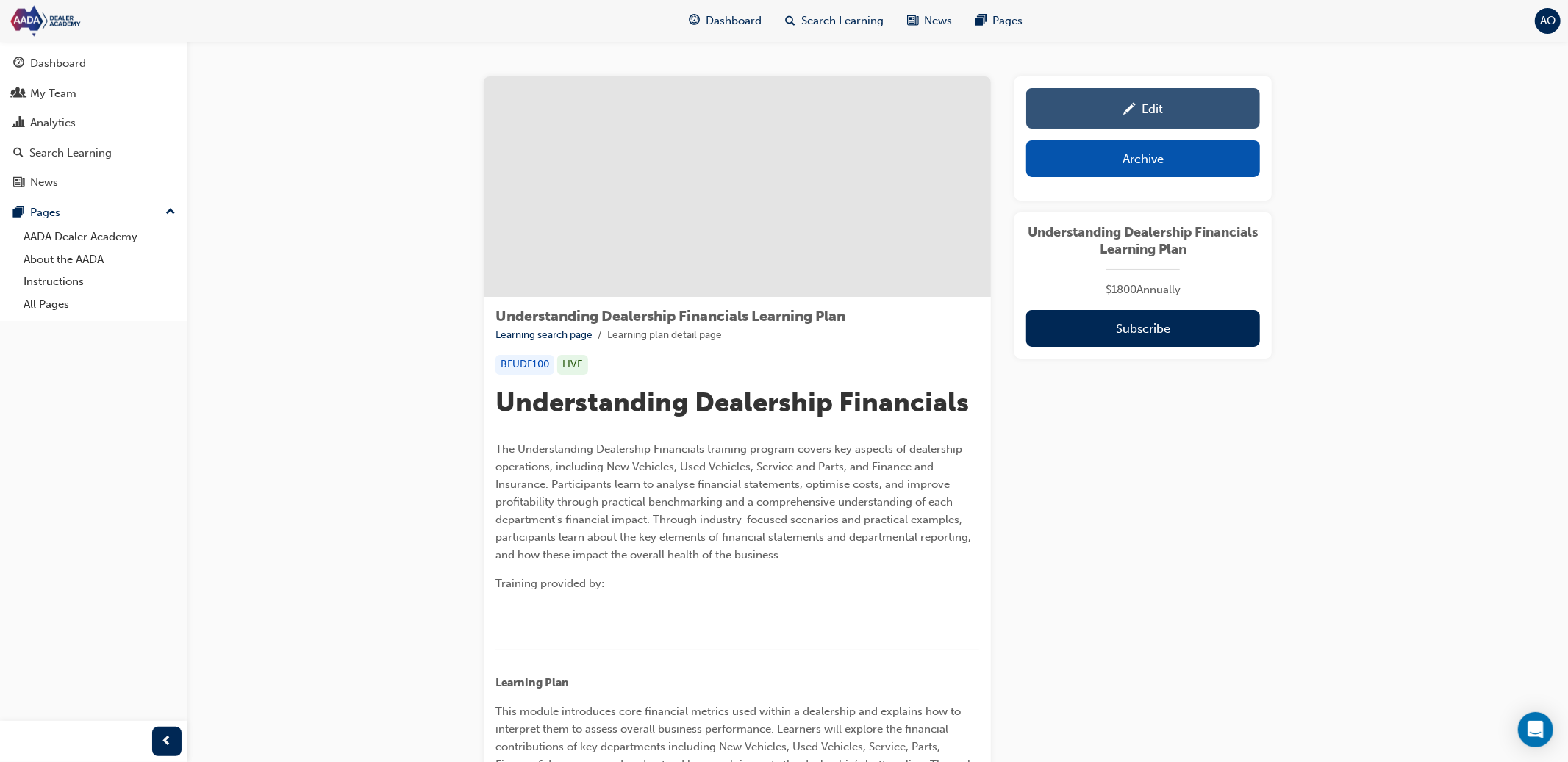
click at [1163, 118] on link "Edit" at bounding box center [1143, 108] width 233 height 40
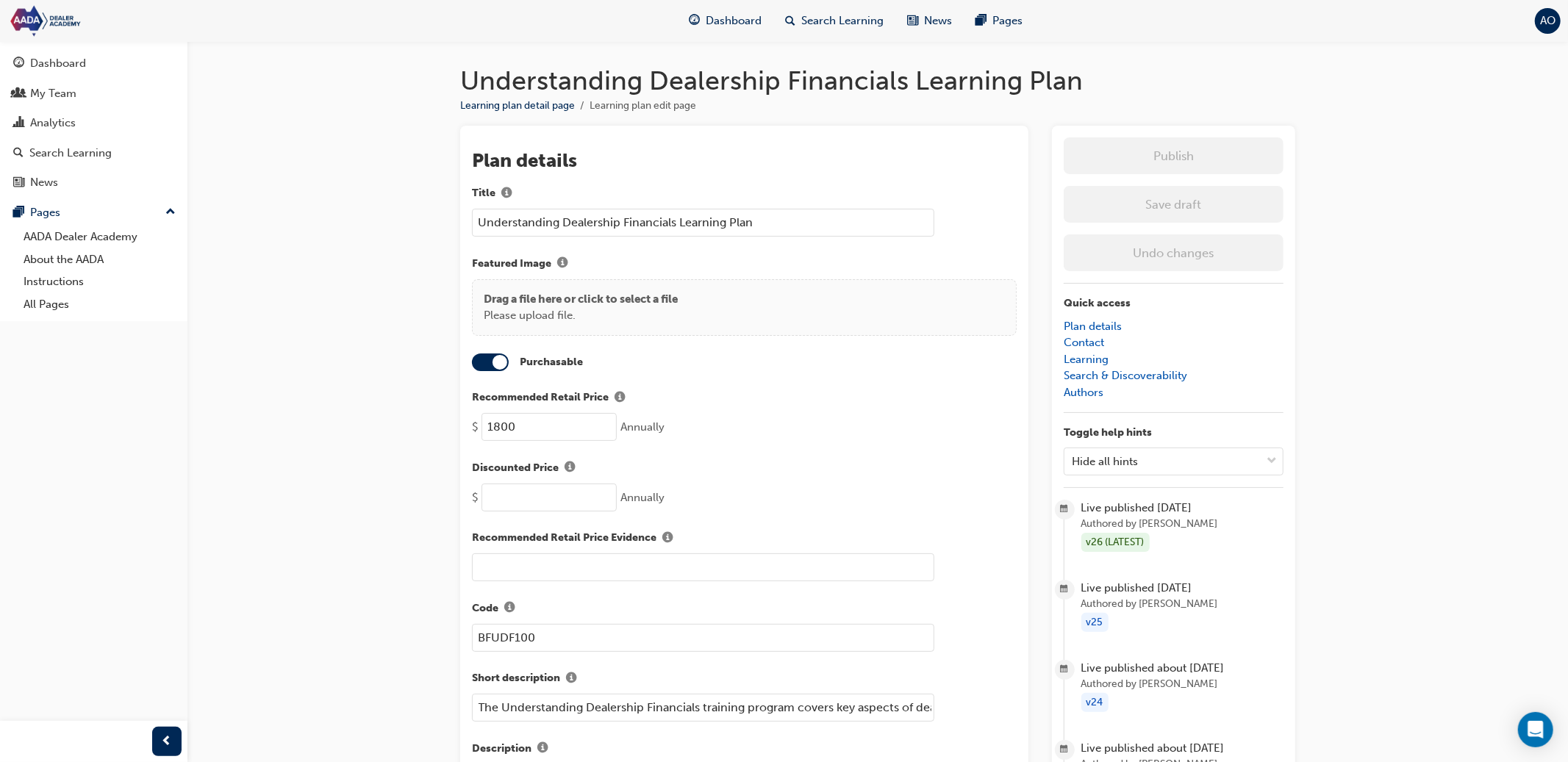
drag, startPoint x: 461, startPoint y: 82, endPoint x: 1083, endPoint y: 72, distance: 622.1
click at [1102, 65] on h1 "Understanding Dealership Financials Learning Plan" at bounding box center [878, 81] width 835 height 32
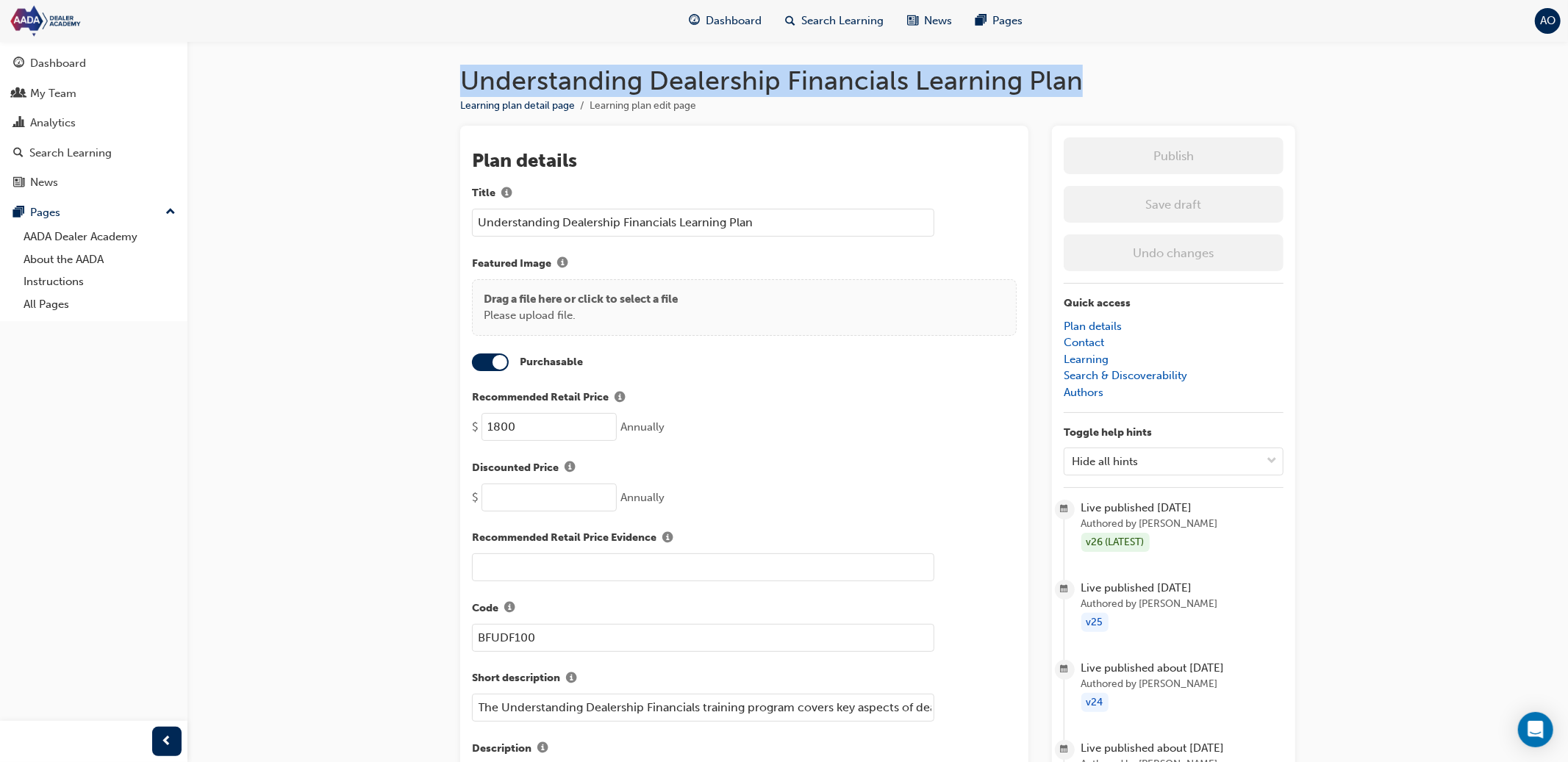
copy h1 "Understanding Dealership Financials Learning Plan"
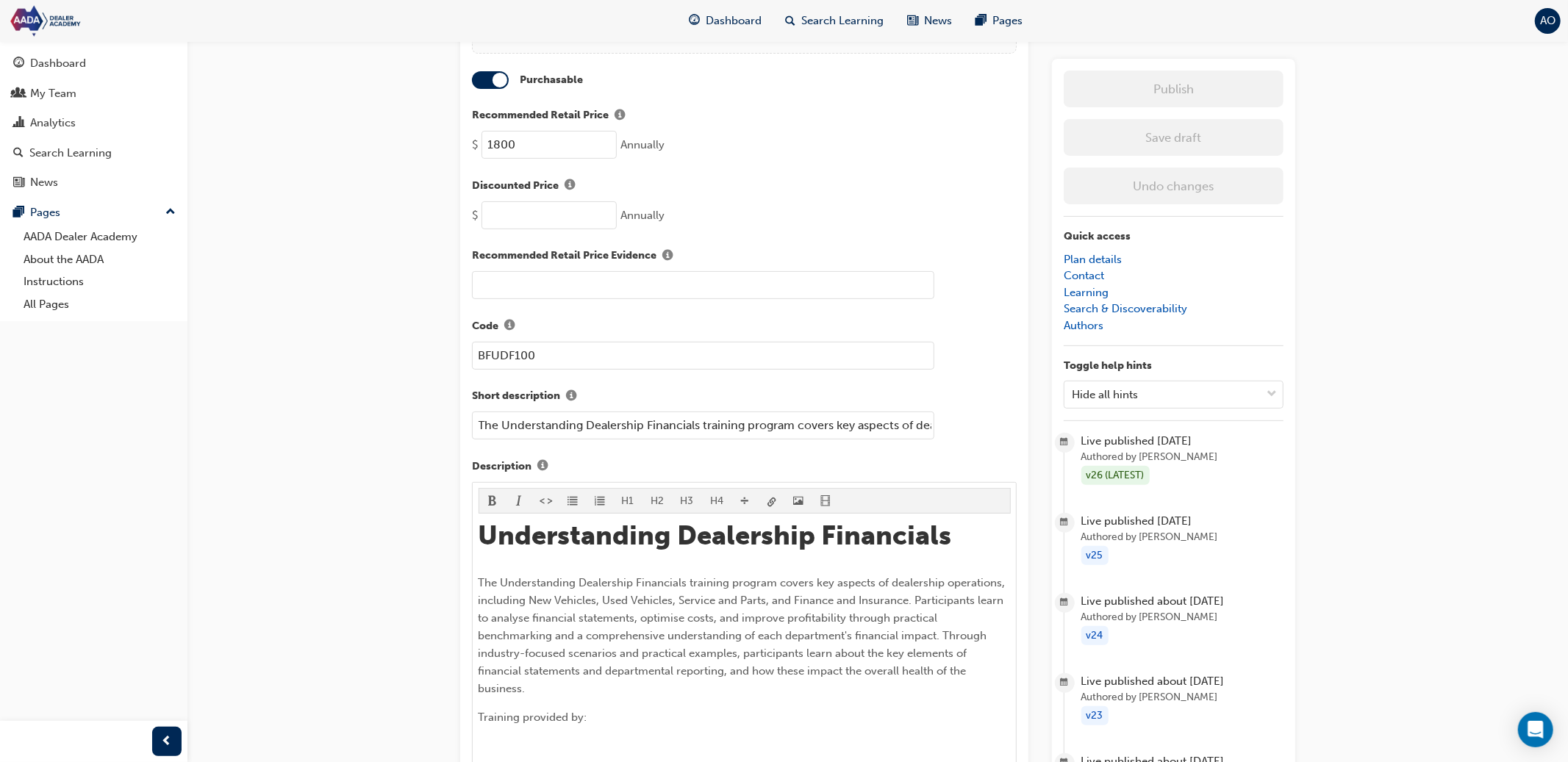
scroll to position [306, 0]
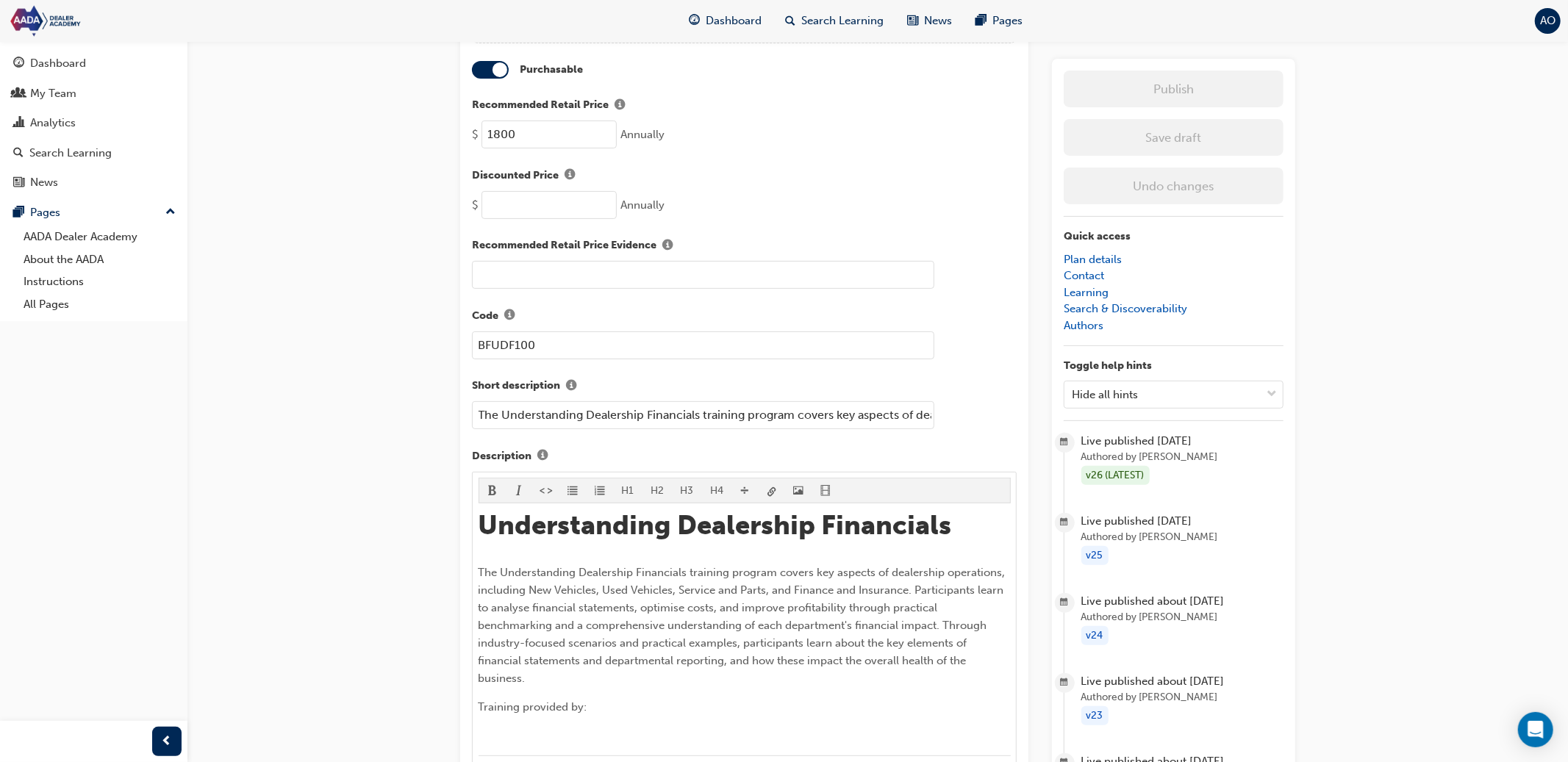
click at [826, 402] on input "The Understanding Dealership Financials training program covers key aspects of …" at bounding box center [703, 416] width 462 height 28
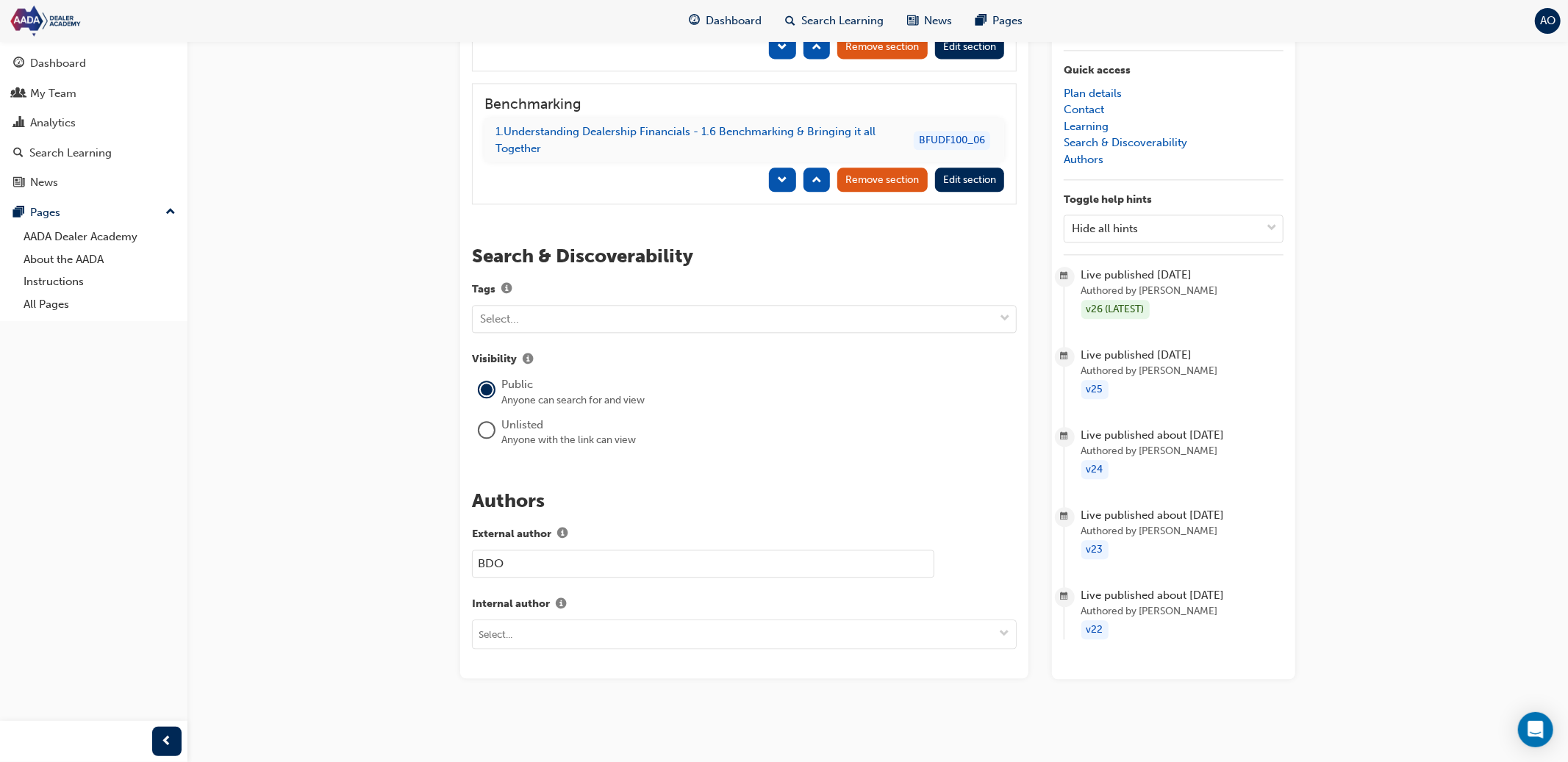
scroll to position [2676, 0]
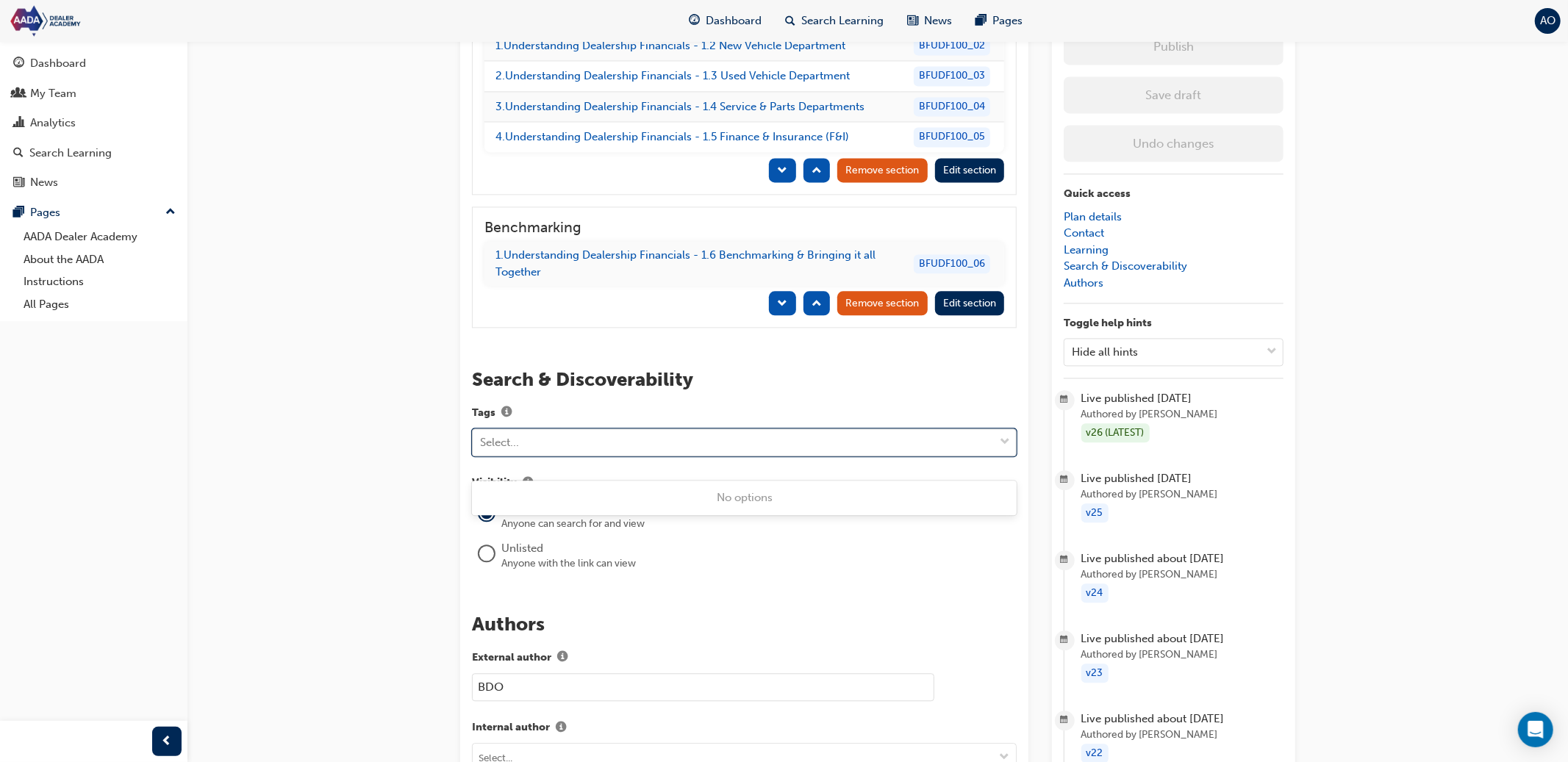
click at [733, 455] on div "Select..." at bounding box center [733, 441] width 521 height 25
paste input "prod_T9bTCc3pVu5Foa"
type input "PD_prod_T9bTCc3pVu5Foa"
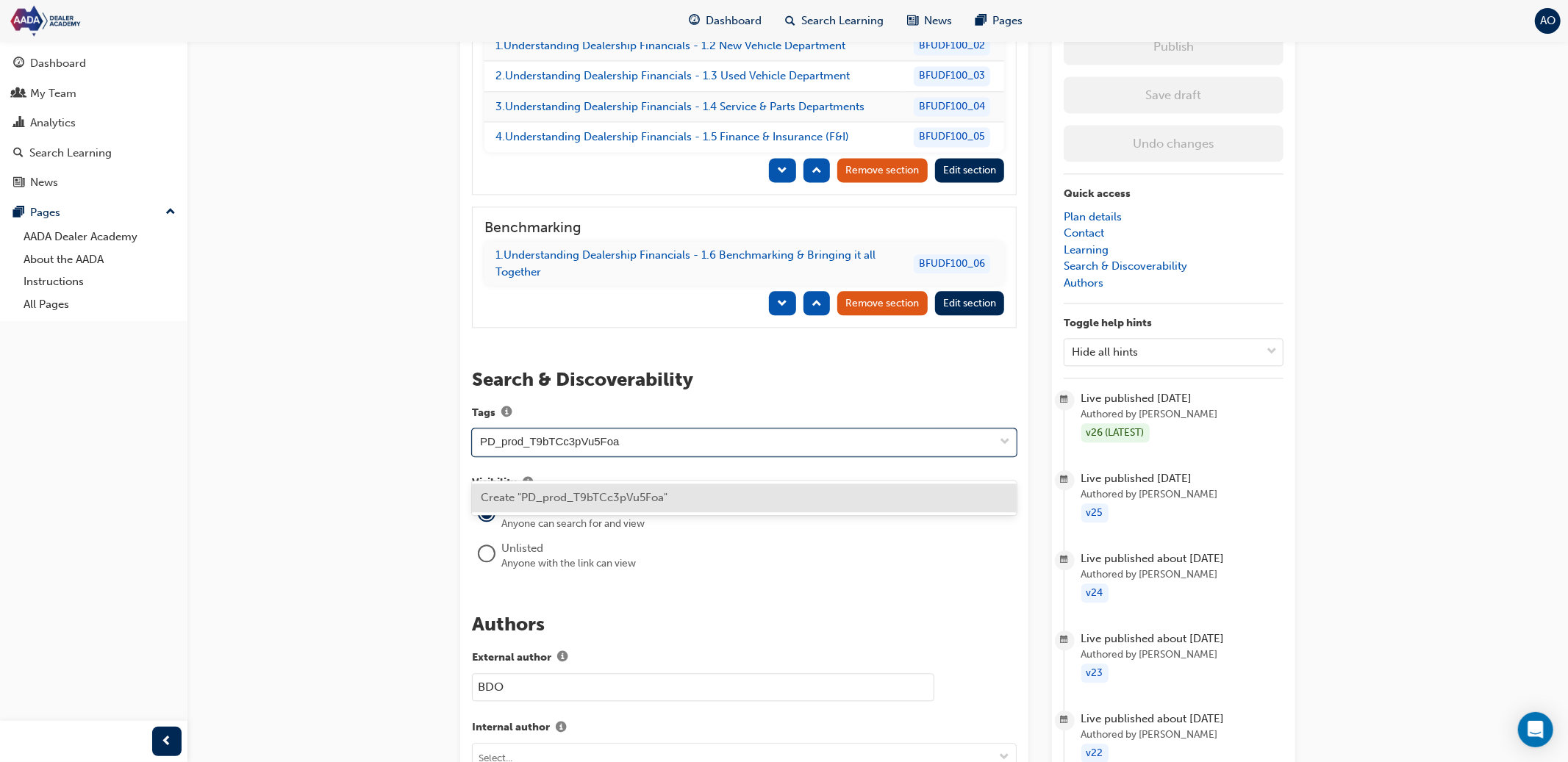
click at [745, 496] on div "Create "PD_prod_T9bTCc3pVu5Foa"" at bounding box center [744, 498] width 545 height 28
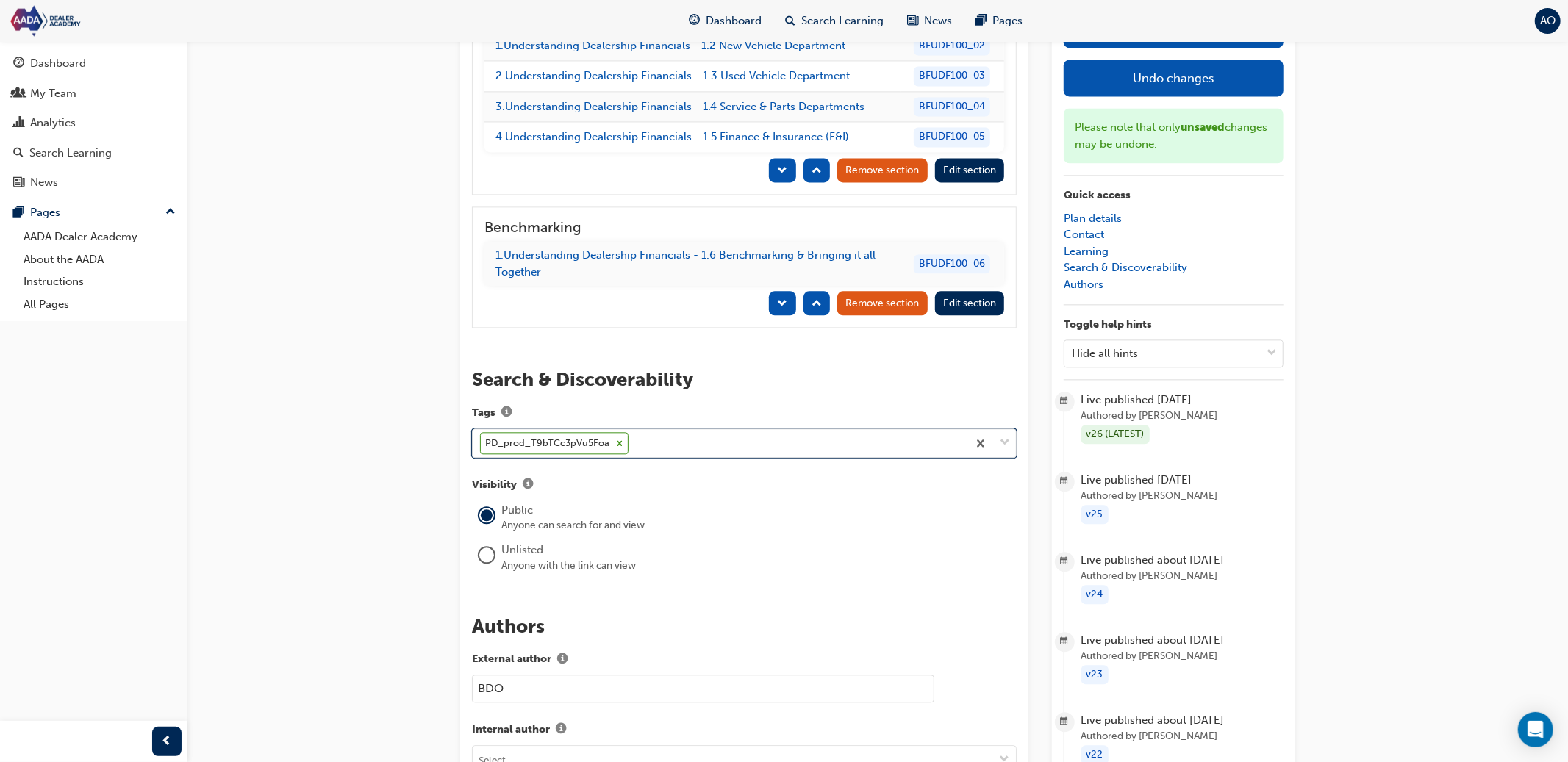
click at [1208, 48] on button "Save draft" at bounding box center [1174, 29] width 220 height 37
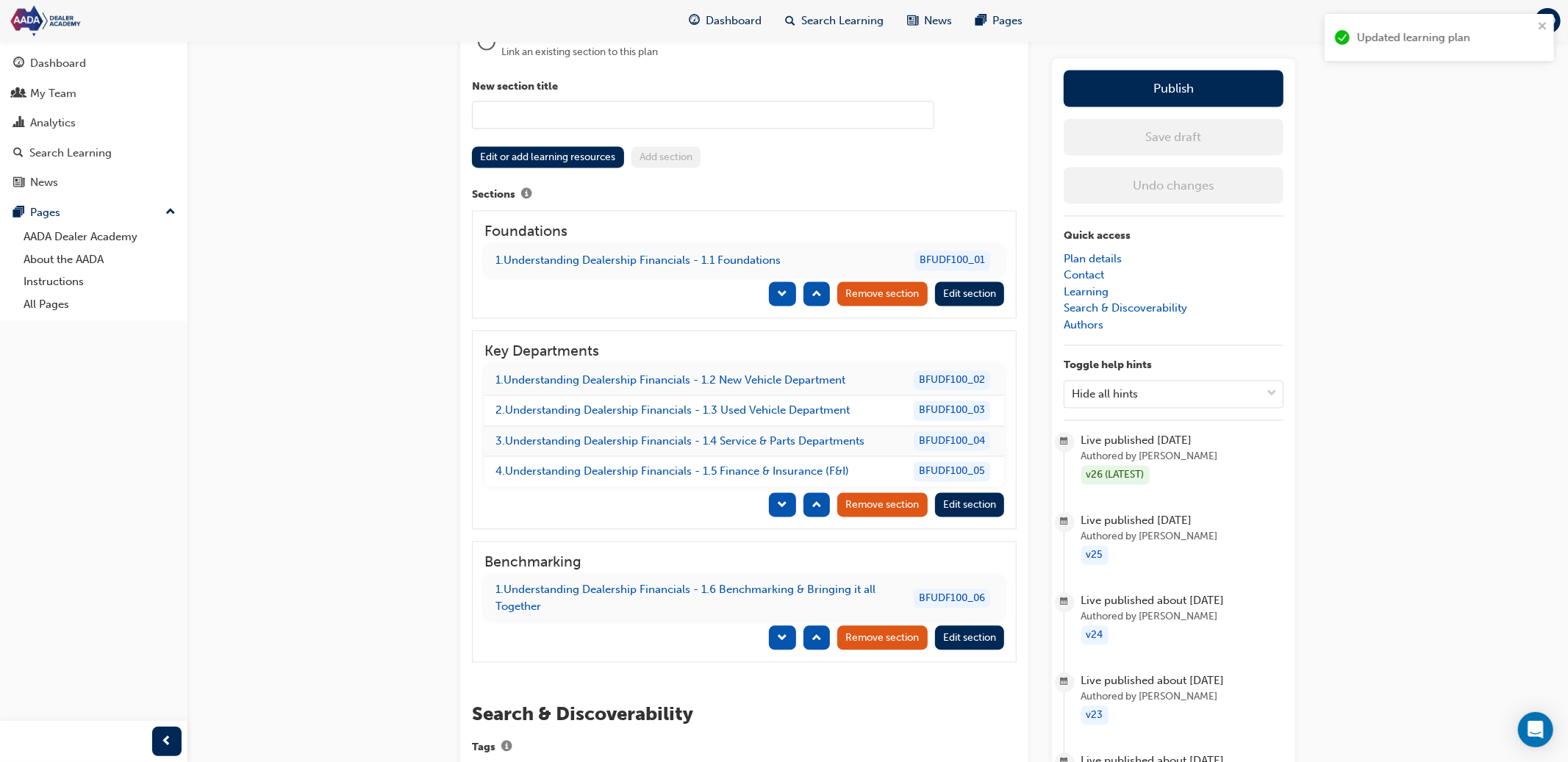
scroll to position [2318, 0]
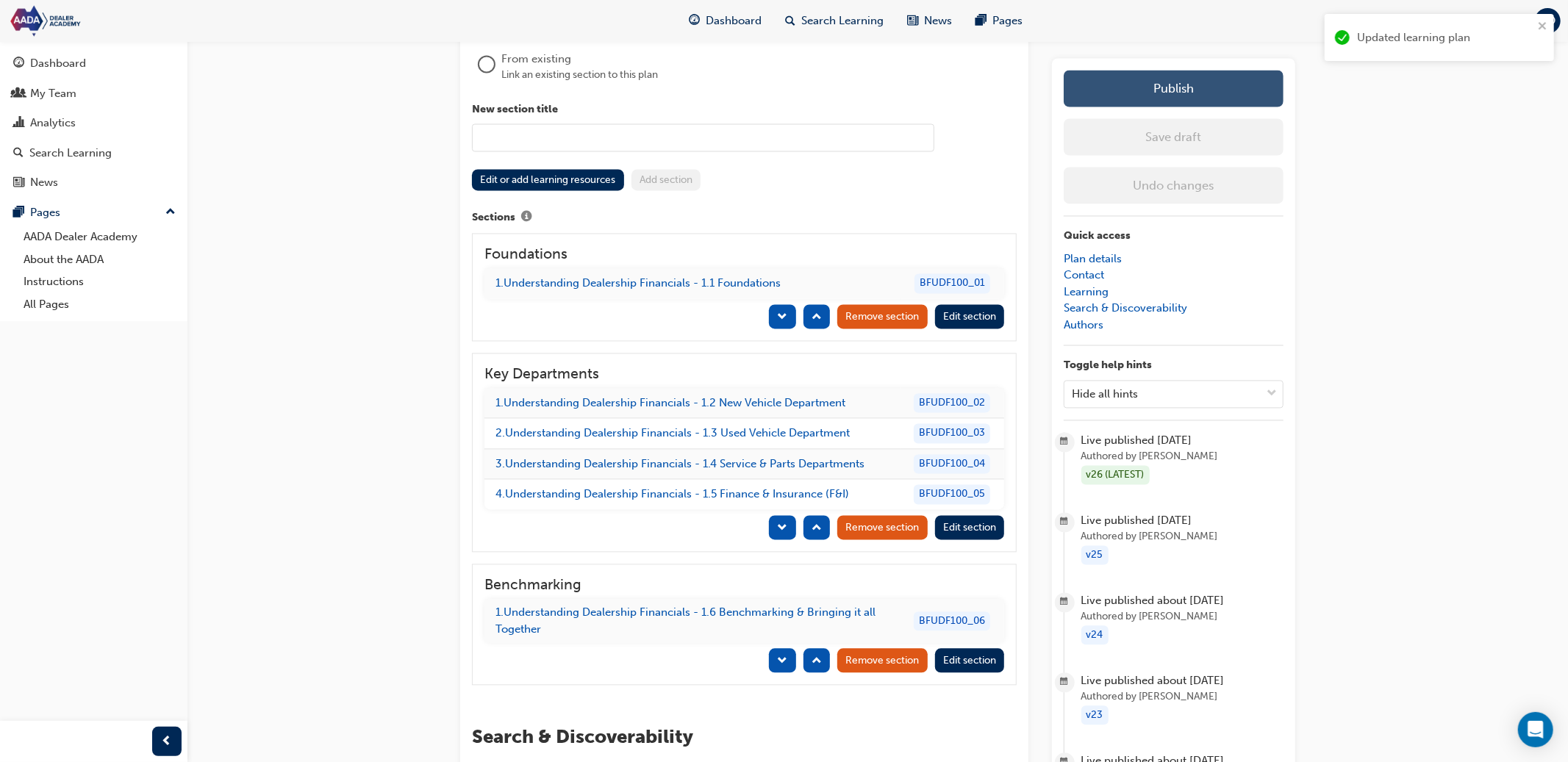
click at [1213, 86] on button "Publish" at bounding box center [1174, 88] width 220 height 37
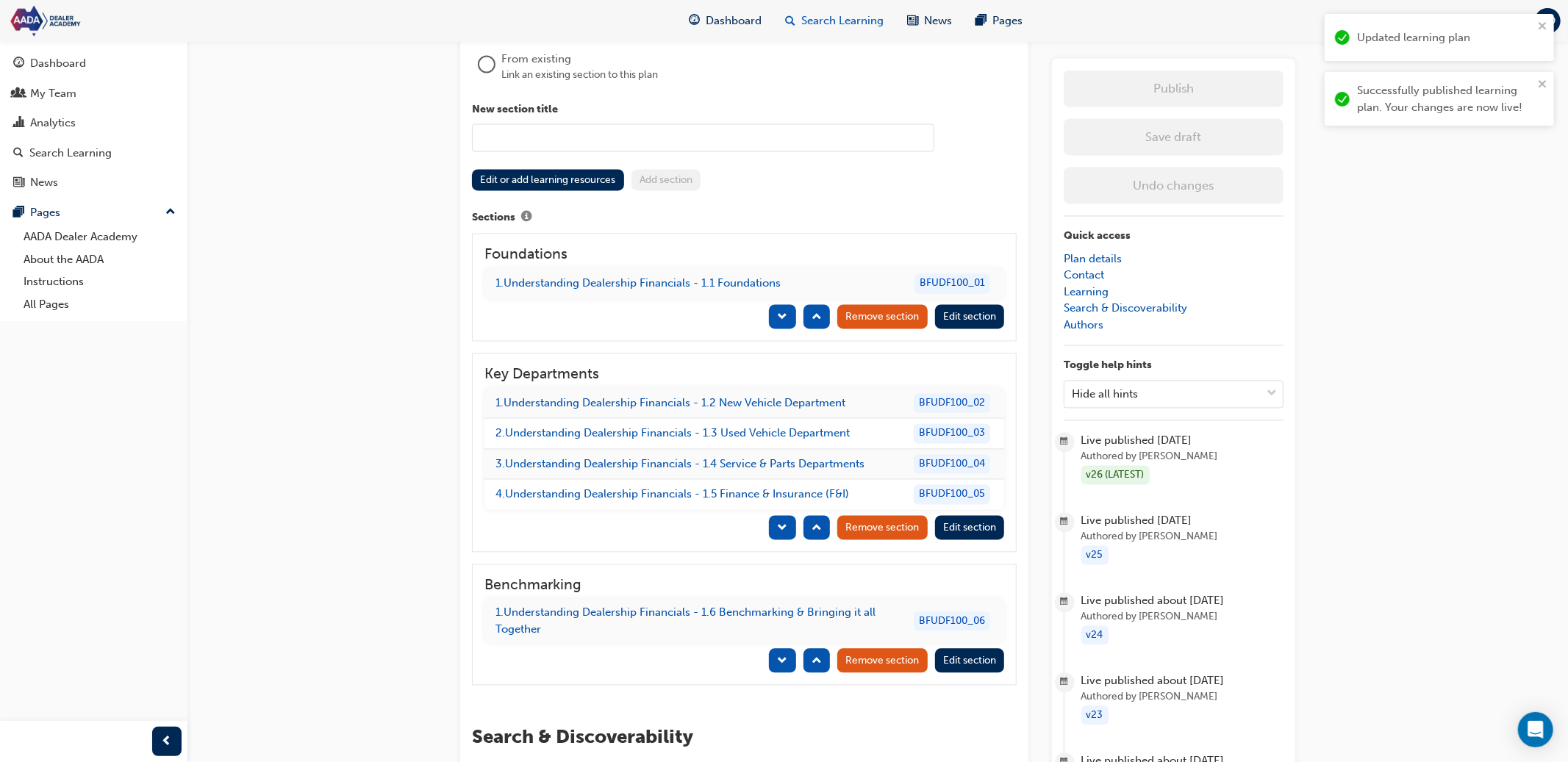
click at [827, 21] on span "Search Learning" at bounding box center [843, 21] width 83 height 17
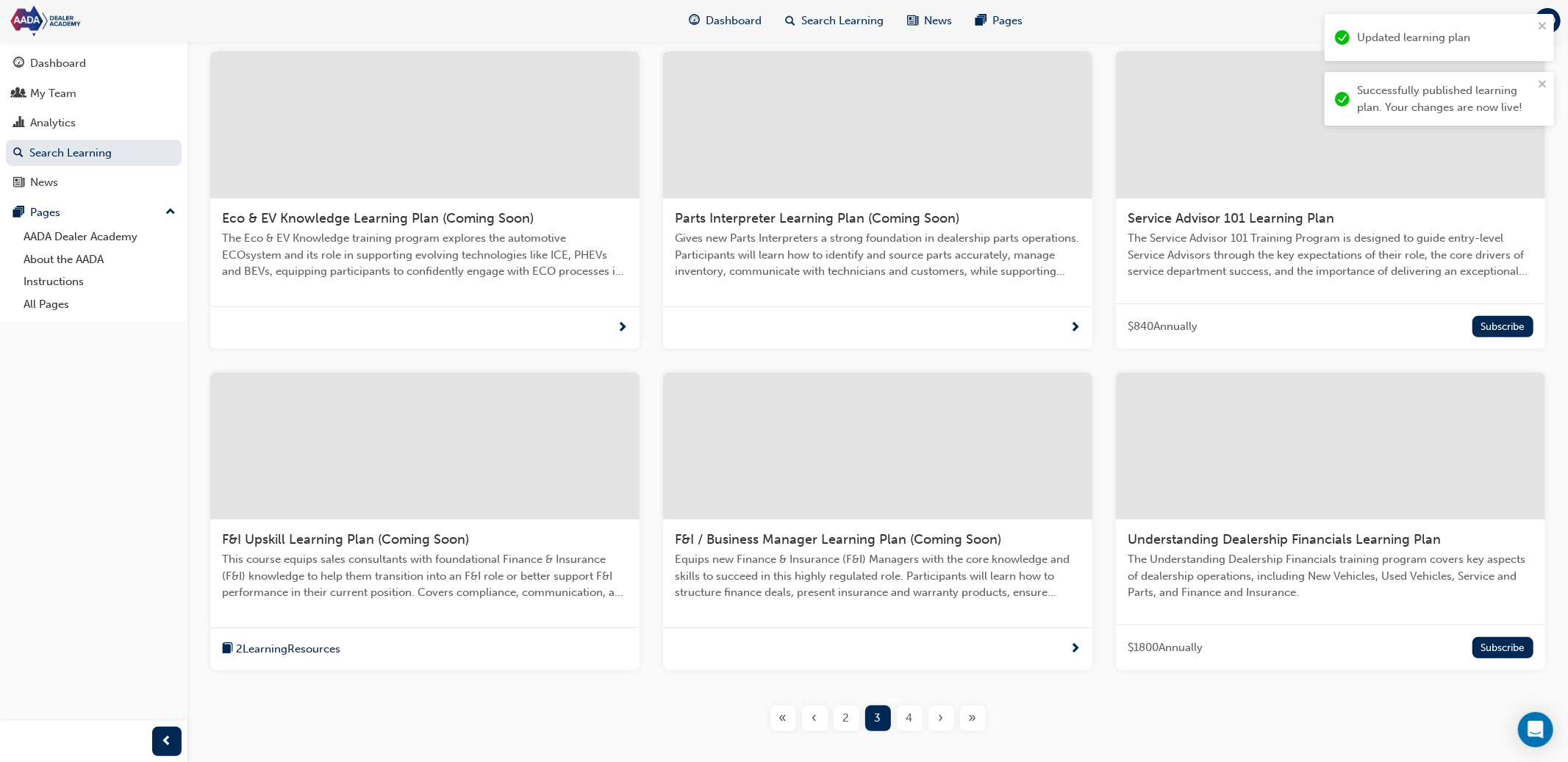
scroll to position [373, 0]
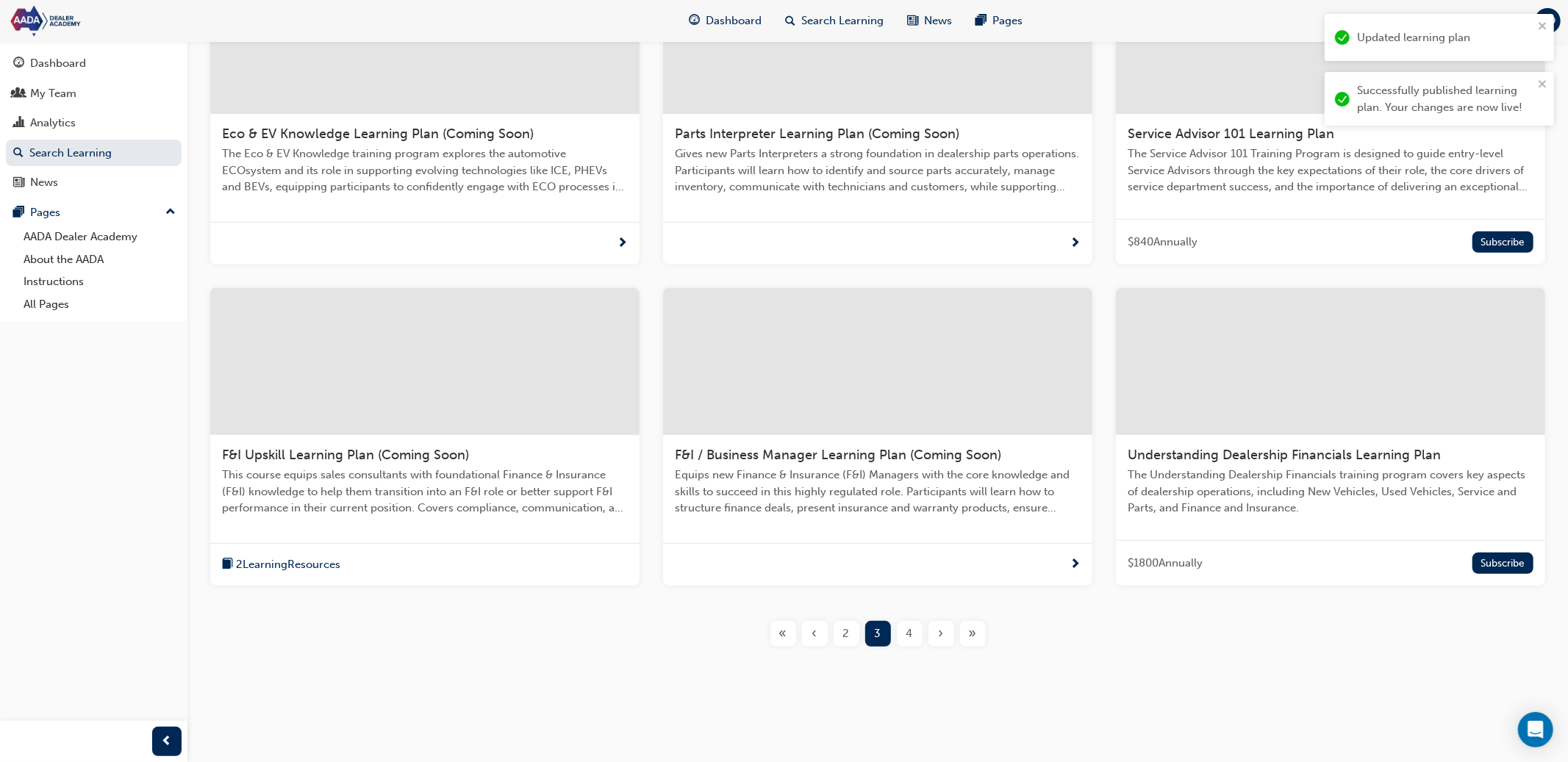
drag, startPoint x: 909, startPoint y: 634, endPoint x: 910, endPoint y: 627, distance: 7.1
click at [909, 634] on span "4" at bounding box center [909, 634] width 7 height 17
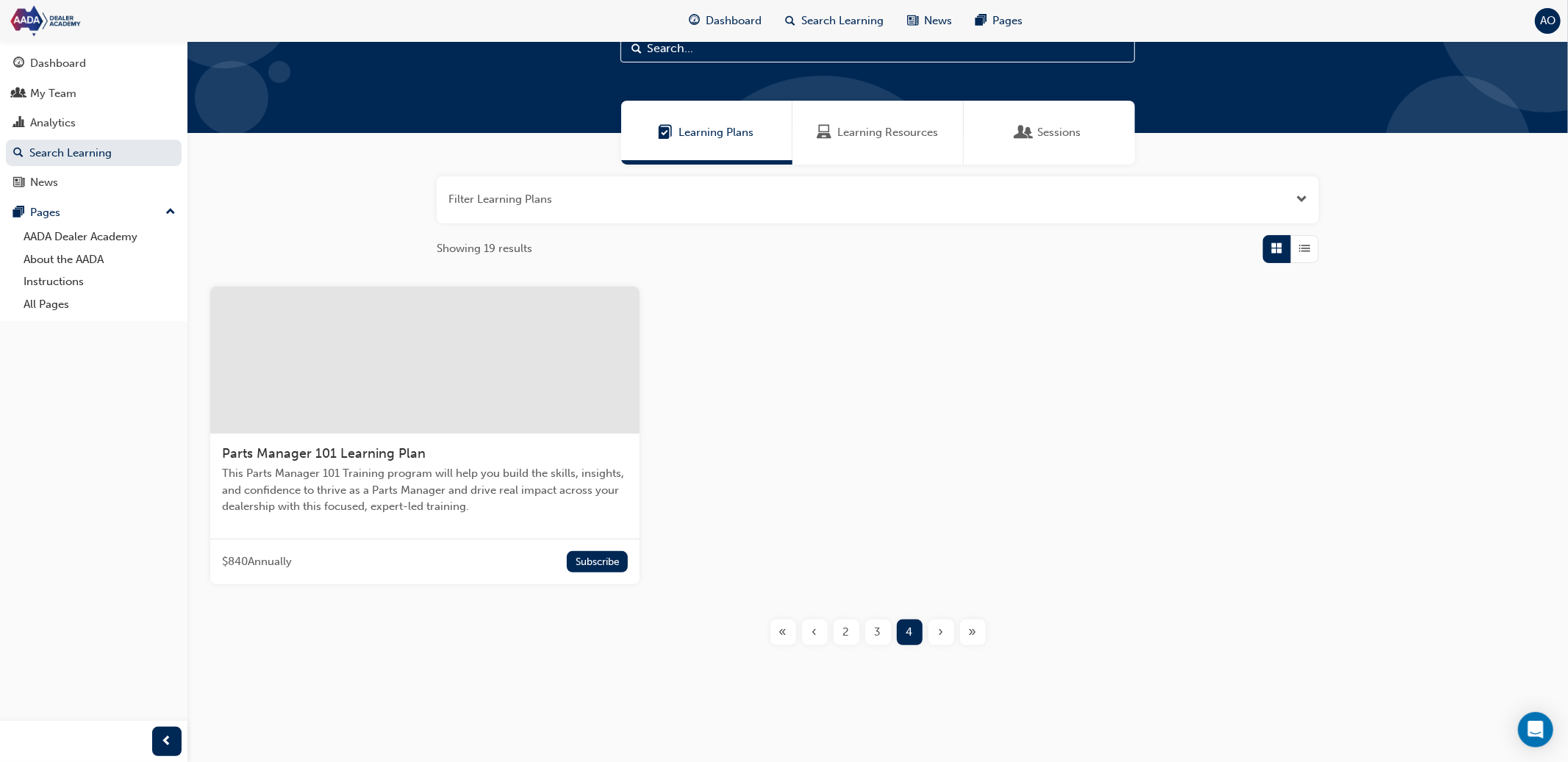
click at [461, 412] on div at bounding box center [424, 360] width 429 height 147
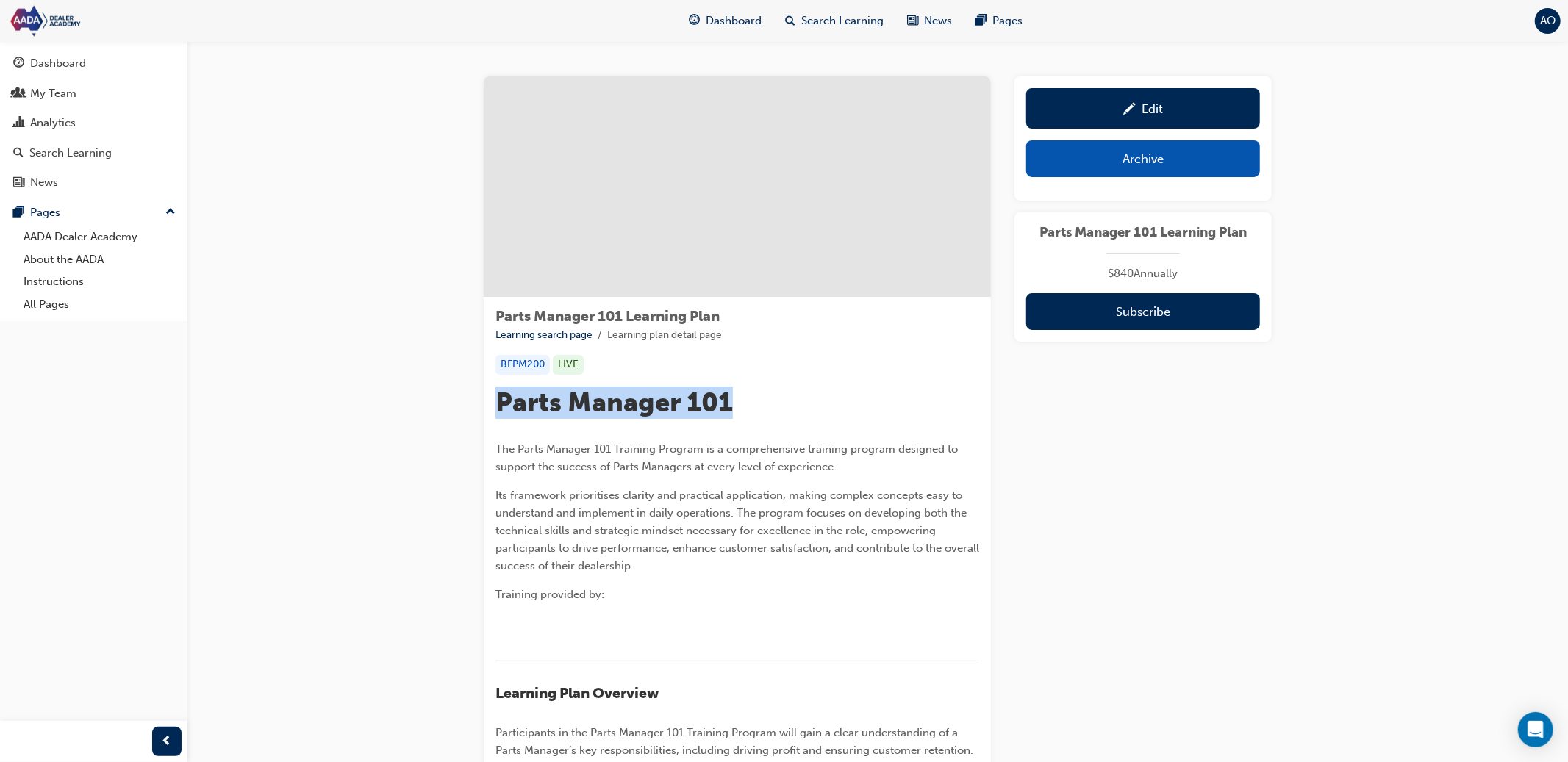
drag, startPoint x: 737, startPoint y: 399, endPoint x: 487, endPoint y: 403, distance: 250.0
copy span "Parts Manager 101"
click at [1139, 99] on div "Edit" at bounding box center [1143, 108] width 212 height 19
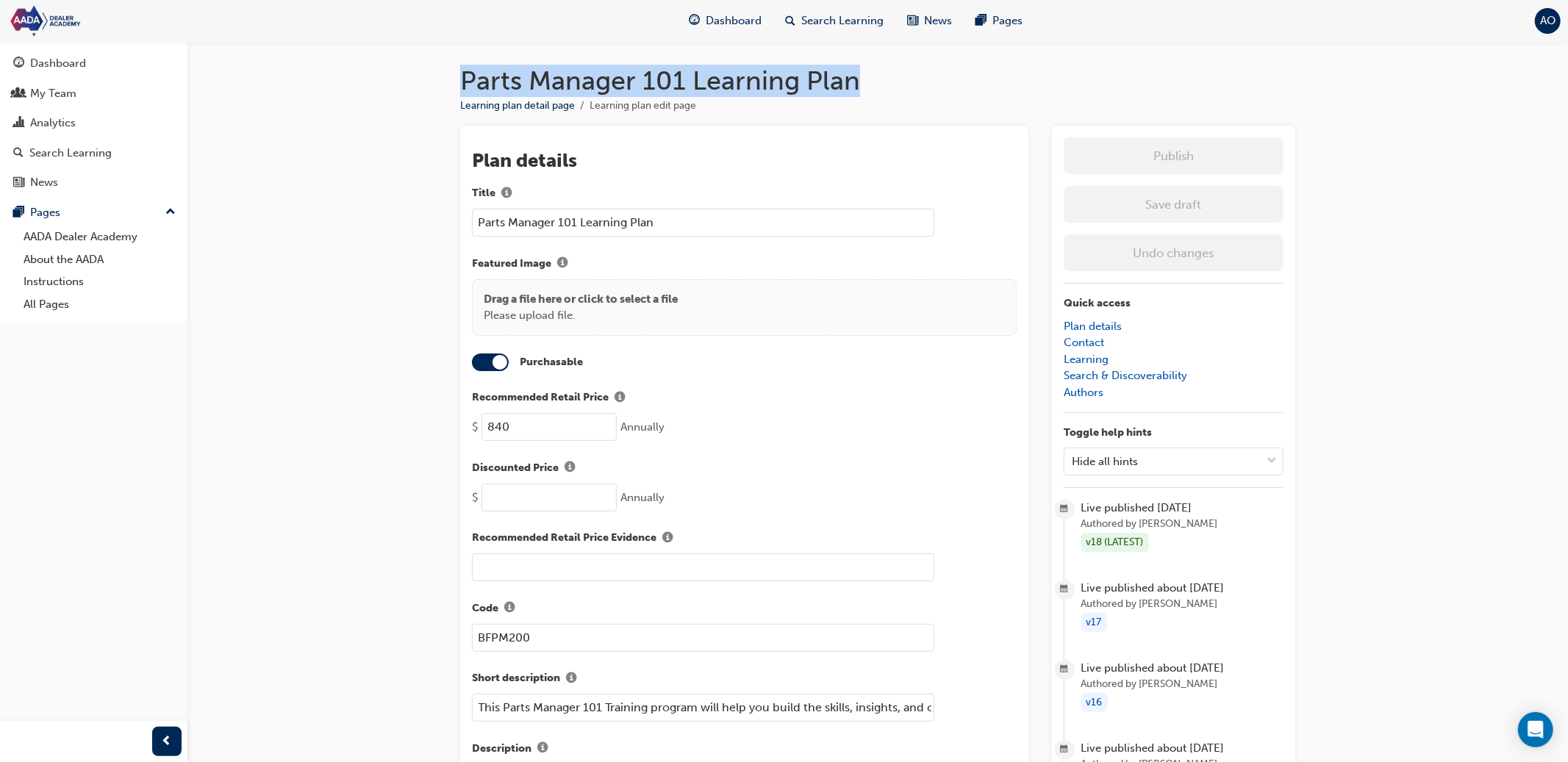
drag, startPoint x: 766, startPoint y: 86, endPoint x: 440, endPoint y: 91, distance: 326.0
copy h1 "Parts Manager 101 Learning Plan"
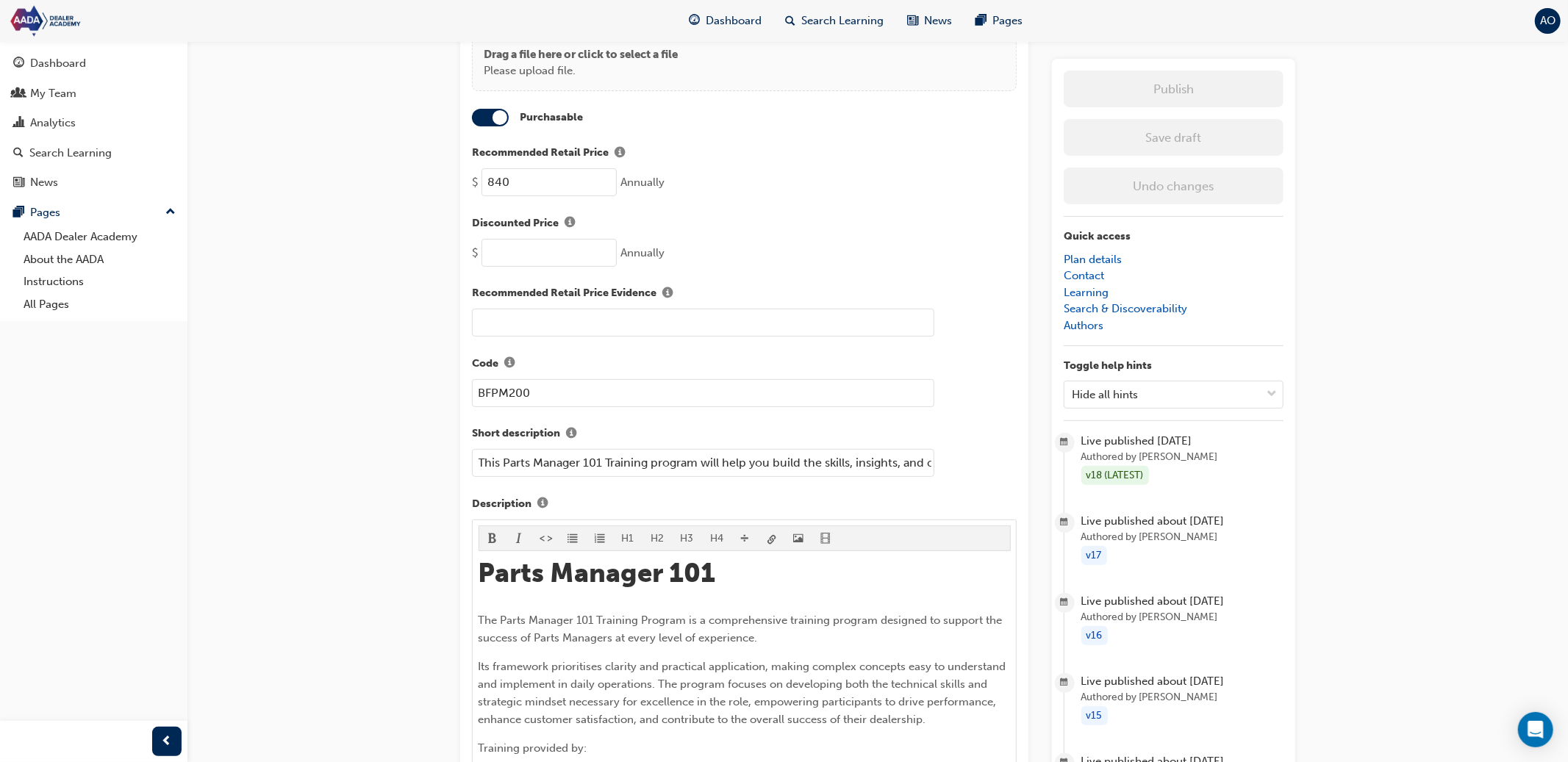
click at [648, 460] on input "This Parts Manager 101 Training program will help you build the skills, insight…" at bounding box center [703, 463] width 462 height 28
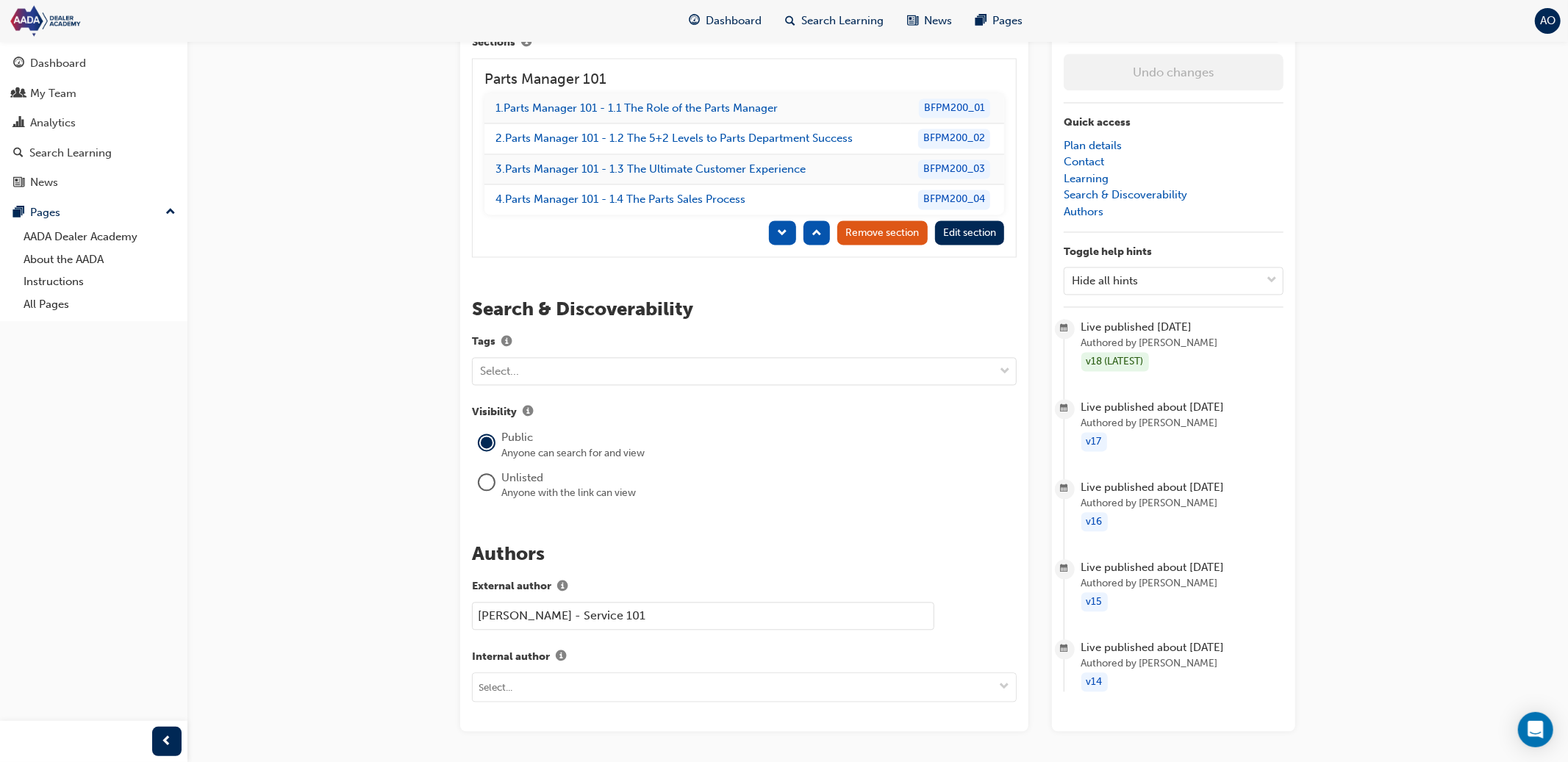
scroll to position [2484, 0]
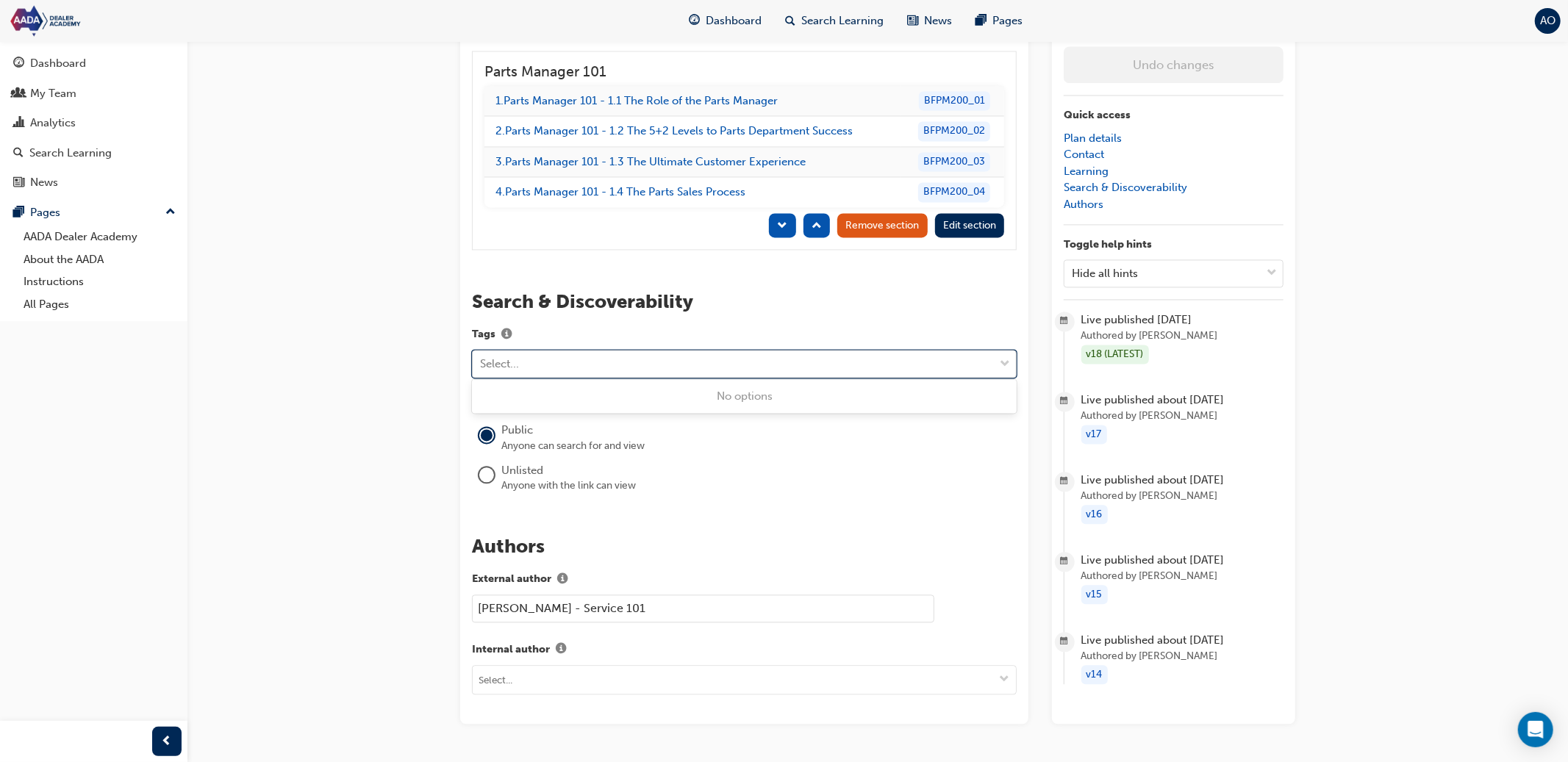
click at [664, 356] on div "Select..." at bounding box center [733, 363] width 521 height 25
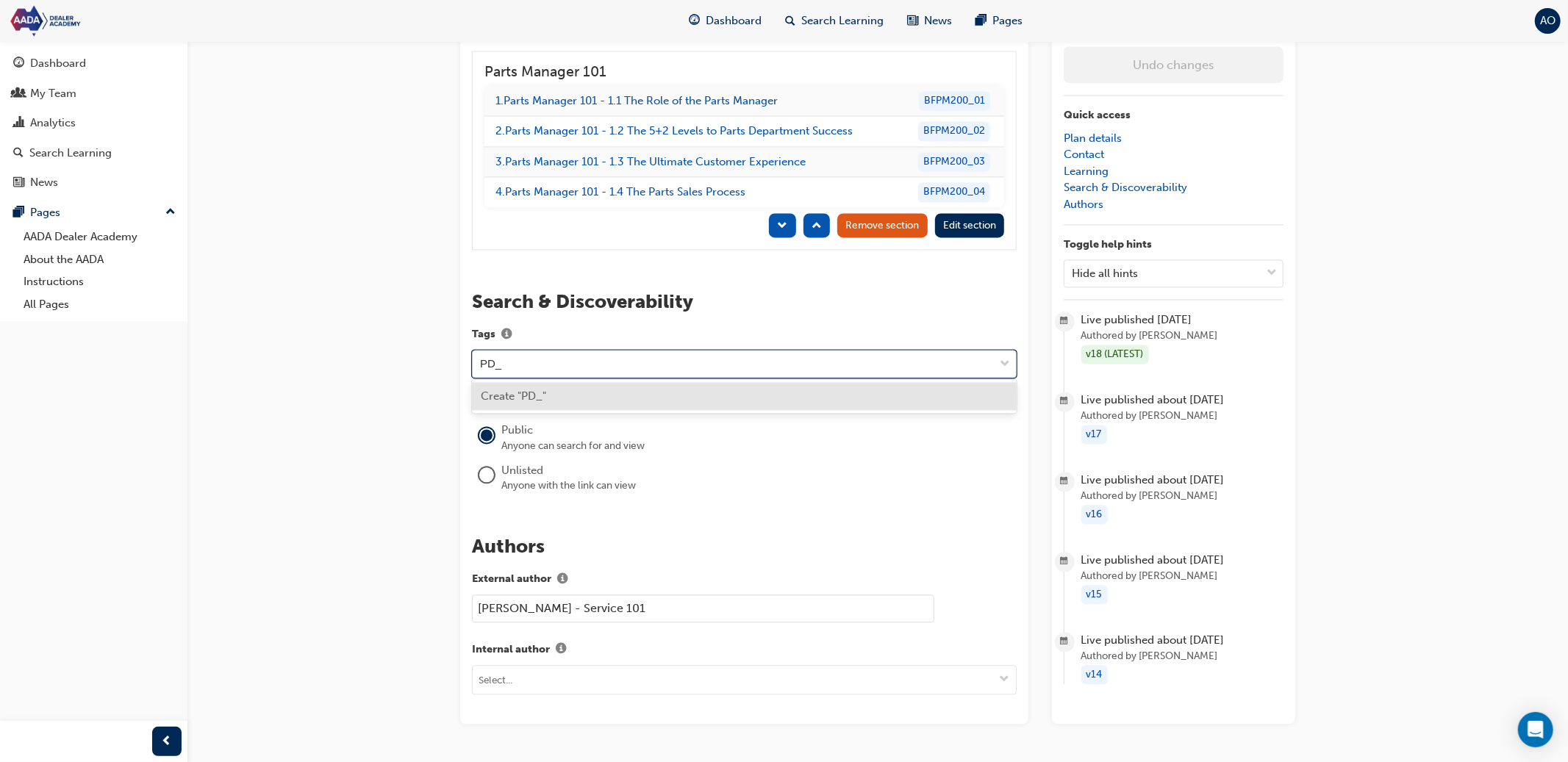
paste input "prod_T9bUxBzYhQrVea"
type input "PD_prod_T9bUxBzYhQrVea"
click at [670, 395] on div "Create "PD_prod_T9bUxBzYhQrVea"" at bounding box center [744, 396] width 545 height 28
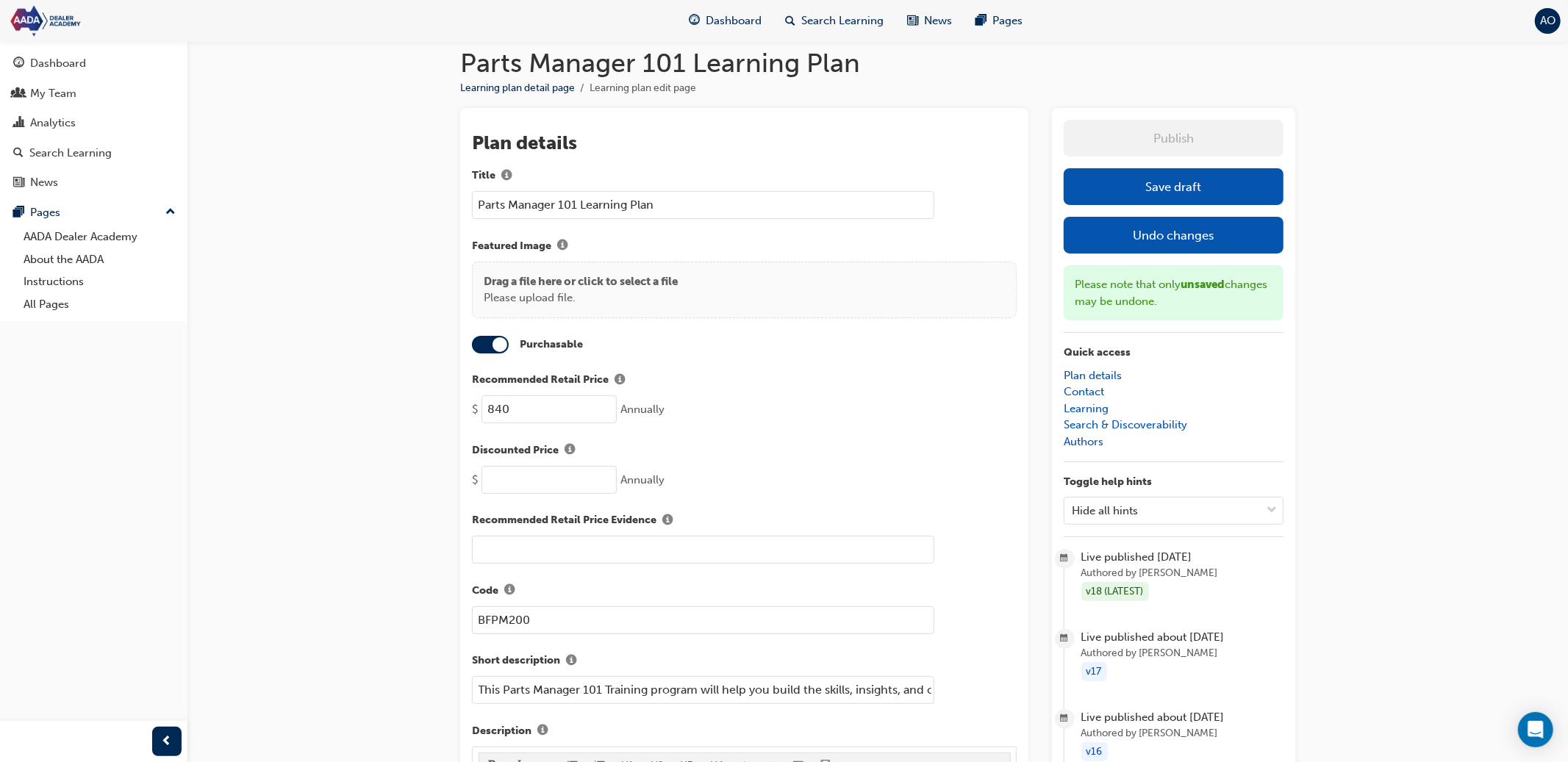
scroll to position [0, 0]
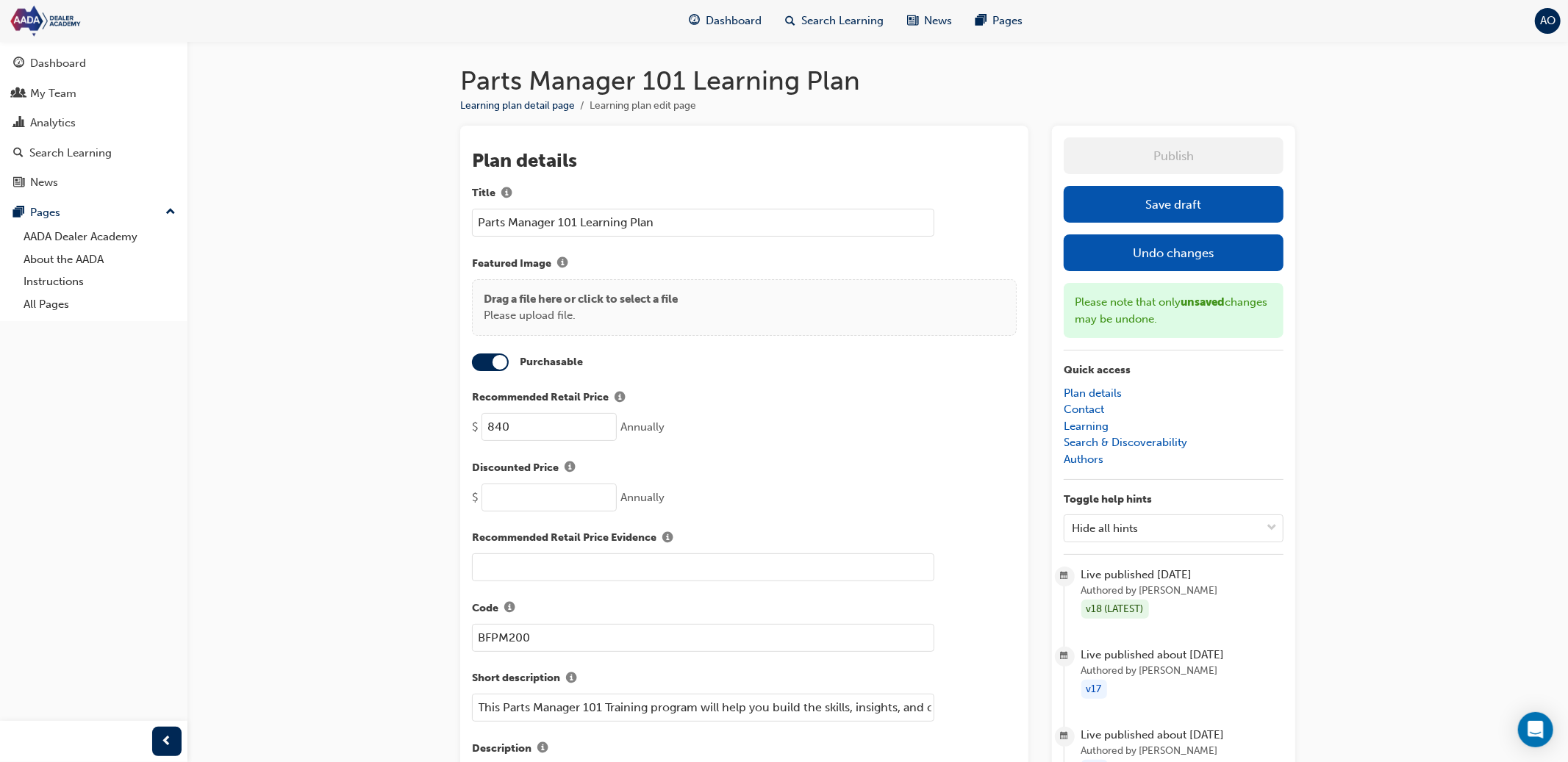
click at [1168, 206] on button "Save draft" at bounding box center [1174, 204] width 220 height 37
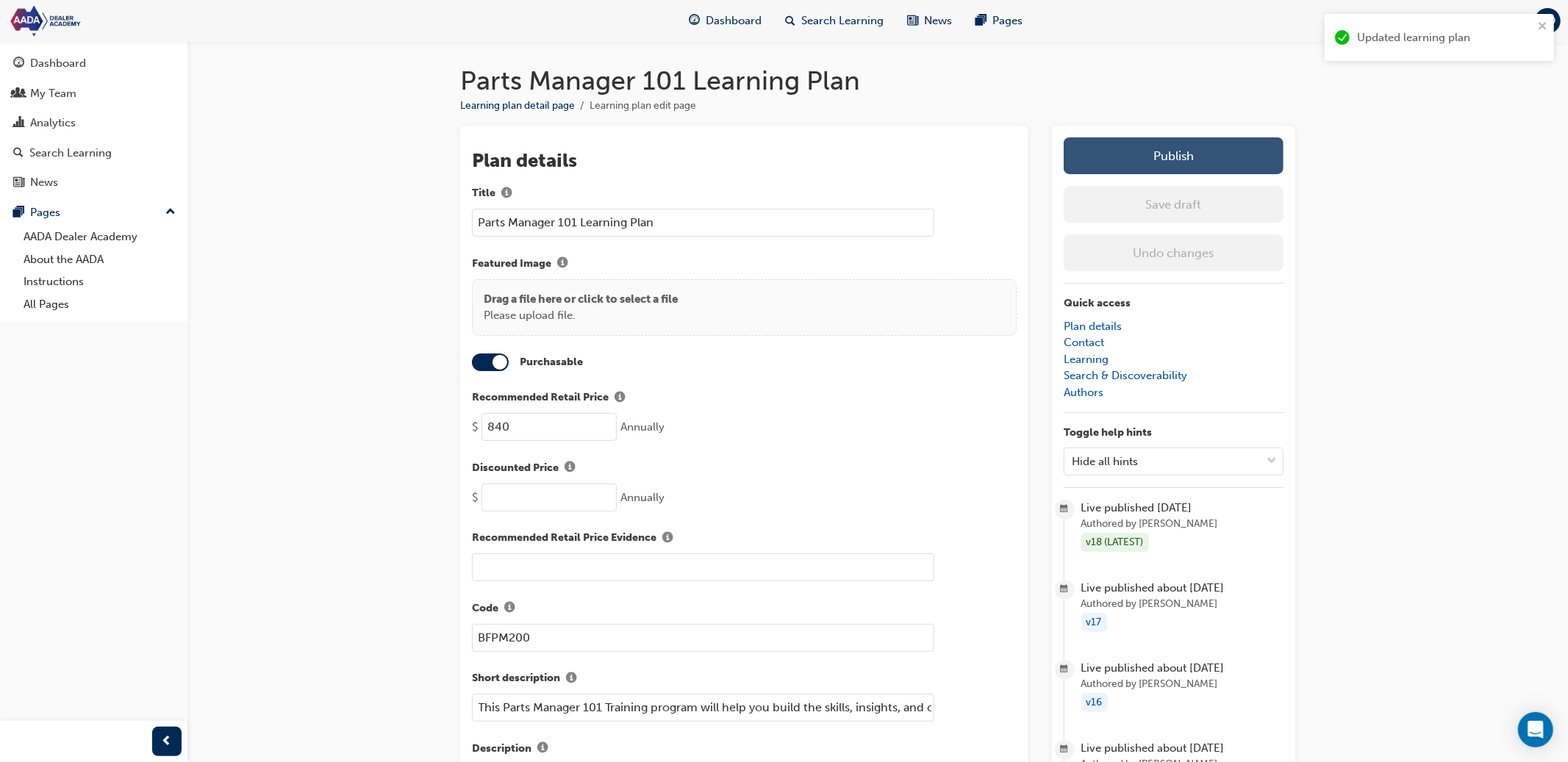
click at [1172, 159] on button "Publish" at bounding box center [1174, 155] width 220 height 37
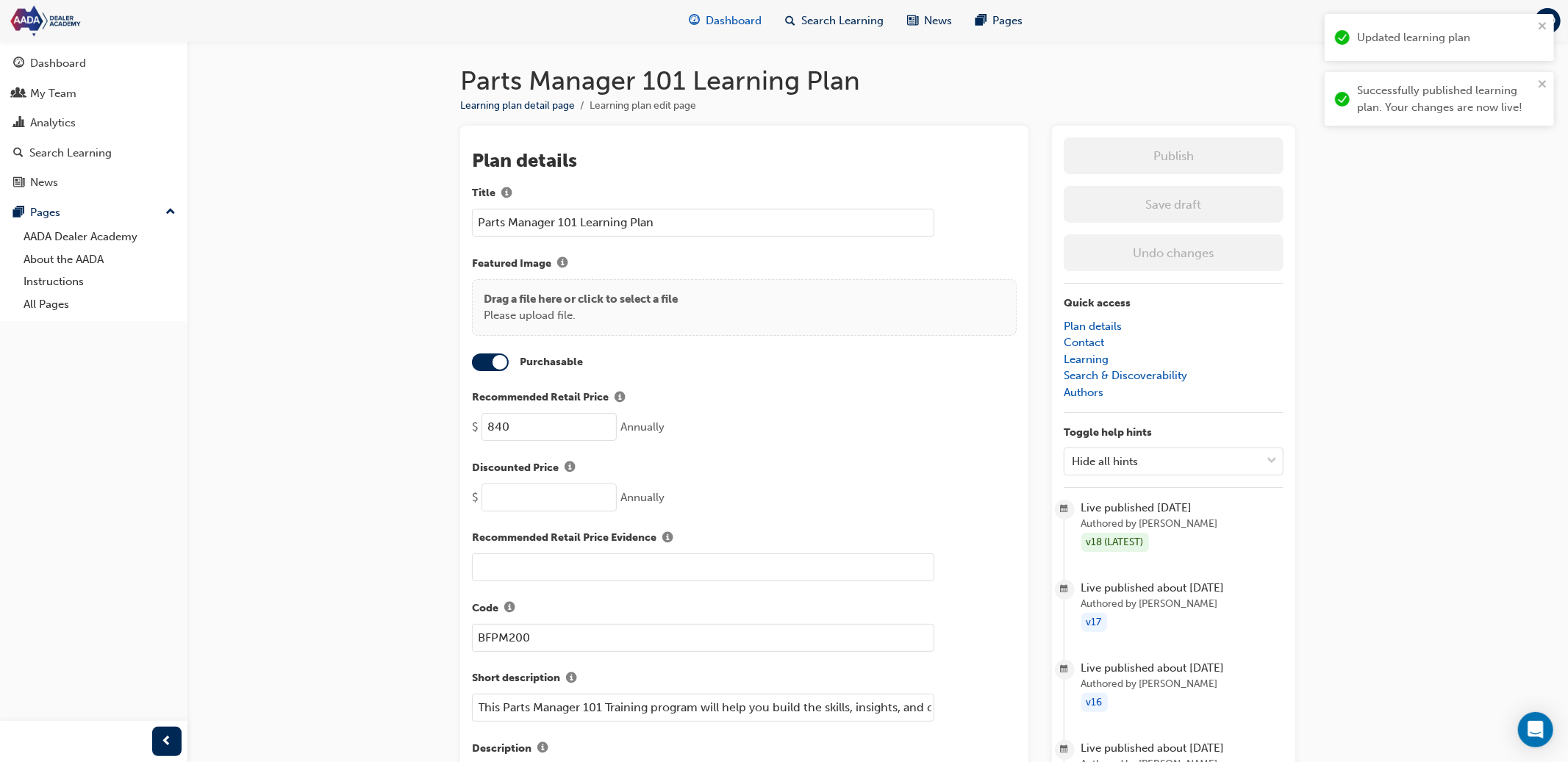
click at [727, 22] on span "Dashboard" at bounding box center [733, 21] width 55 height 17
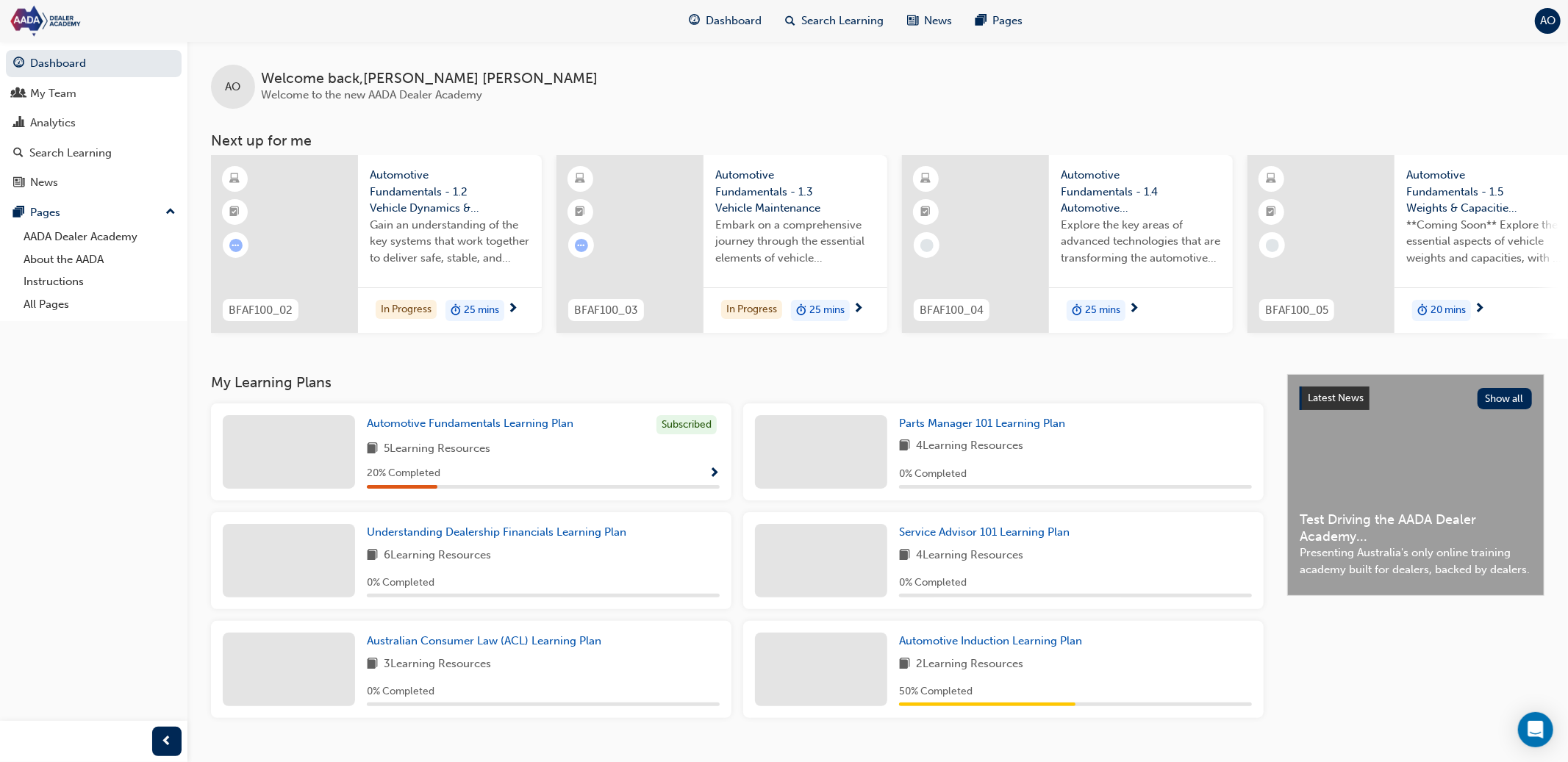
scroll to position [0, 1]
click at [967, 647] on span "Automotive Induction Learning Plan" at bounding box center [990, 641] width 183 height 13
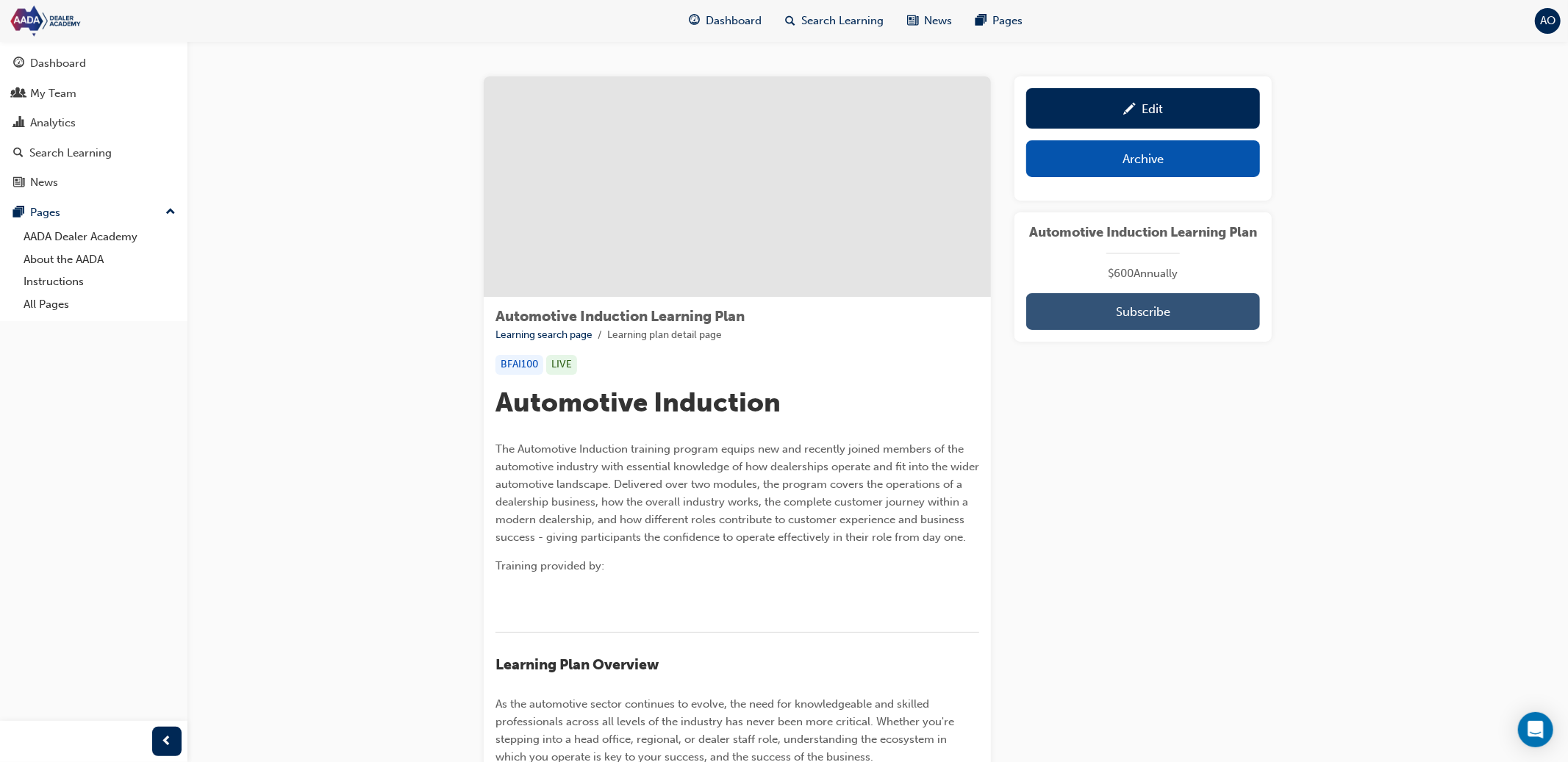
click at [1198, 324] on button "Subscribe" at bounding box center [1143, 311] width 233 height 37
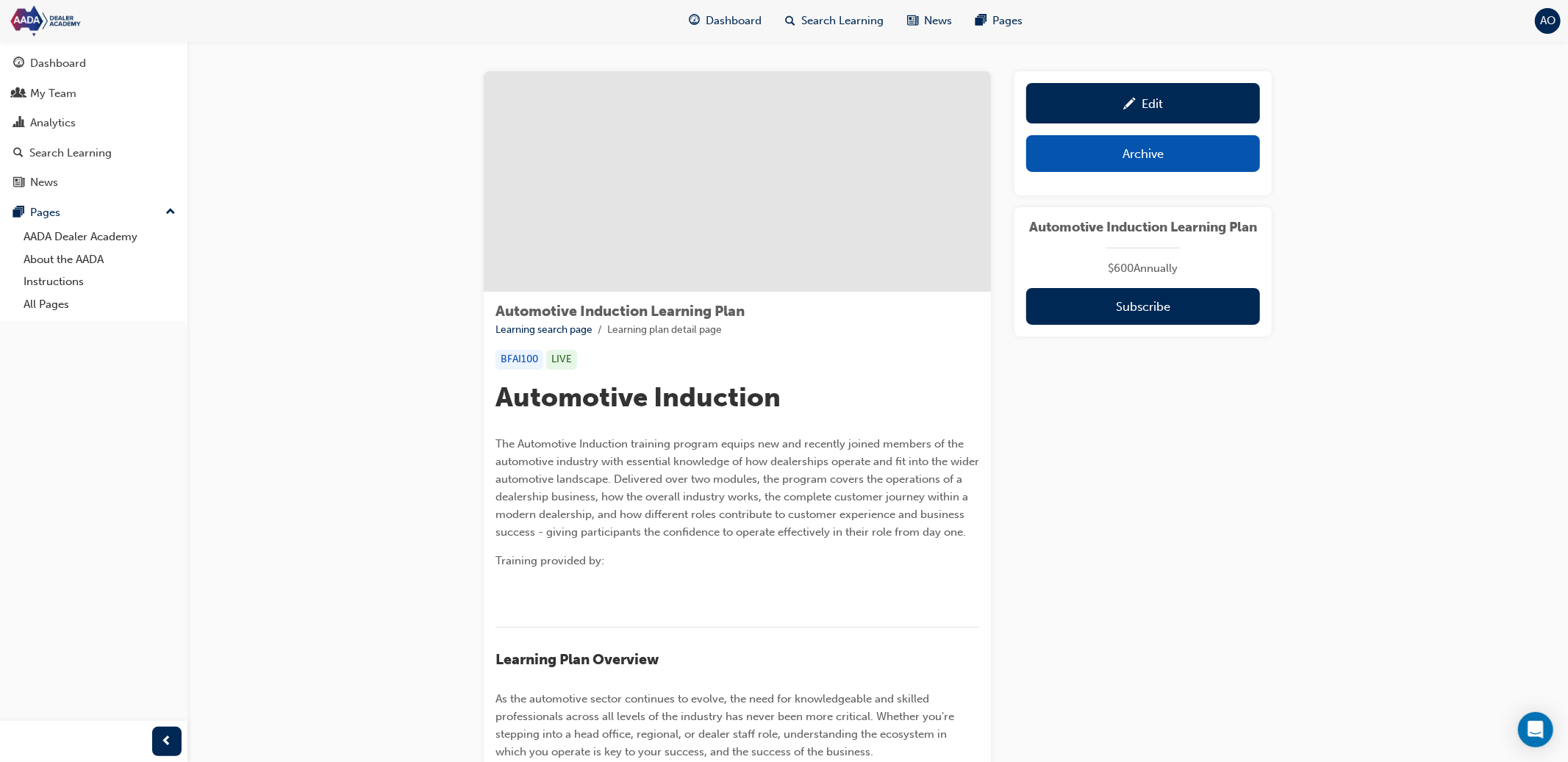
scroll to position [3, 0]
